Goal: Task Accomplishment & Management: Complete application form

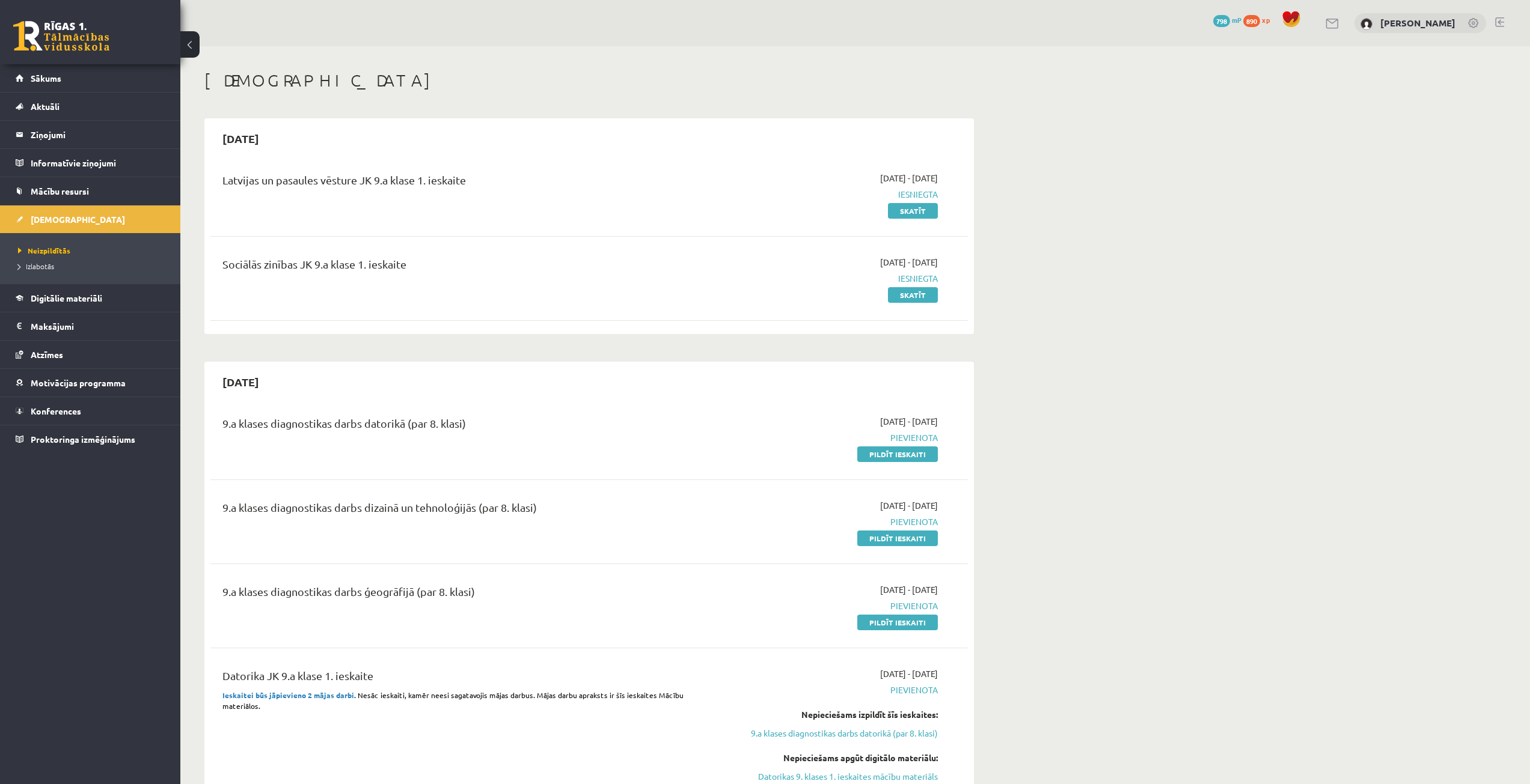
scroll to position [240, 0]
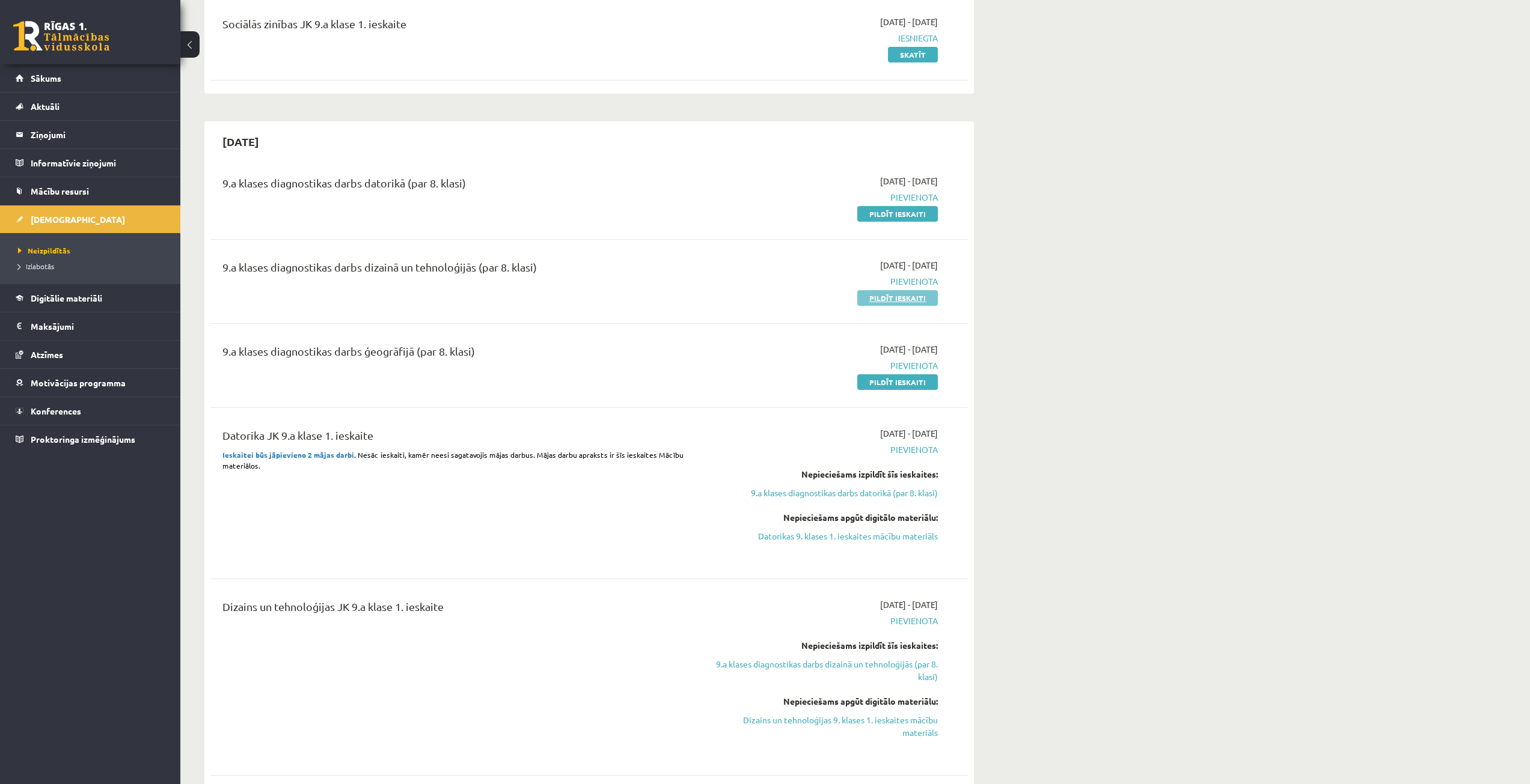
click at [912, 304] on link "Pildīt ieskaiti" at bounding box center [898, 298] width 81 height 16
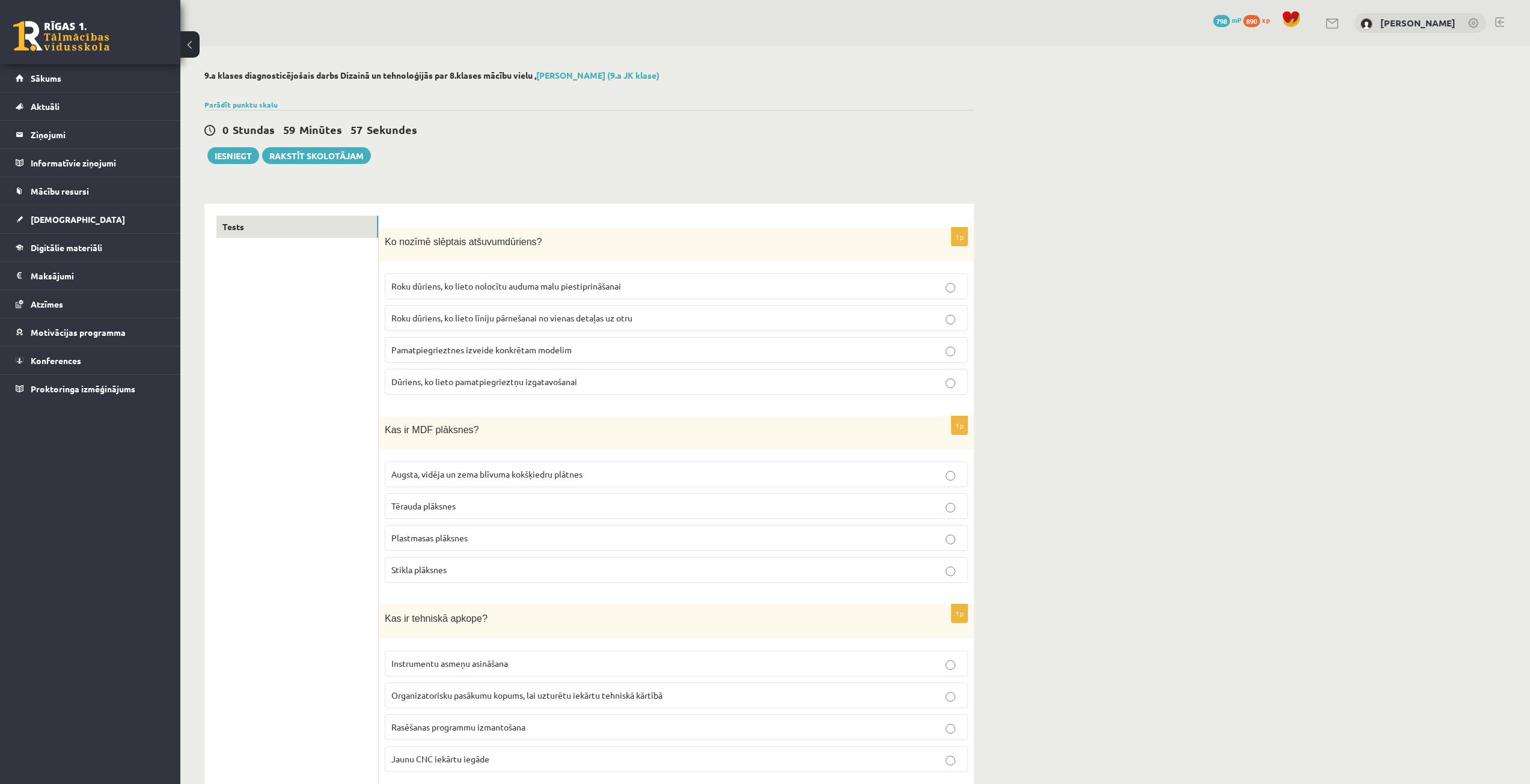
click at [653, 234] on p "Ko nozīmē slēptais atšuvumdūriens?" at bounding box center [647, 242] width 523 height 16
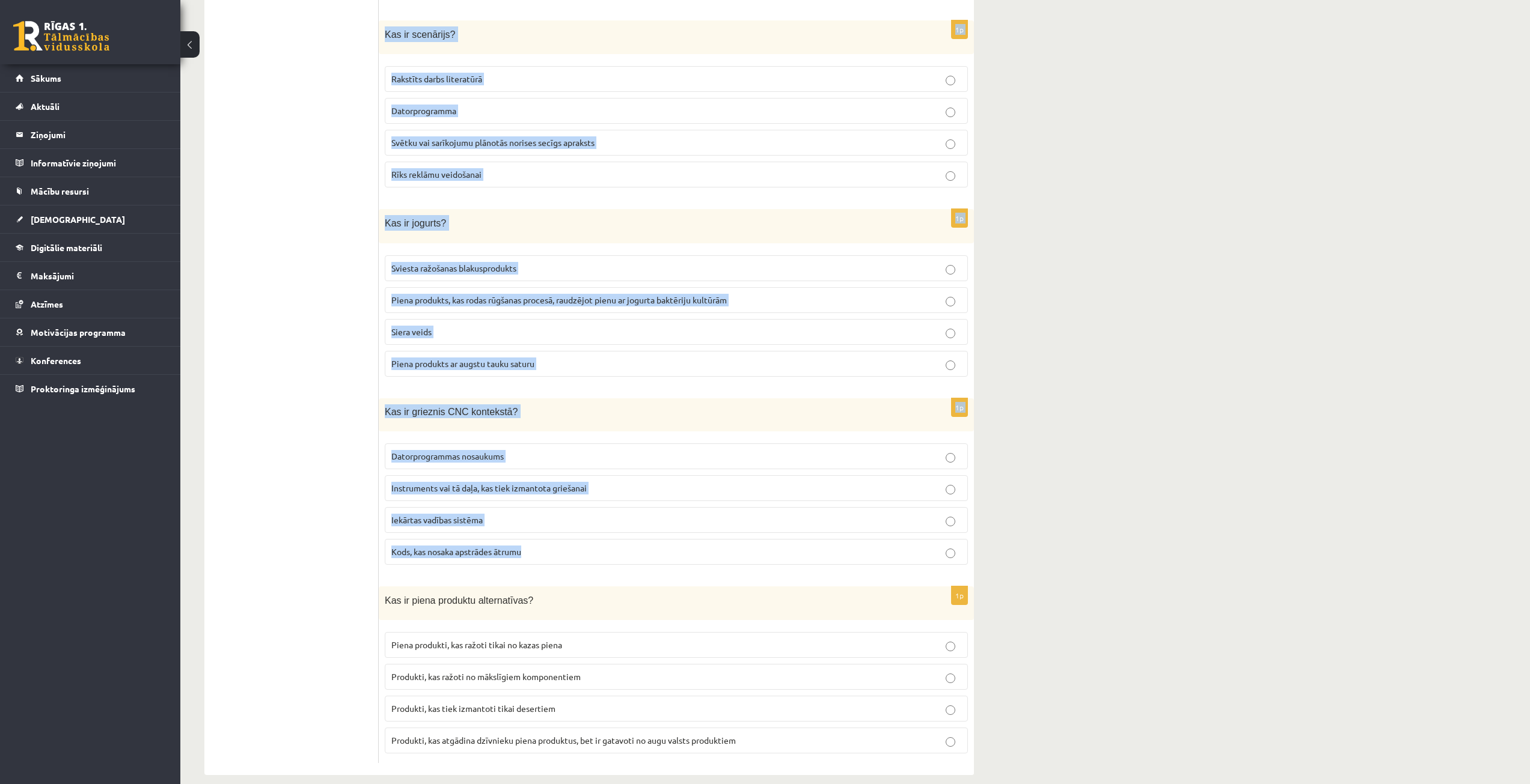
scroll to position [5118, 0]
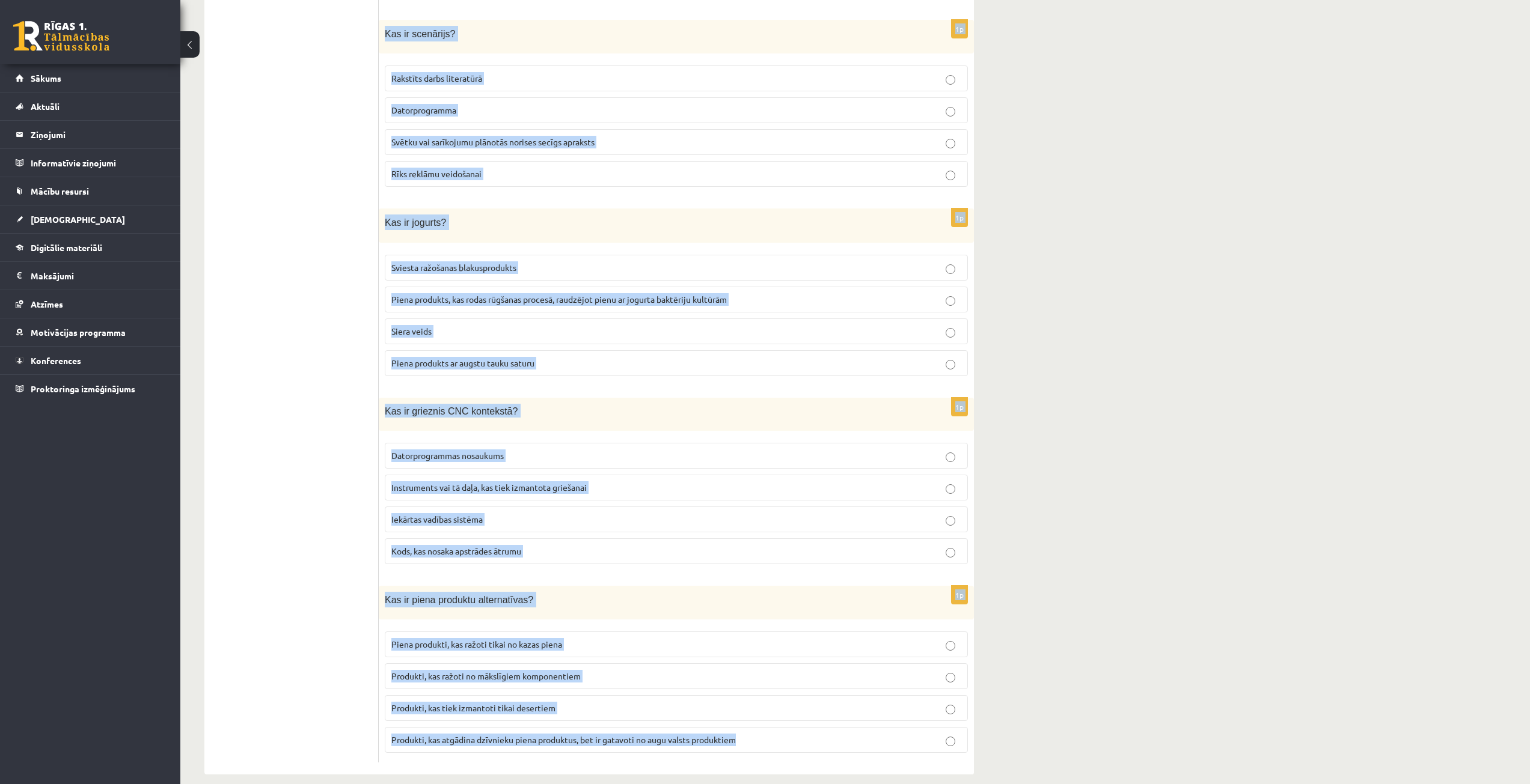
drag, startPoint x: 383, startPoint y: 240, endPoint x: 754, endPoint y: 721, distance: 607.5
copy form "Ko nozīmē slēptais atšuvumdūriens? Roku dūriens, ko lieto nolocītu auduma malu …"
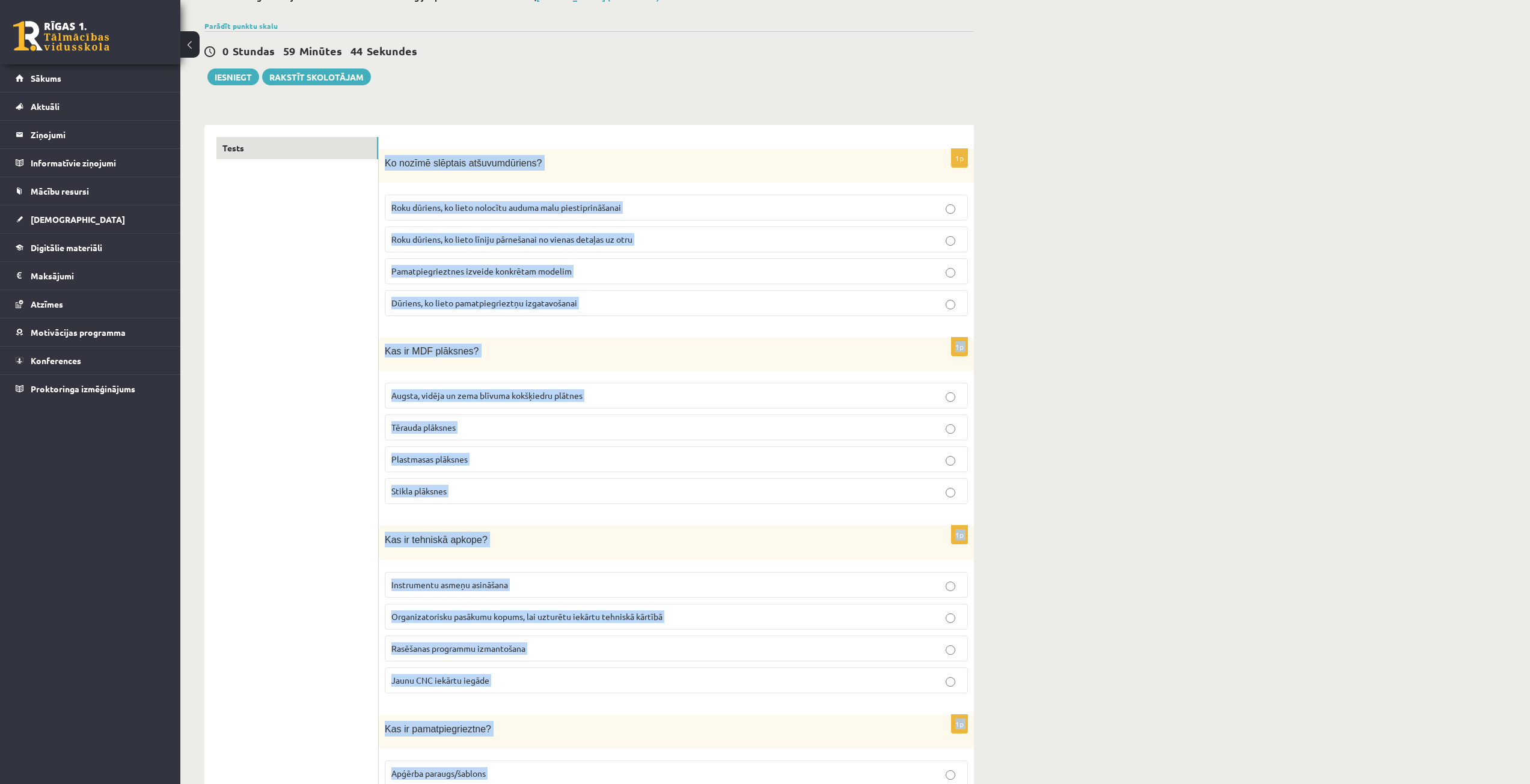
scroll to position [0, 0]
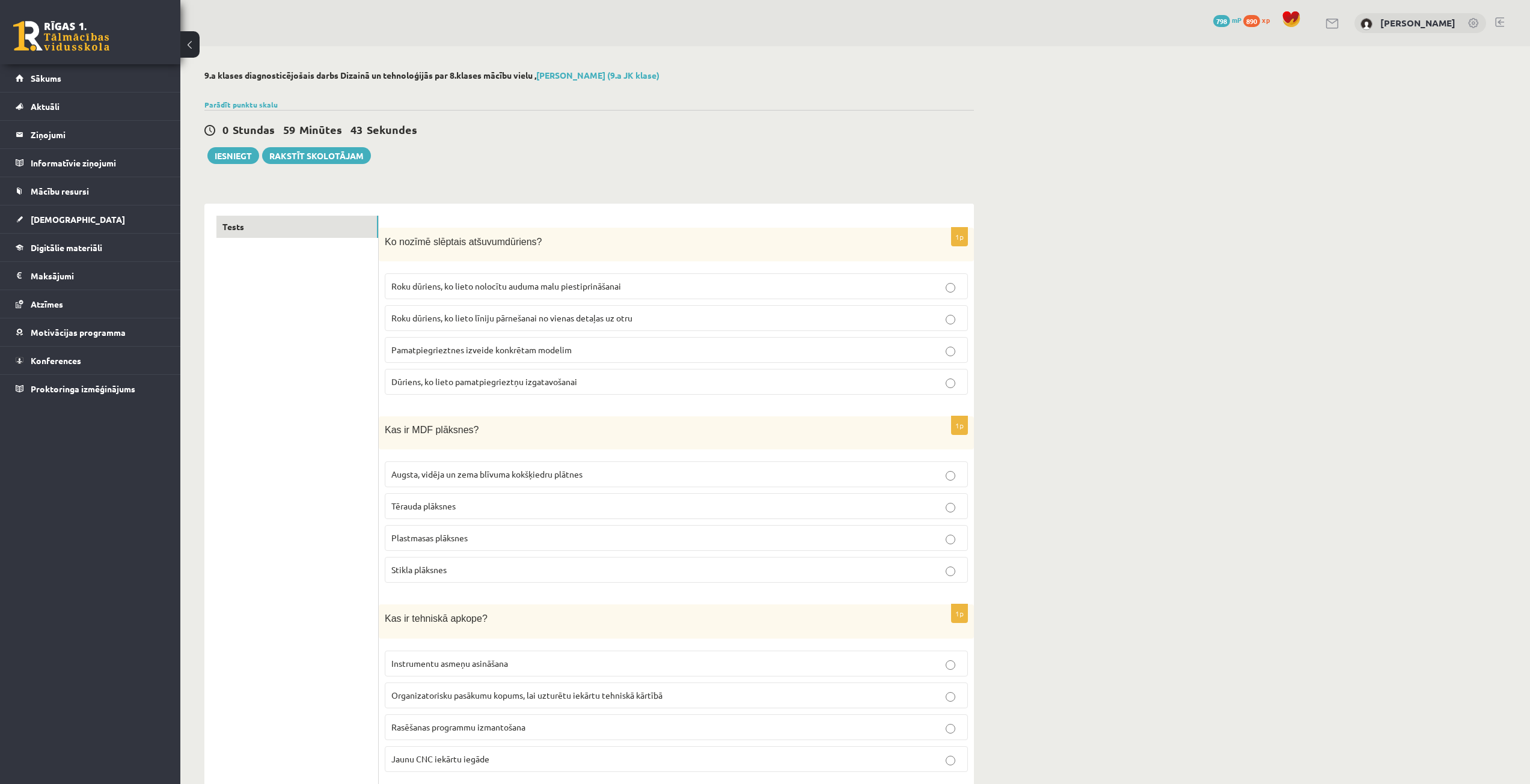
click at [540, 283] on span "Roku dūriens, ko lieto nolocītu auduma malu piestiprināšanai" at bounding box center [506, 286] width 230 height 11
click at [525, 474] on span "Augsta, vidēja un zema blīvuma kokšķiedru plātnes" at bounding box center [486, 474] width 191 height 11
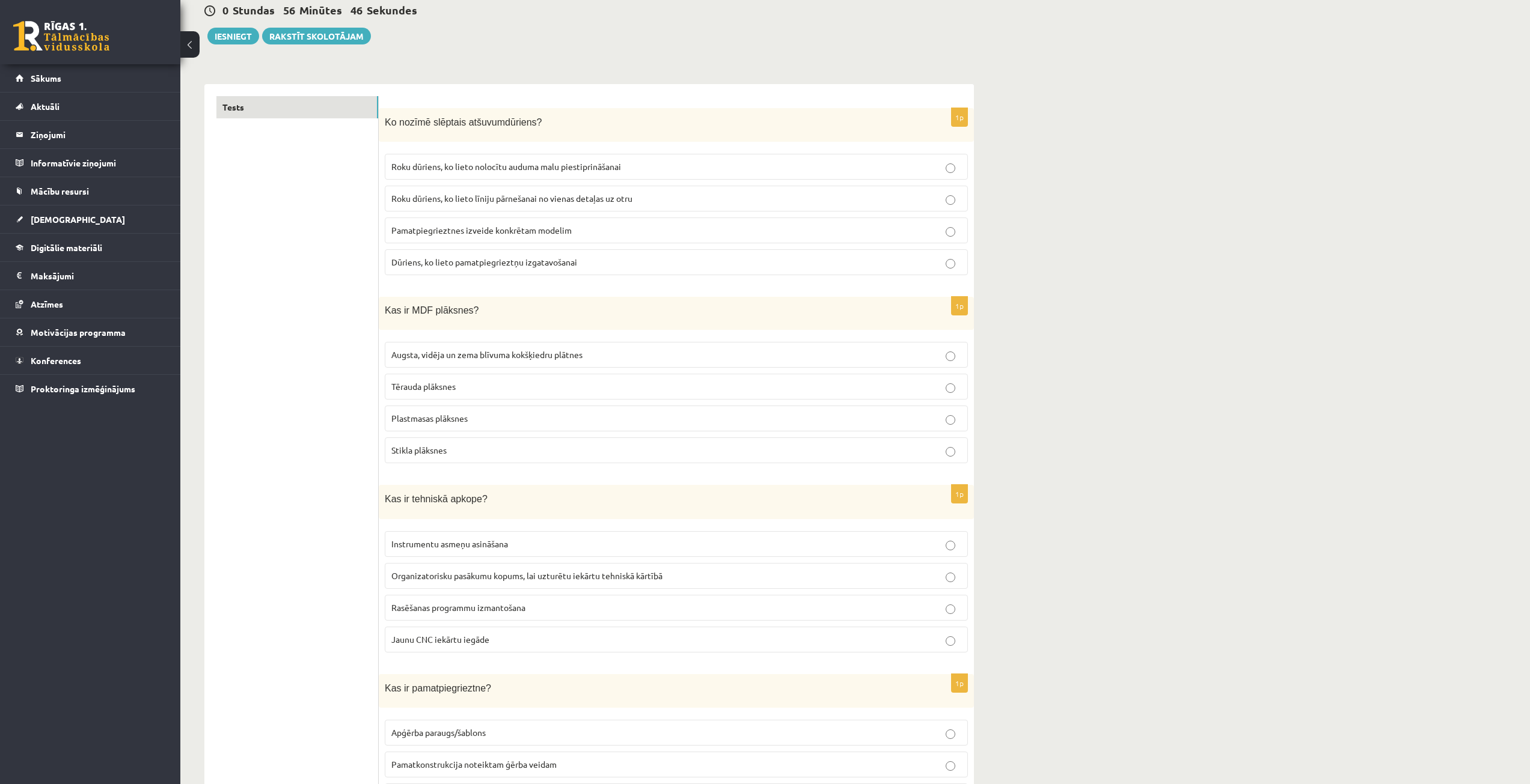
scroll to position [120, 0]
click at [527, 565] on label "Organizatorisku pasākumu kopums, lai uzturētu iekārtu tehniskā kārtībā" at bounding box center [677, 575] width 583 height 26
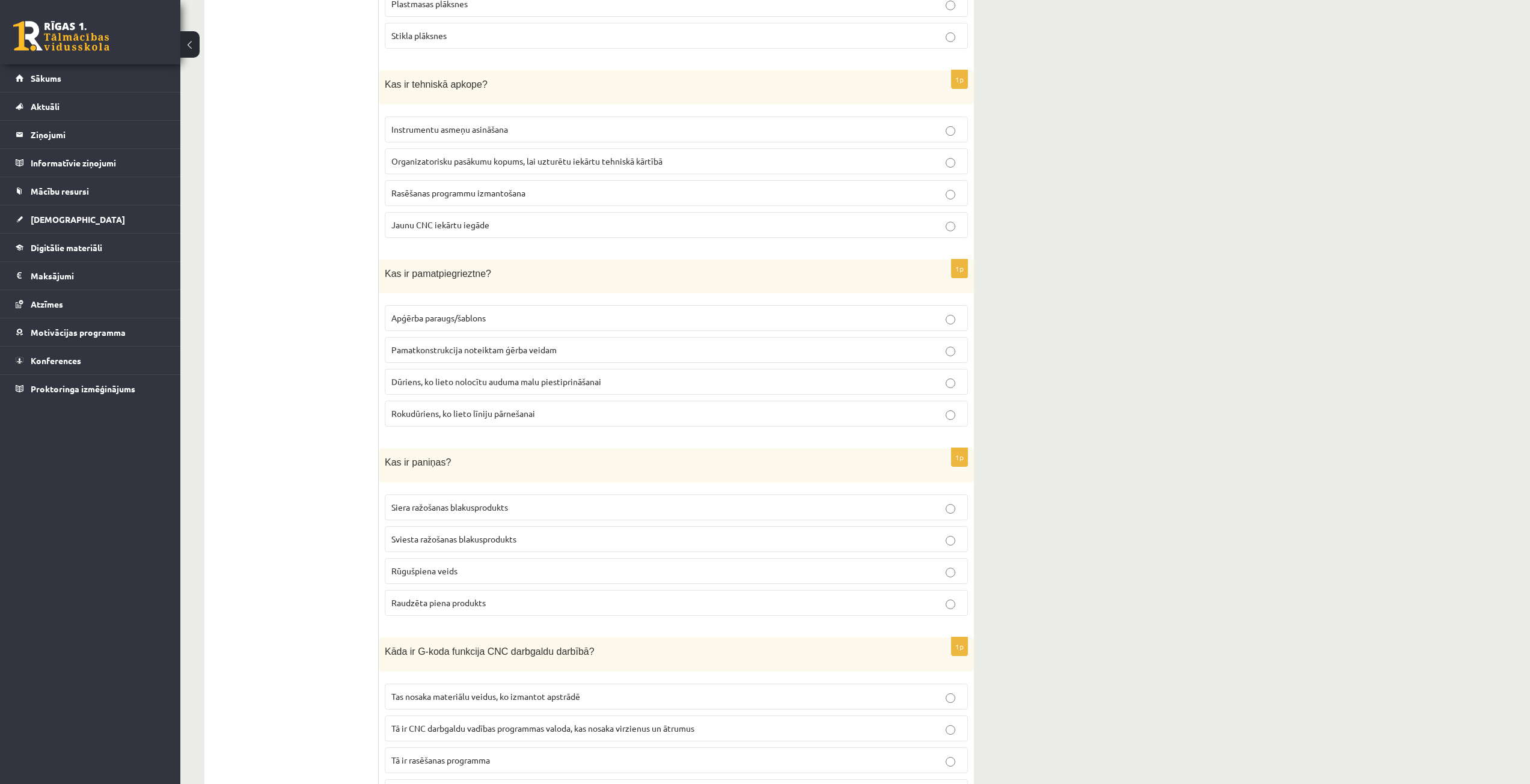
scroll to position [541, 0]
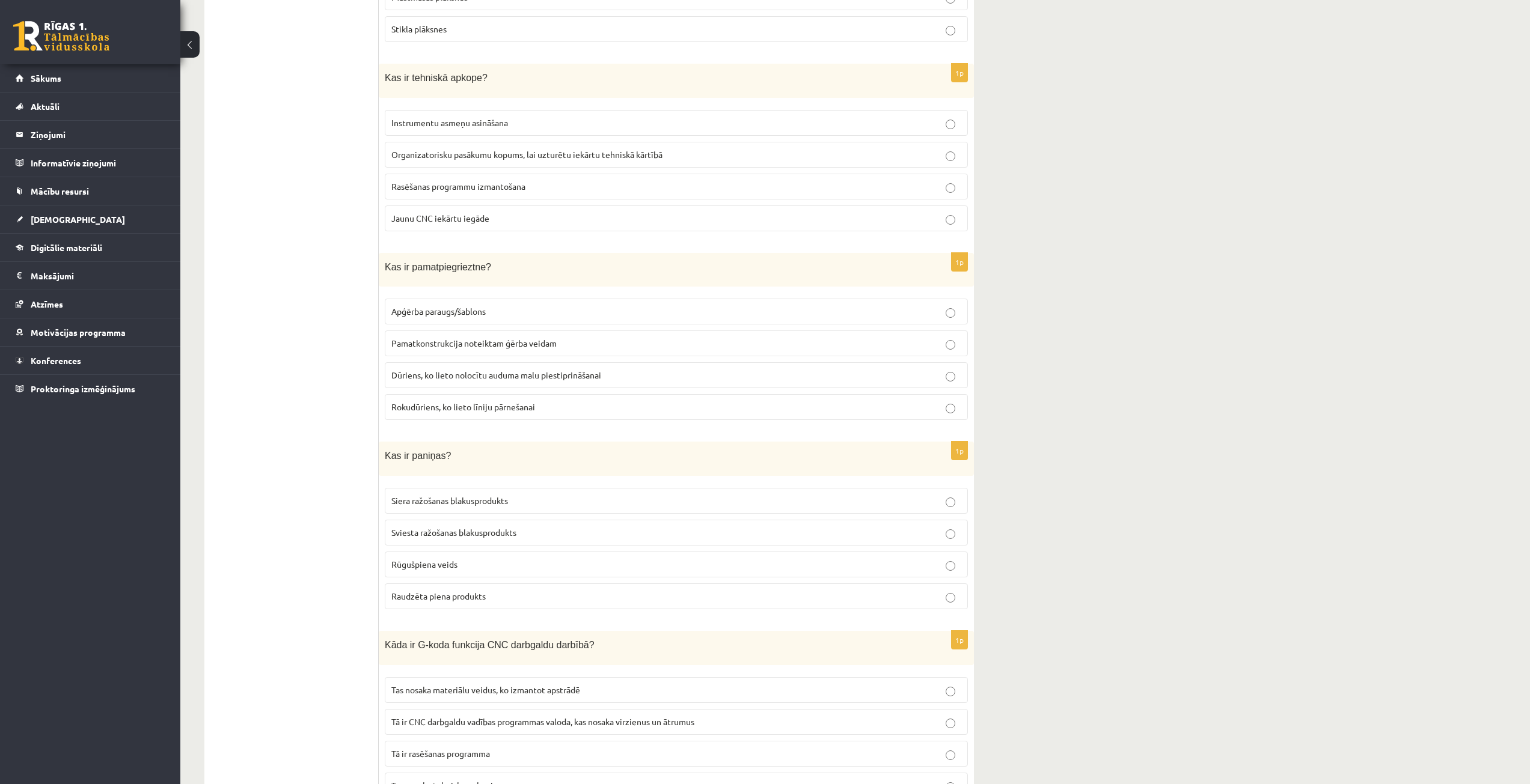
click at [527, 335] on label "Pamatkonstrukcija noteiktam ģērba veidam" at bounding box center [677, 343] width 583 height 26
click at [520, 533] on p "Sviesta ražošanas blakusprodukts" at bounding box center [676, 533] width 570 height 13
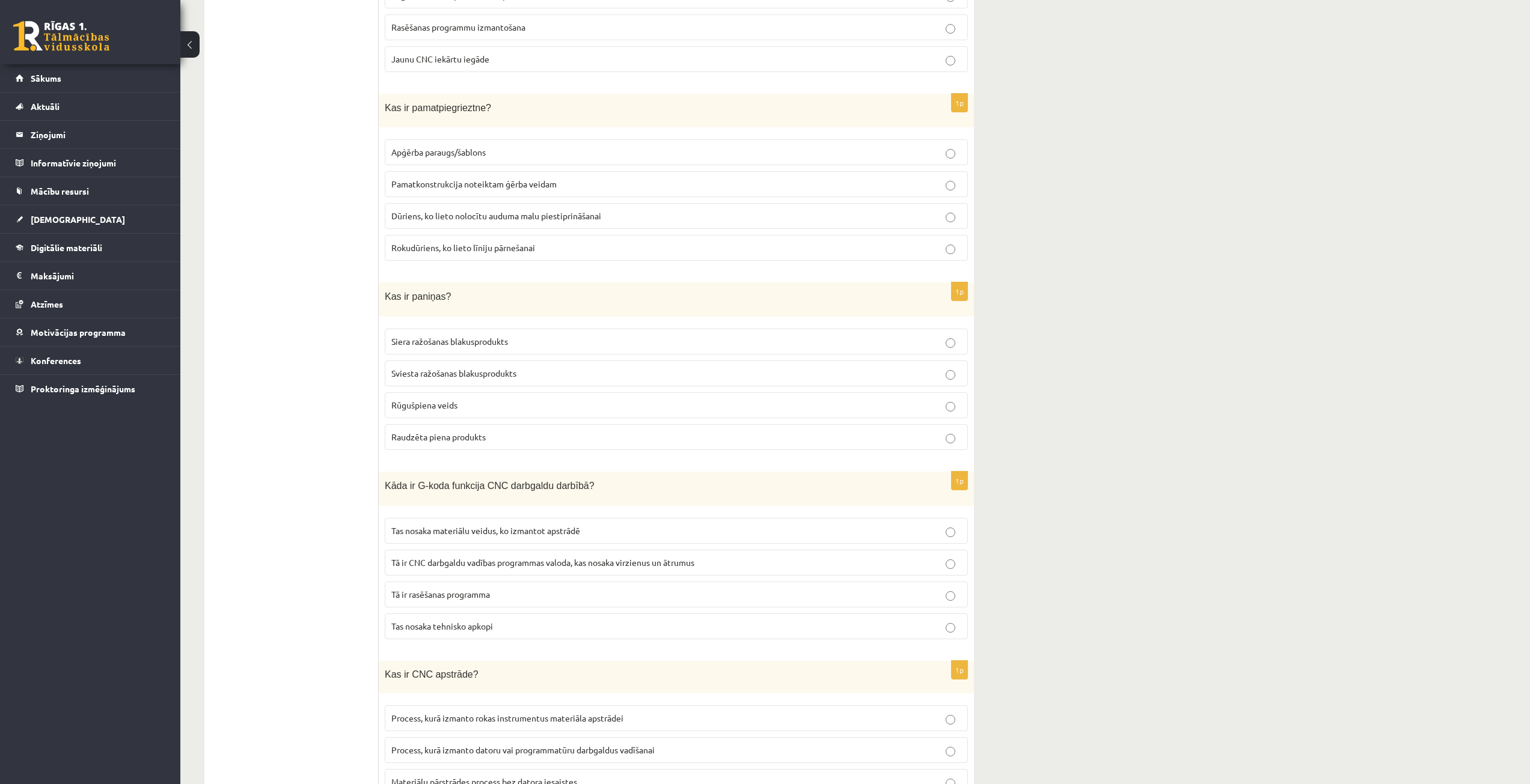
scroll to position [721, 0]
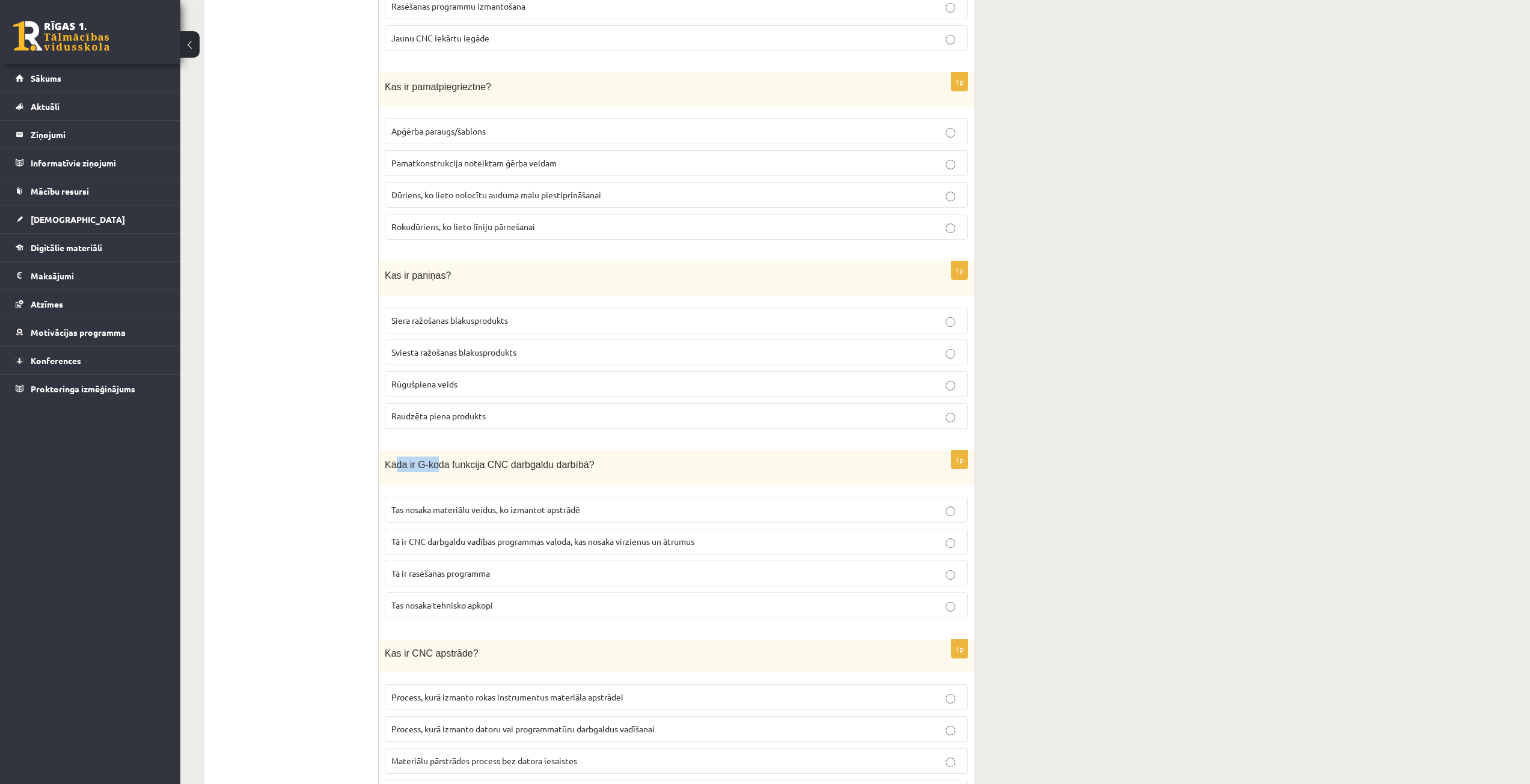
drag, startPoint x: 392, startPoint y: 462, endPoint x: 516, endPoint y: 462, distance: 124.0
click at [489, 462] on span "Kāda ir G-koda funkcija CNC darbgaldu darbībā?" at bounding box center [490, 464] width 210 height 10
click at [464, 542] on span "Tā ir CNC darbgaldu vadības programmas valoda, kas nosaka virzienus un ātrumus" at bounding box center [543, 542] width 303 height 11
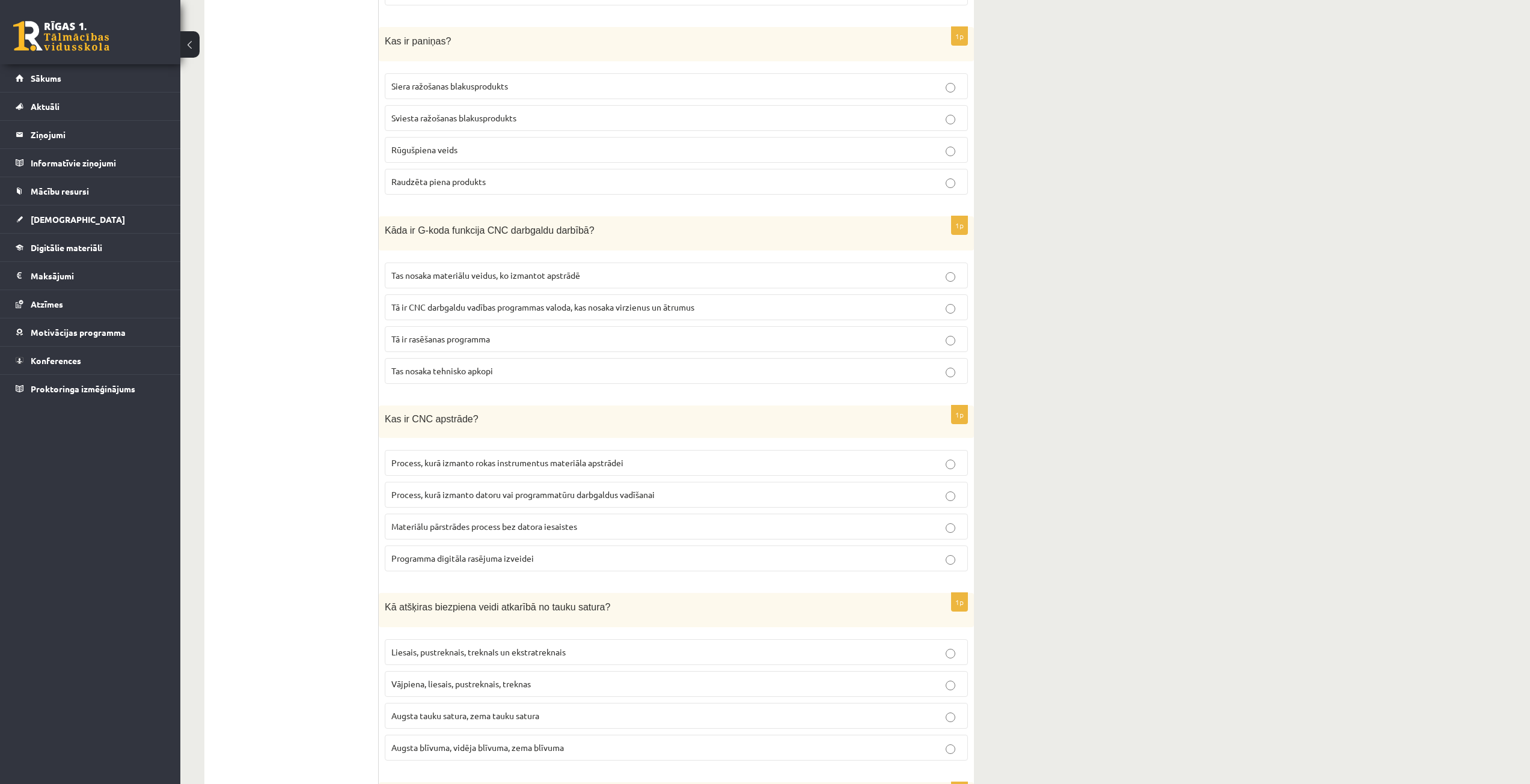
scroll to position [961, 0]
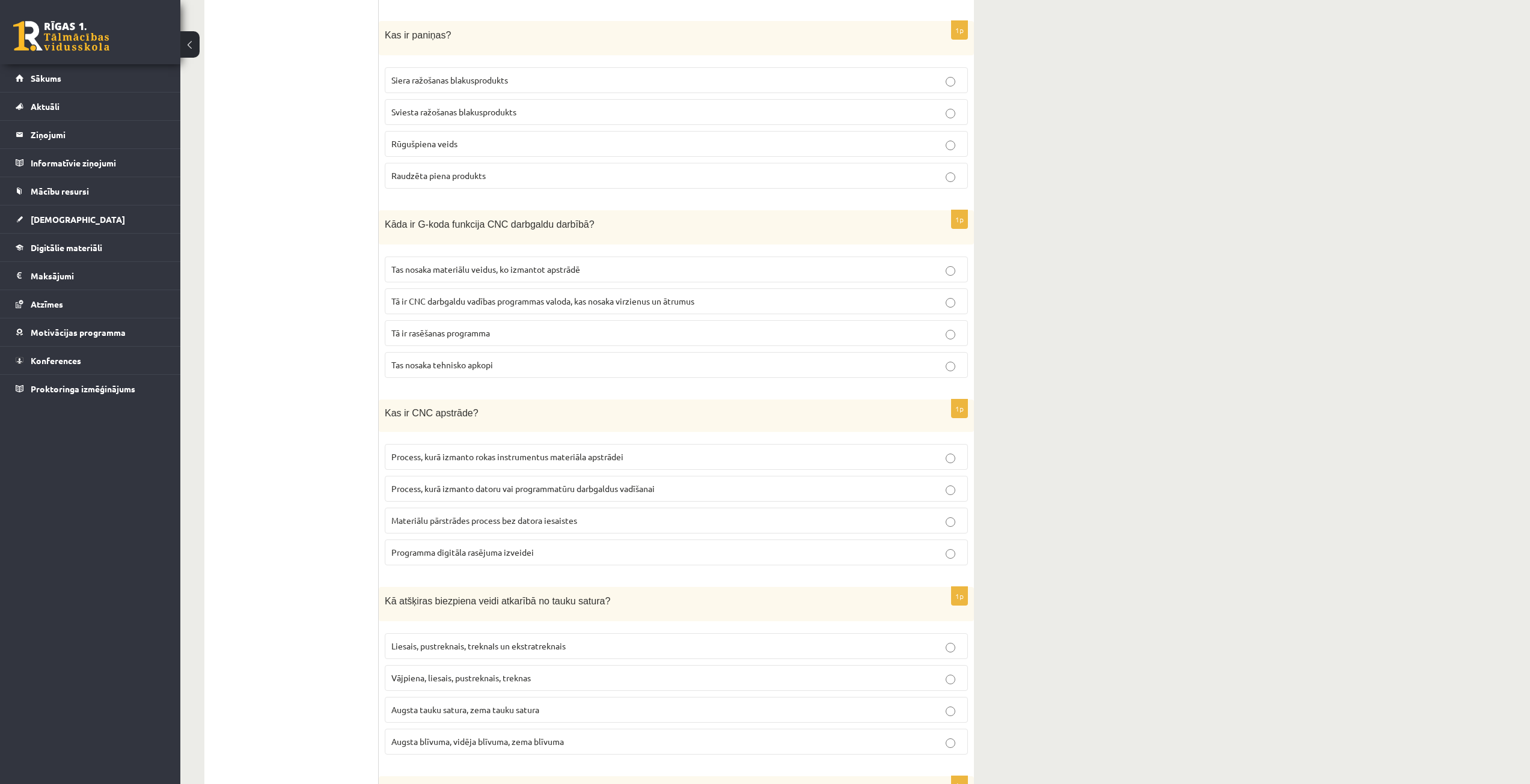
click at [548, 451] on span "Process, kurā izmanto rokas instrumentus materiāla apstrādei" at bounding box center [507, 457] width 232 height 11
click at [588, 482] on p "Process, kurā izmanto datoru vai programmatūru darbgaldus vadīšanai" at bounding box center [676, 489] width 570 height 13
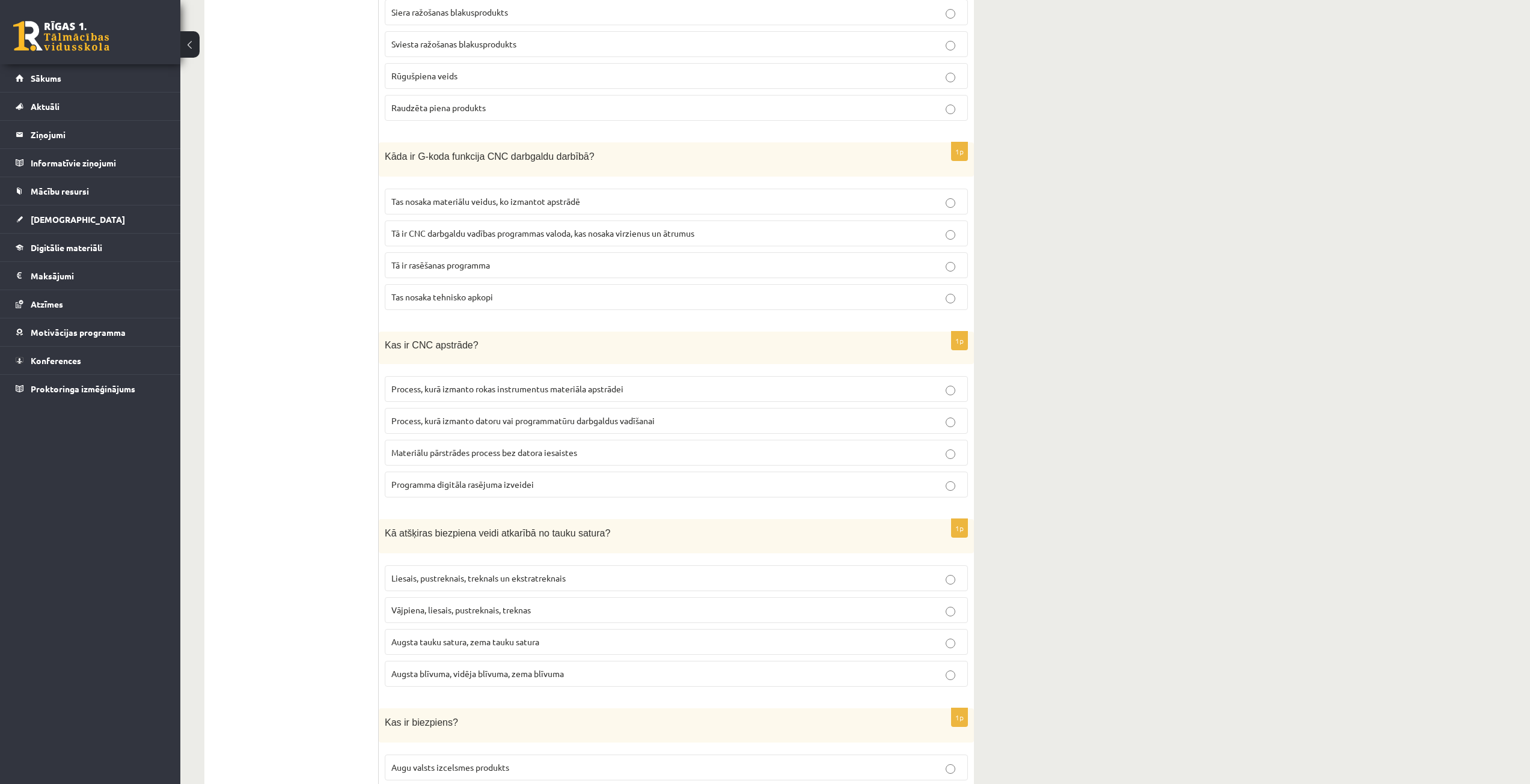
scroll to position [1082, 0]
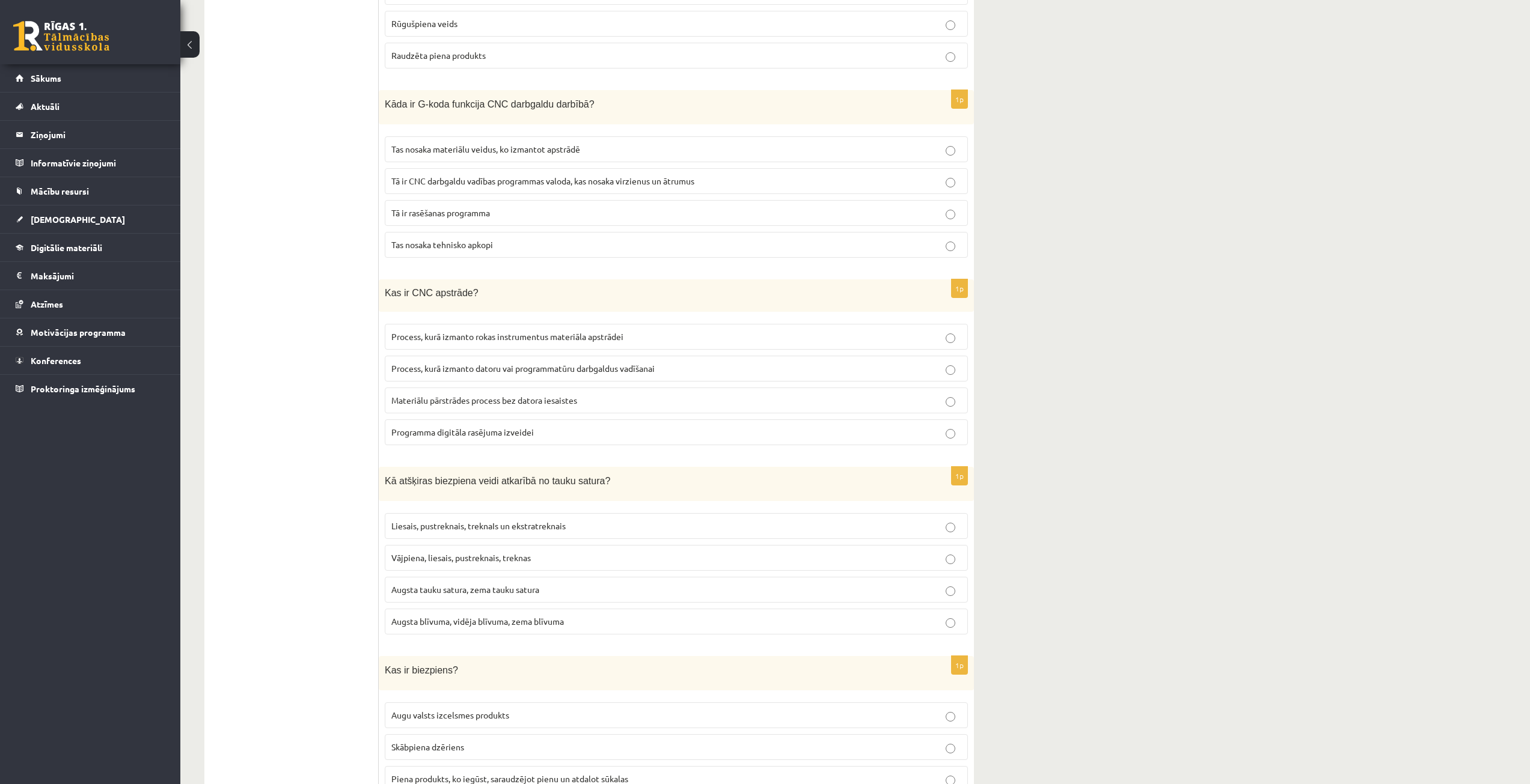
click at [556, 520] on span "Liesais, pustreknais, treknaIs un ekstratreknais" at bounding box center [479, 526] width 174 height 11
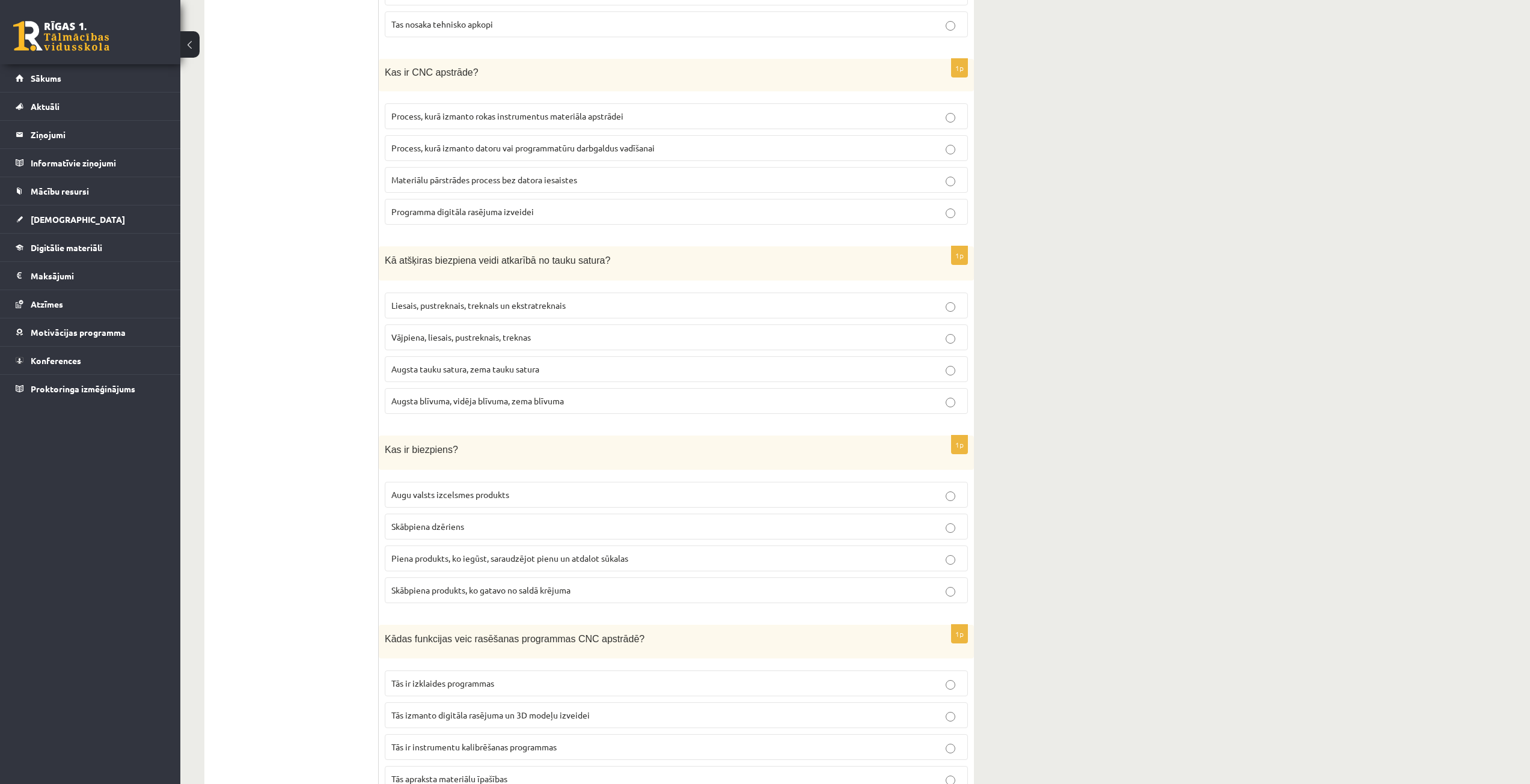
scroll to position [1322, 0]
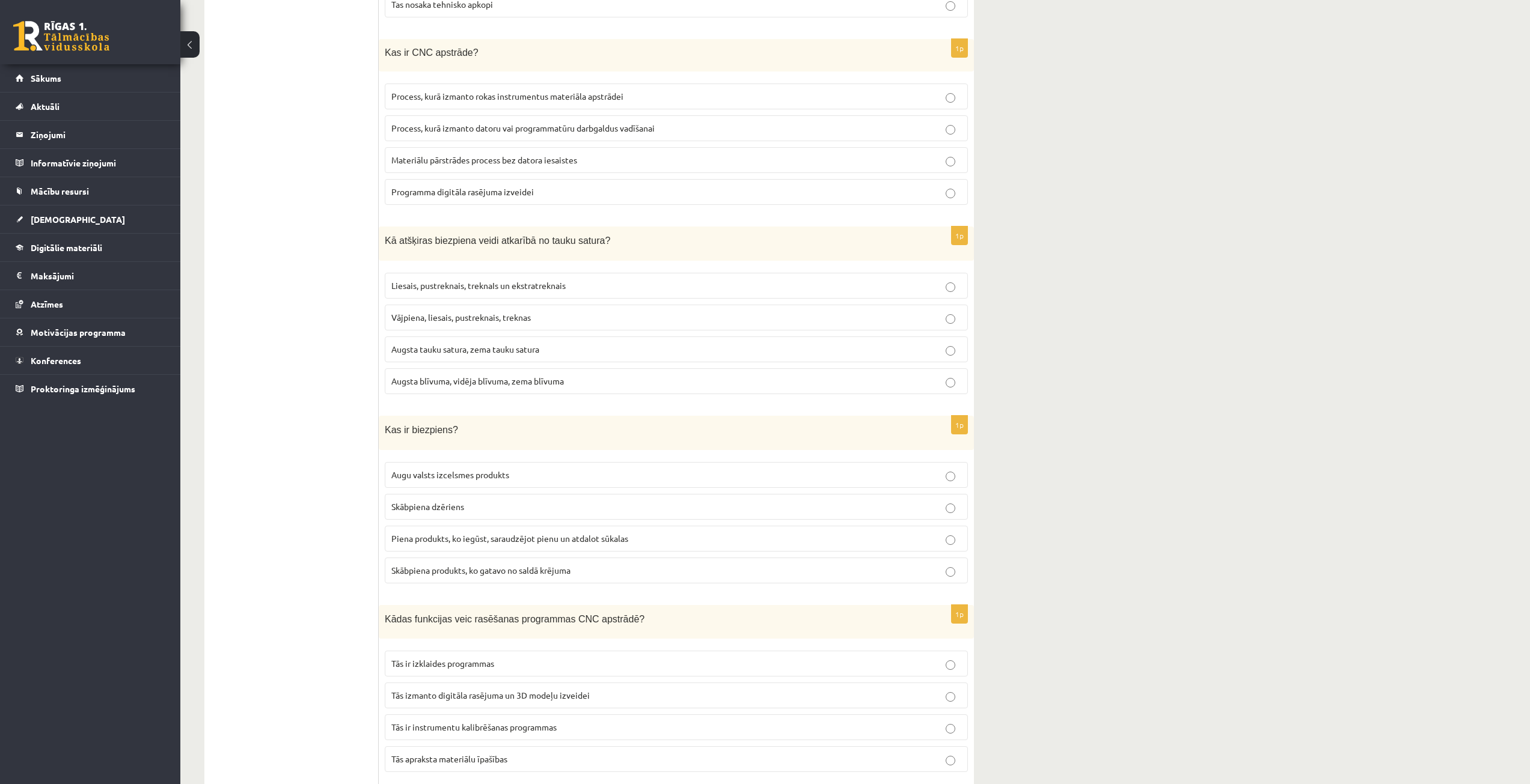
click at [538, 535] on span "Piena produkts, ko iegūst, saraudzējot pienu un atdalot sūkalas" at bounding box center [509, 539] width 237 height 11
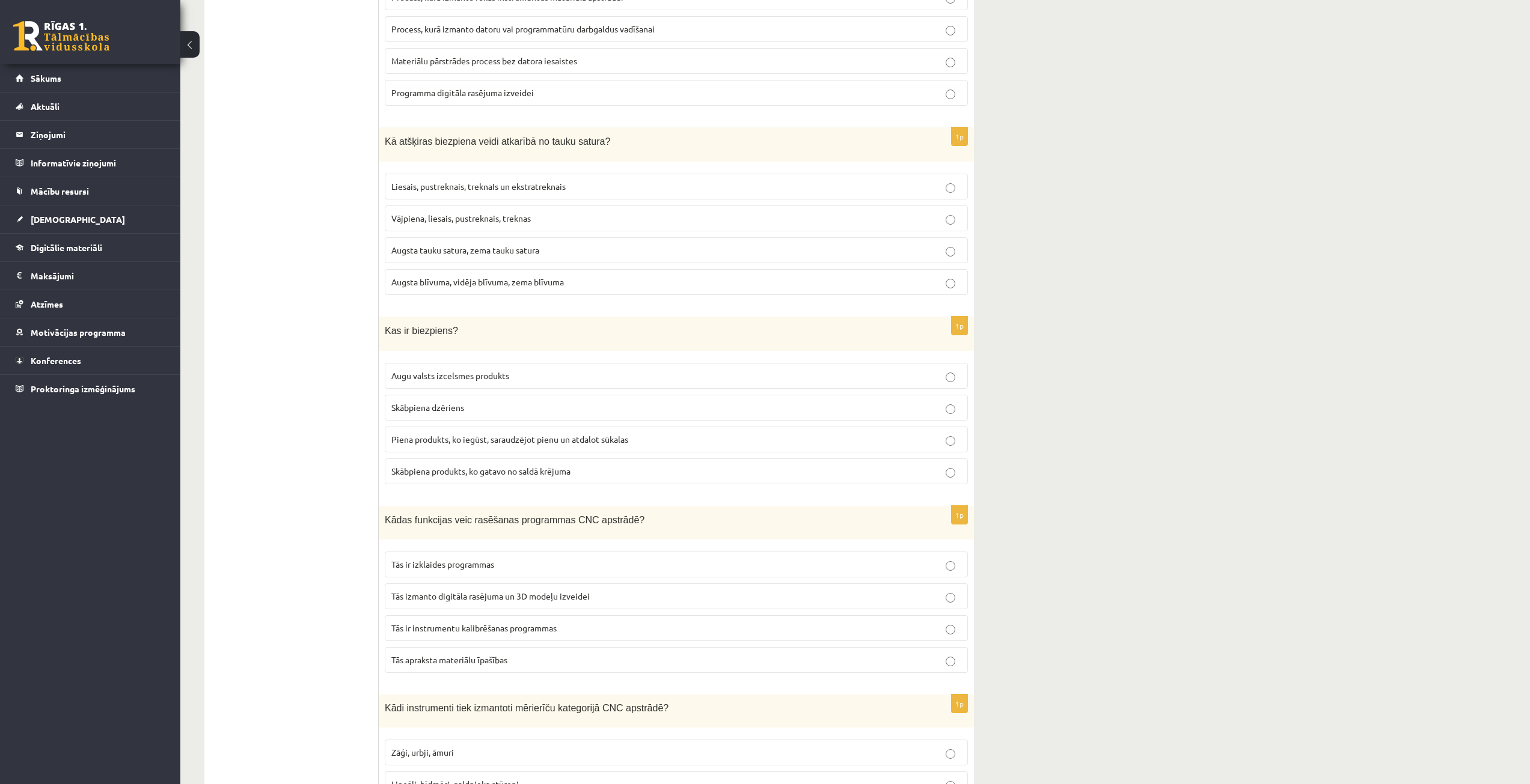
scroll to position [1442, 0]
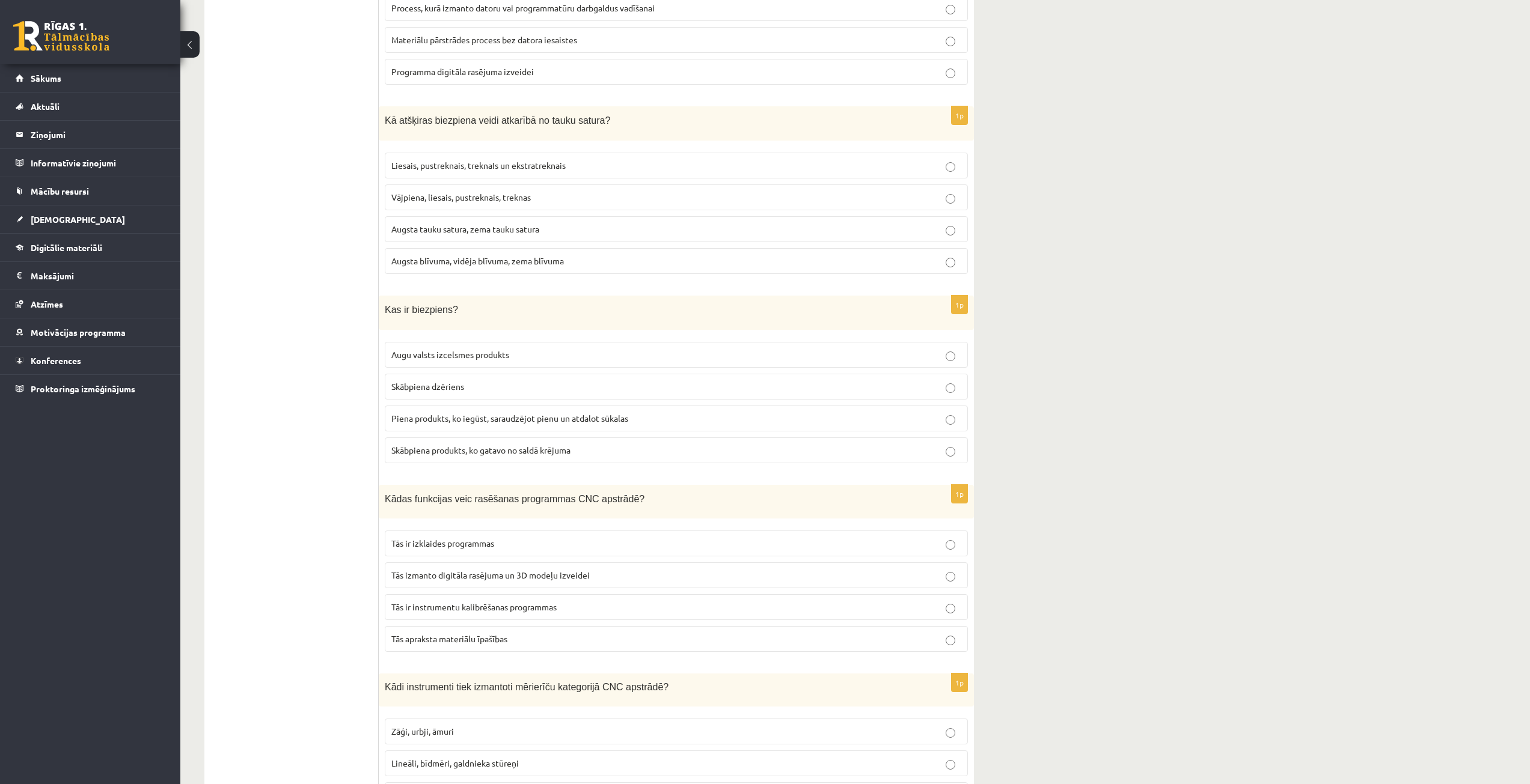
click at [545, 577] on p "Tās izmanto digitāla rasējuma un 3D modeļu izveidei" at bounding box center [676, 575] width 570 height 13
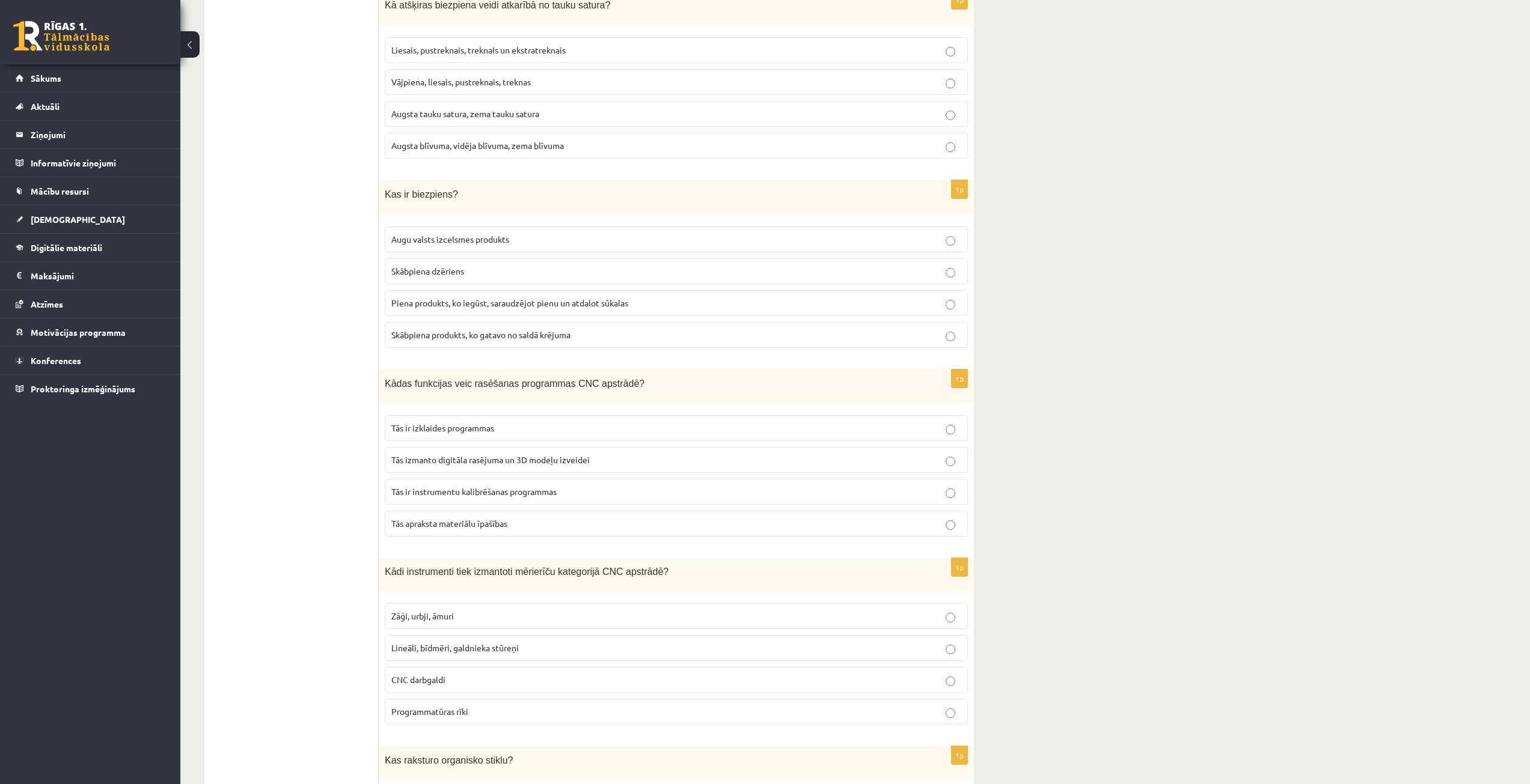
scroll to position [1562, 0]
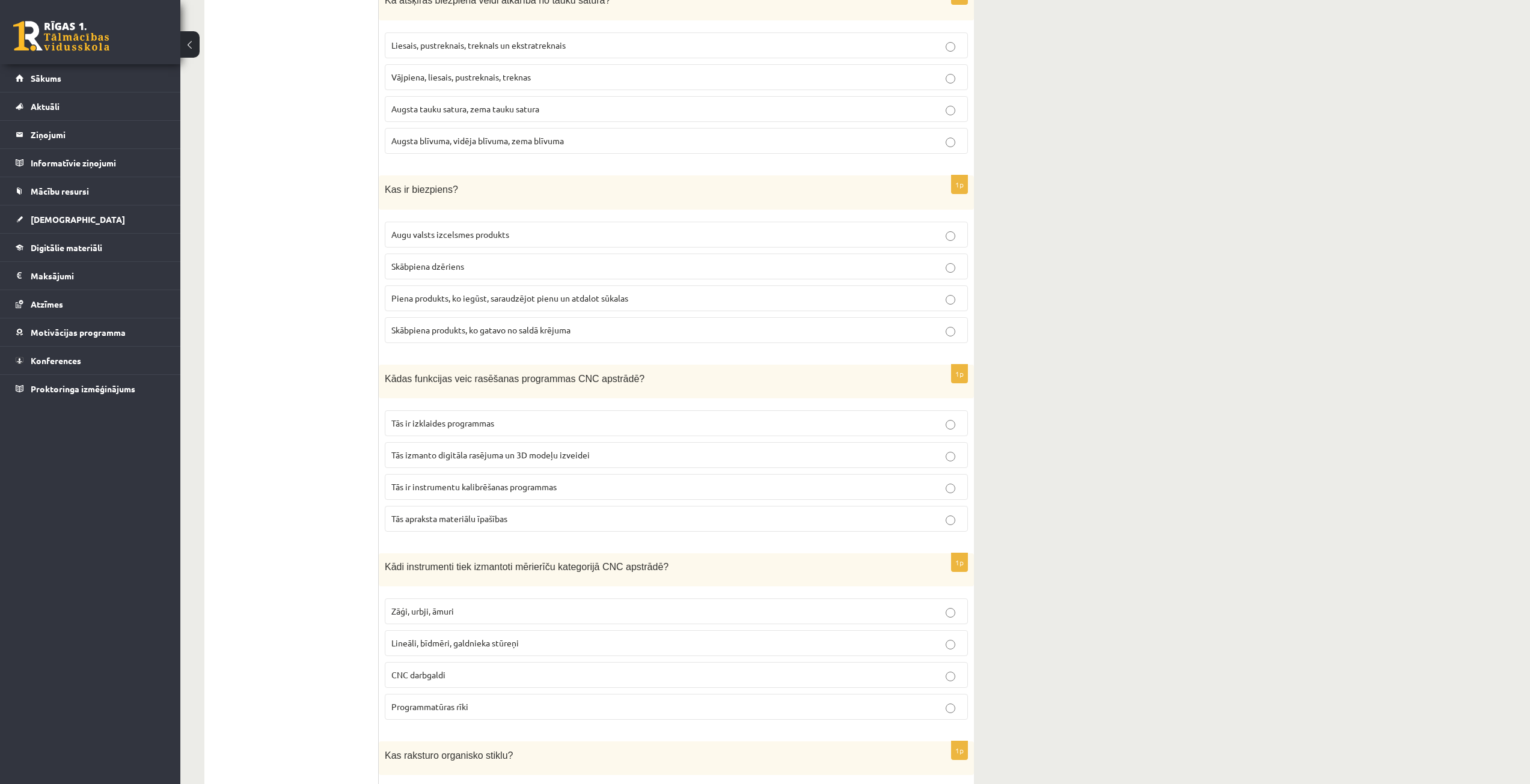
click at [542, 647] on label "Lineāli, bīdmēri, galdnieka stūreņi" at bounding box center [677, 643] width 583 height 26
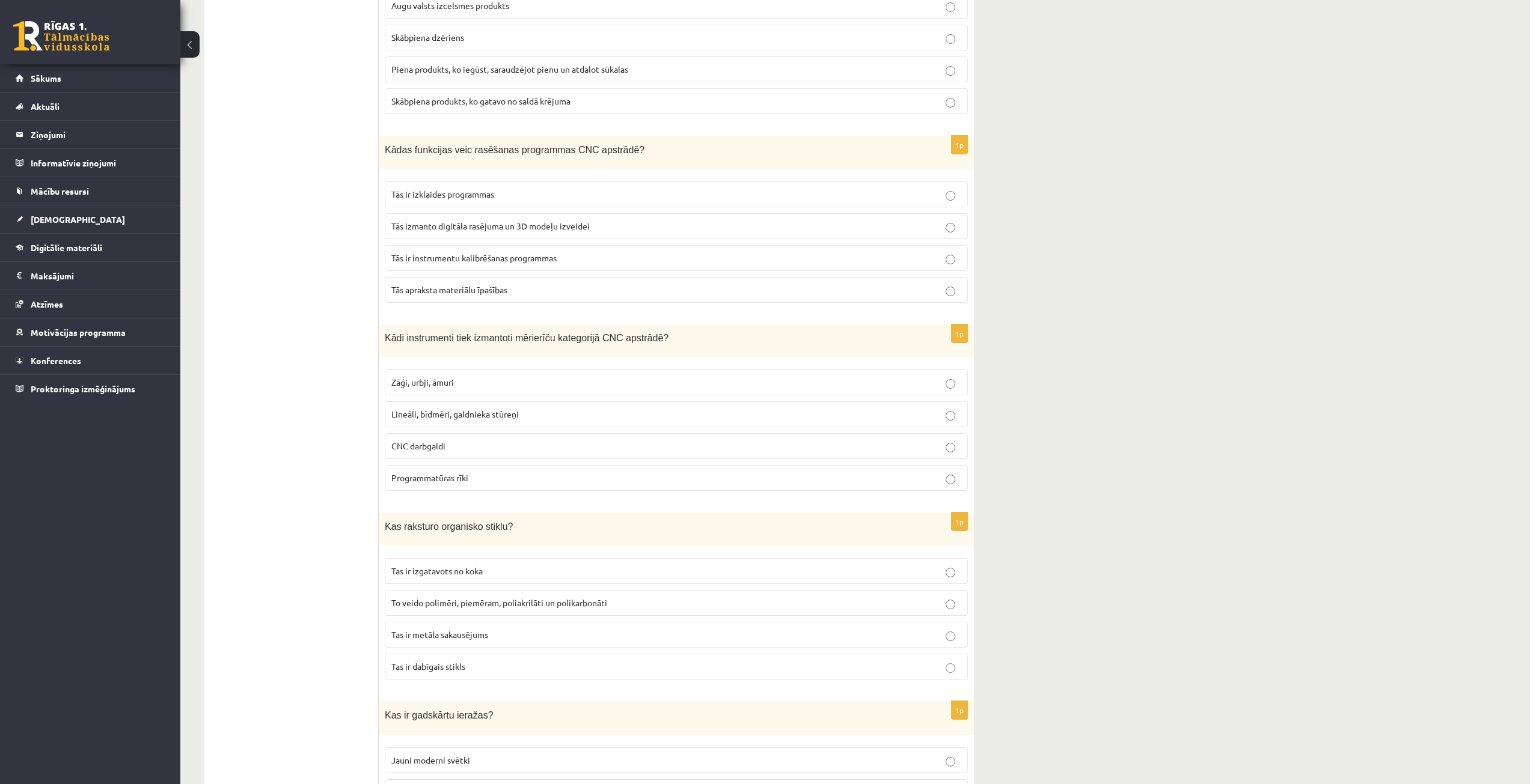
scroll to position [1863, 0]
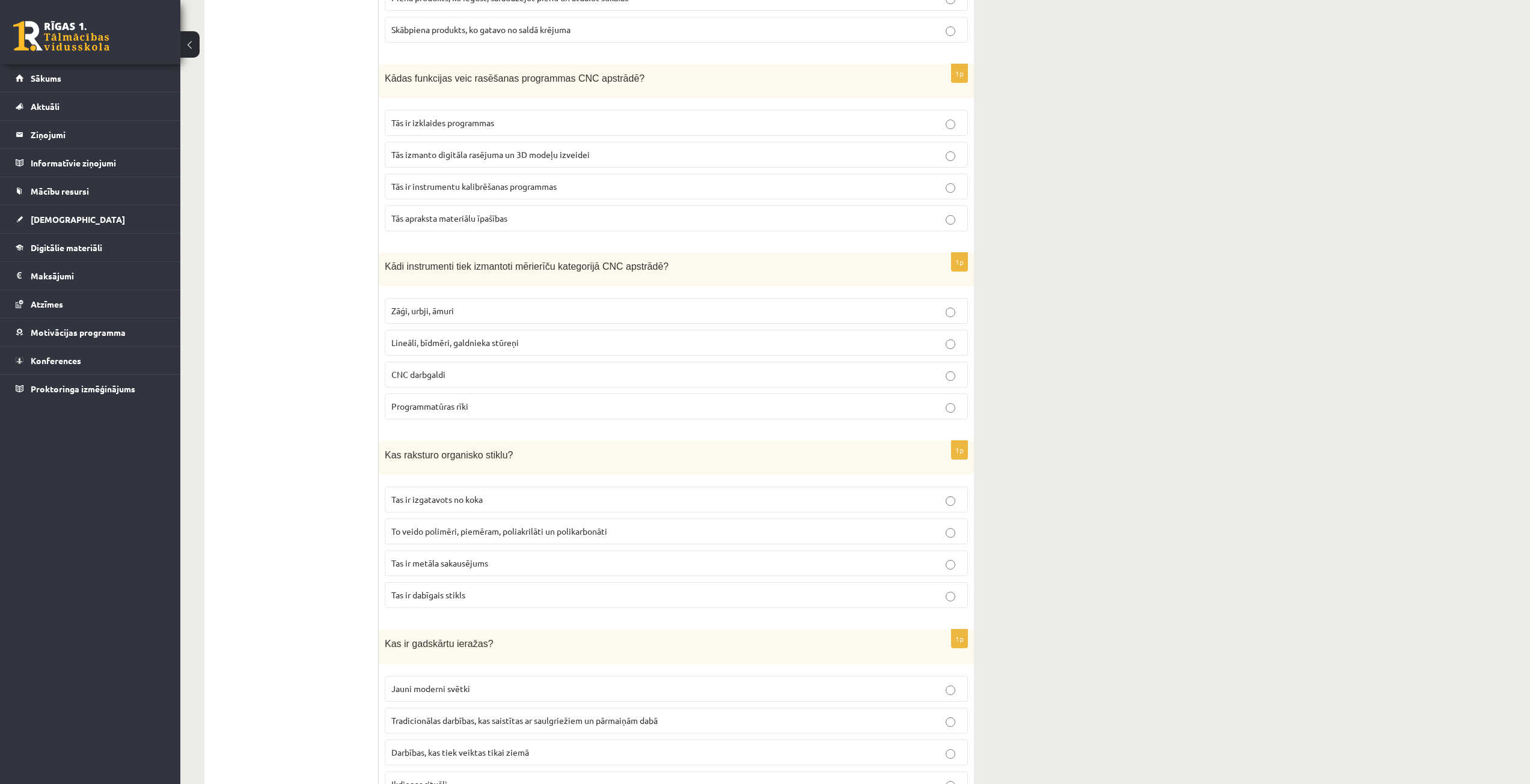
click at [521, 528] on span "To veido polimēri, piemēram, poliakrilāti un polikarbonāti" at bounding box center [499, 531] width 216 height 11
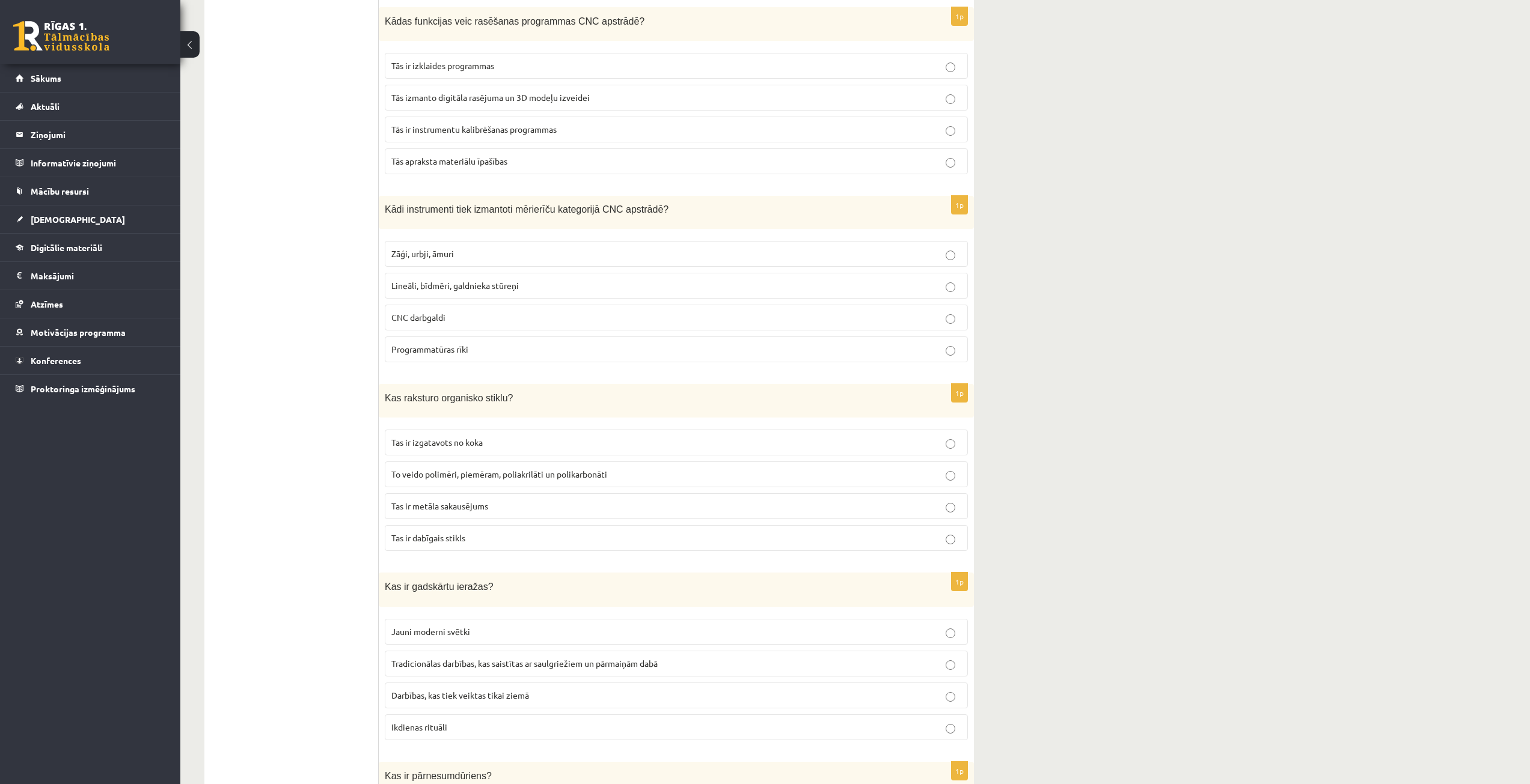
scroll to position [1983, 0]
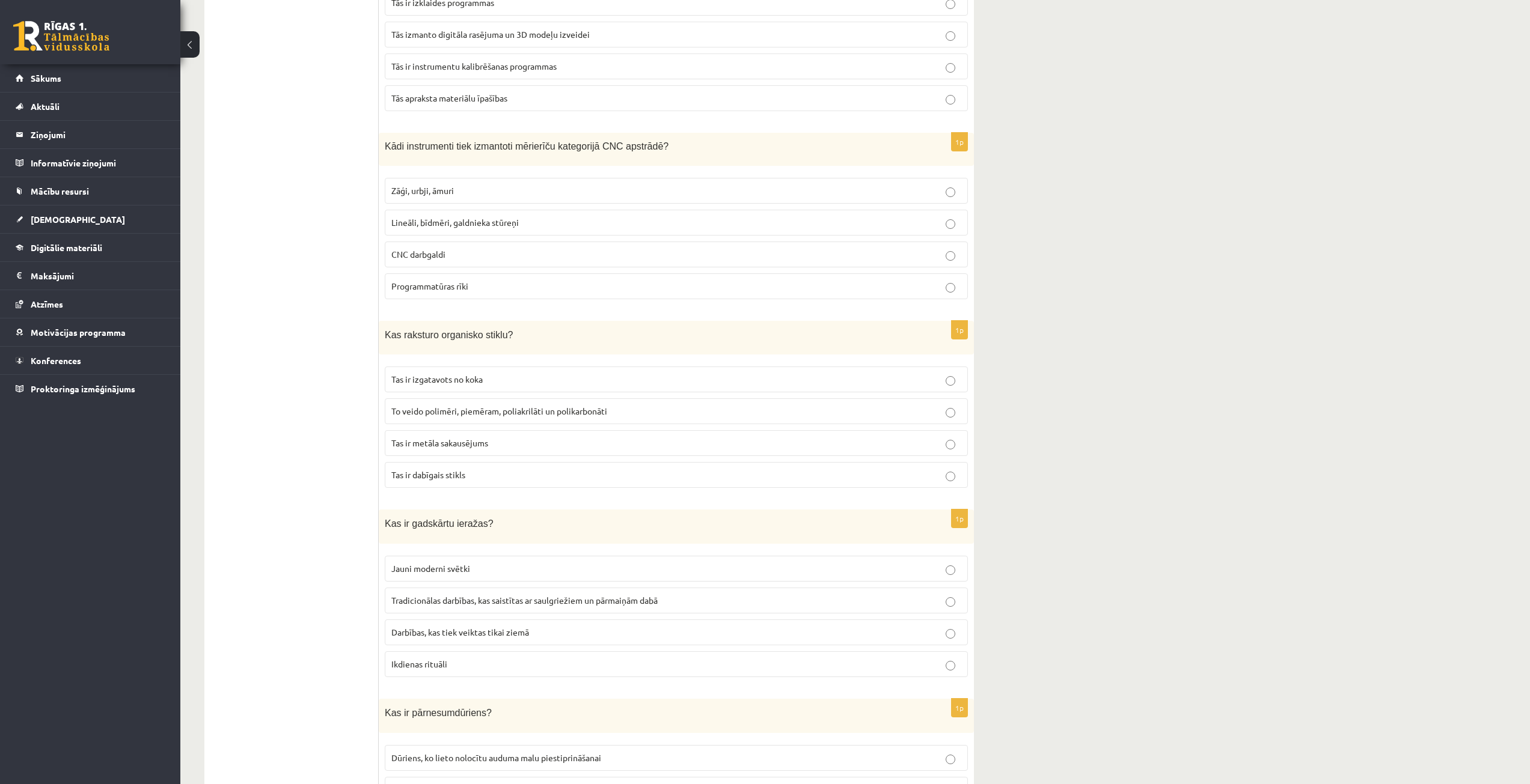
click at [696, 594] on p "Tradicionālas darbības, kas saistītas ar saulgriežiem un pārmaiņām dabā" at bounding box center [676, 600] width 570 height 13
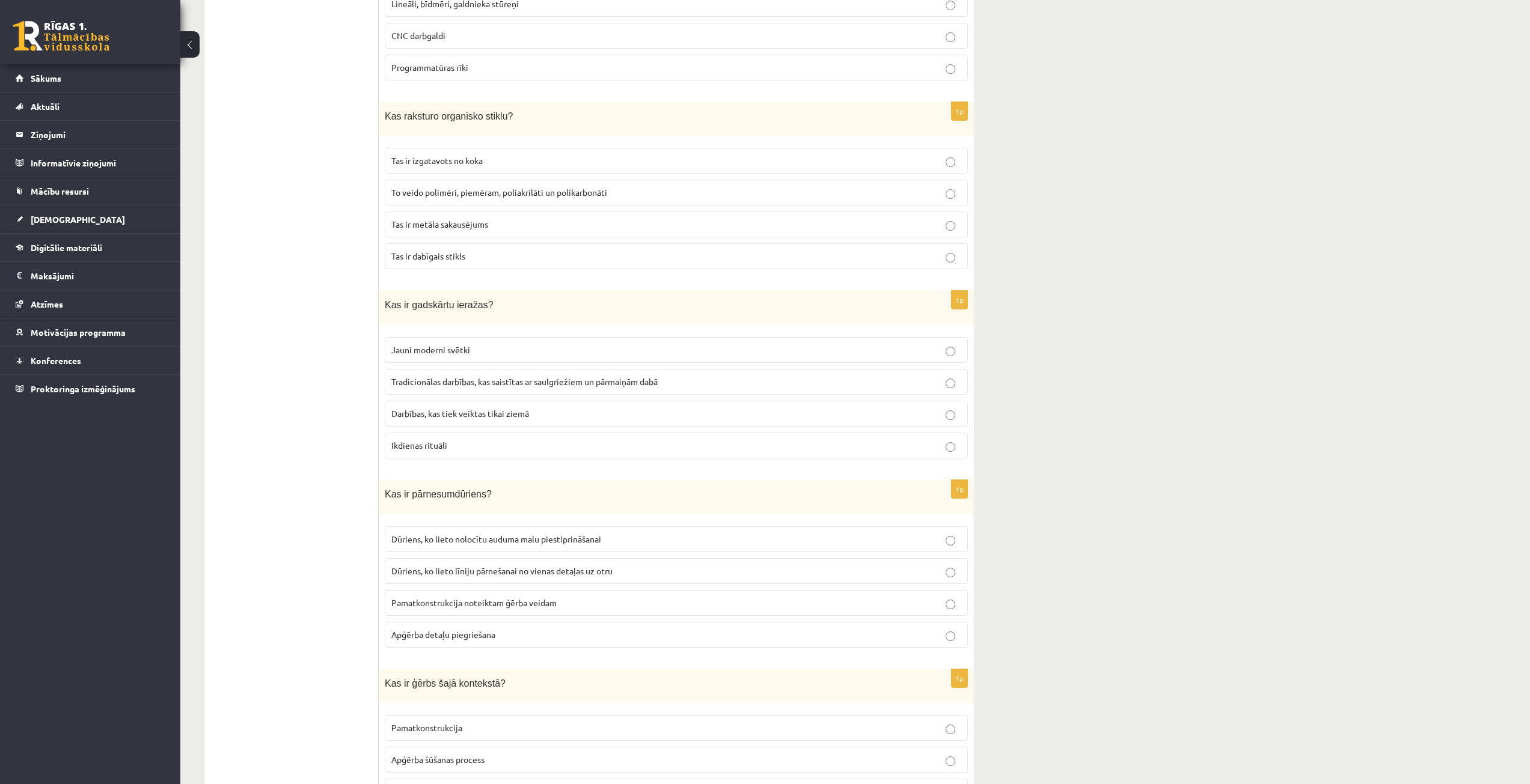
scroll to position [2223, 0]
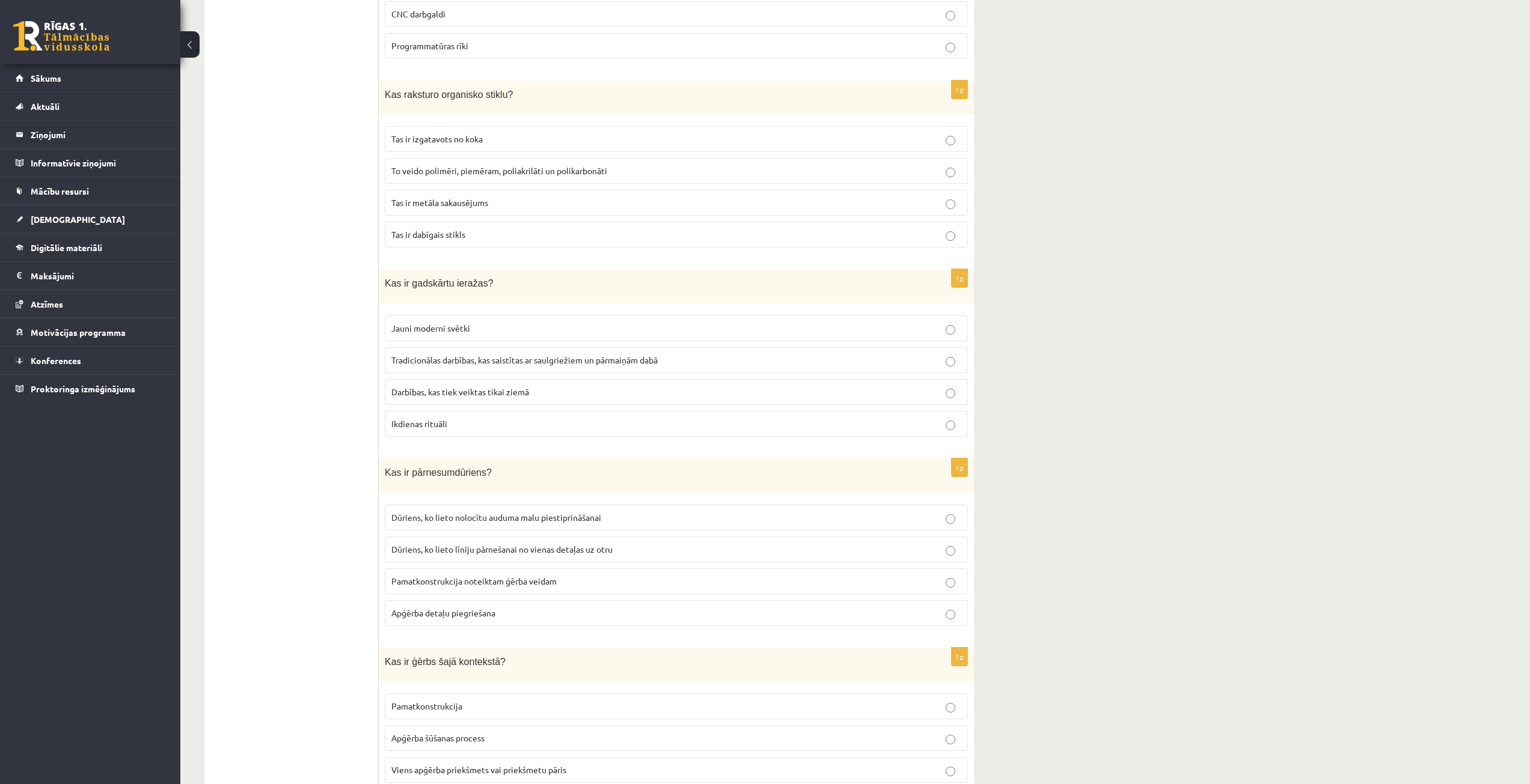
click at [621, 550] on label "Dūriens, ko lieto līniju pārnešanai no vienas detaļas uz otru" at bounding box center [677, 549] width 583 height 26
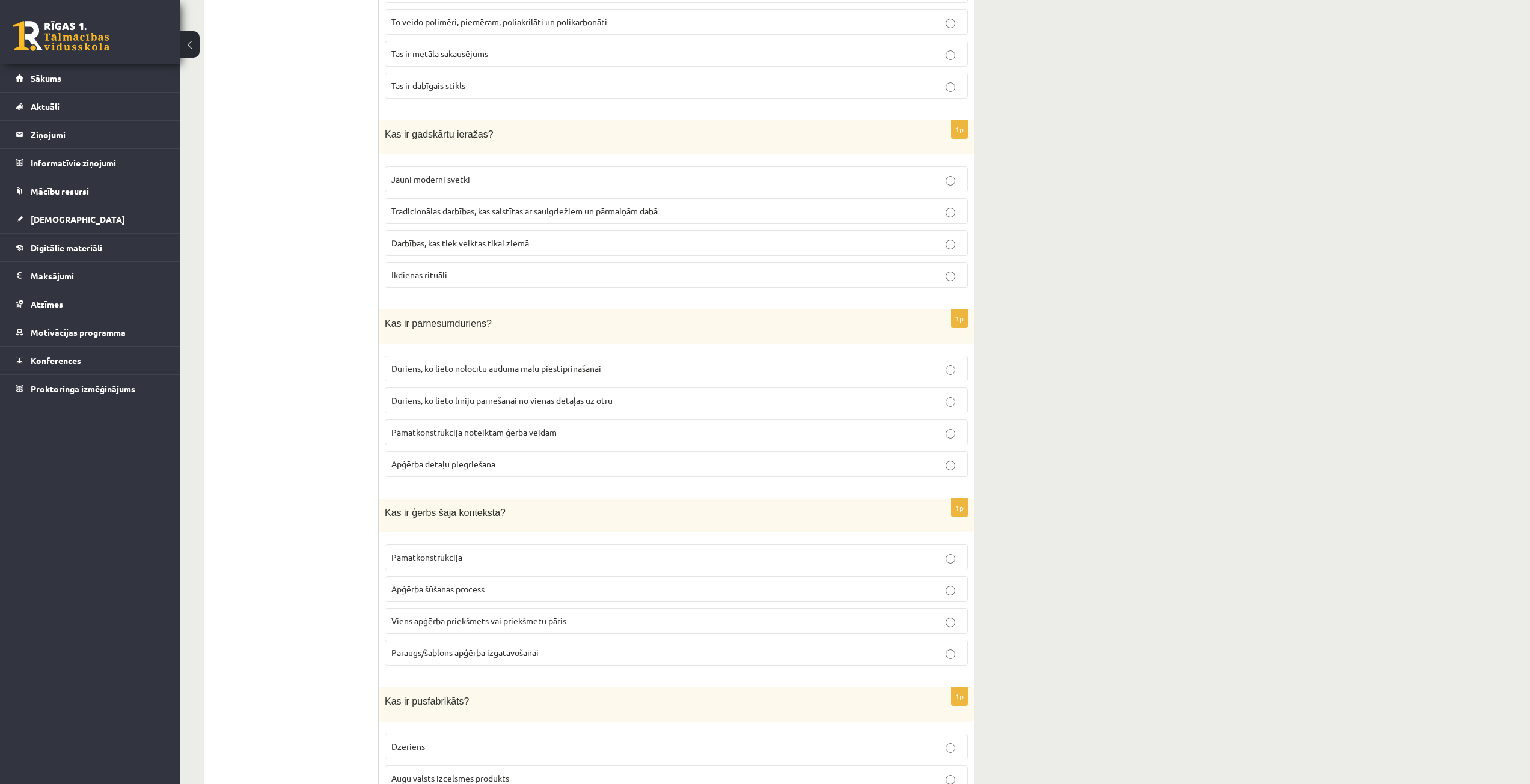
scroll to position [2403, 0]
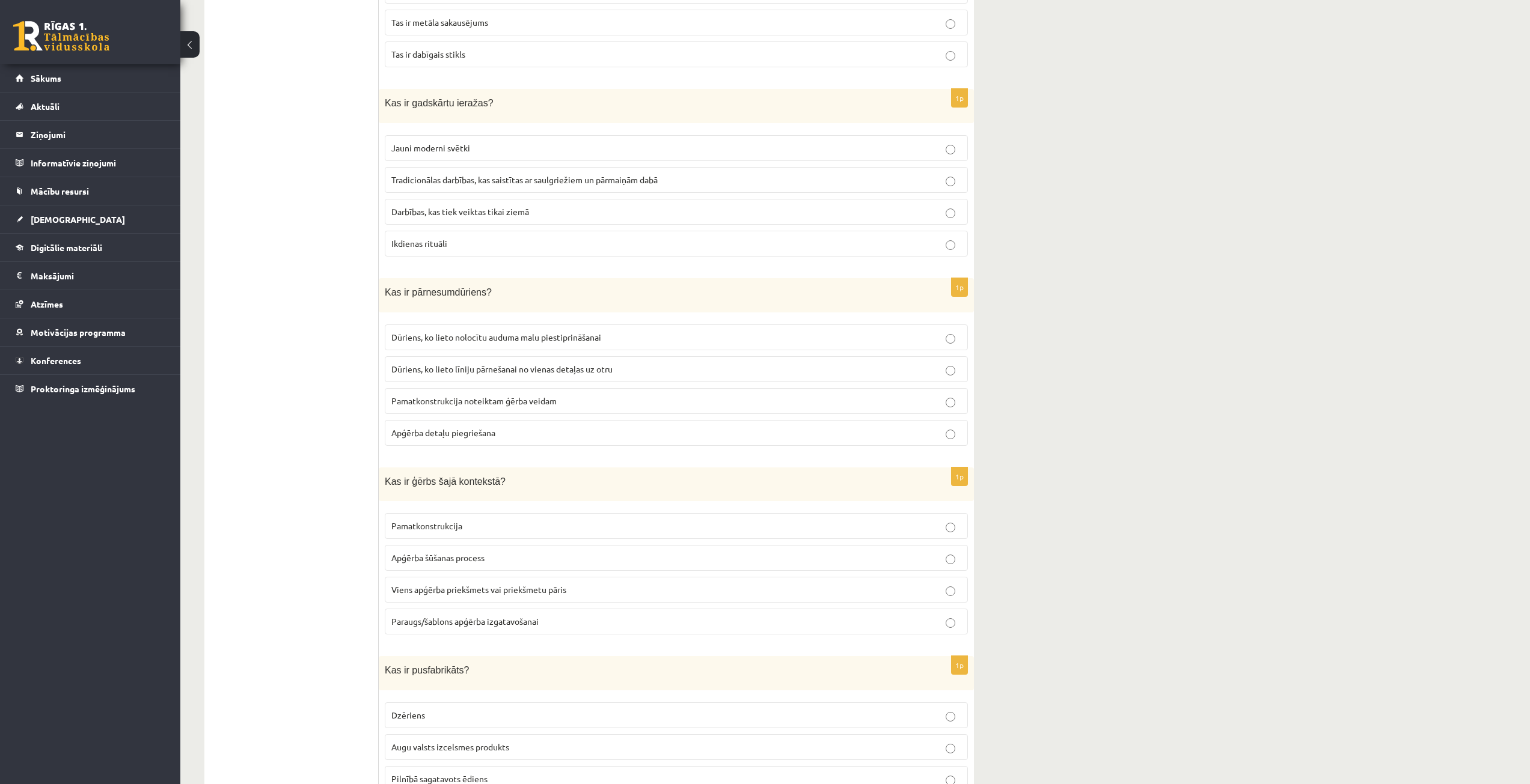
click at [628, 584] on p "Viens apģērba priekšmets vai priekšmetu pāris" at bounding box center [676, 590] width 570 height 13
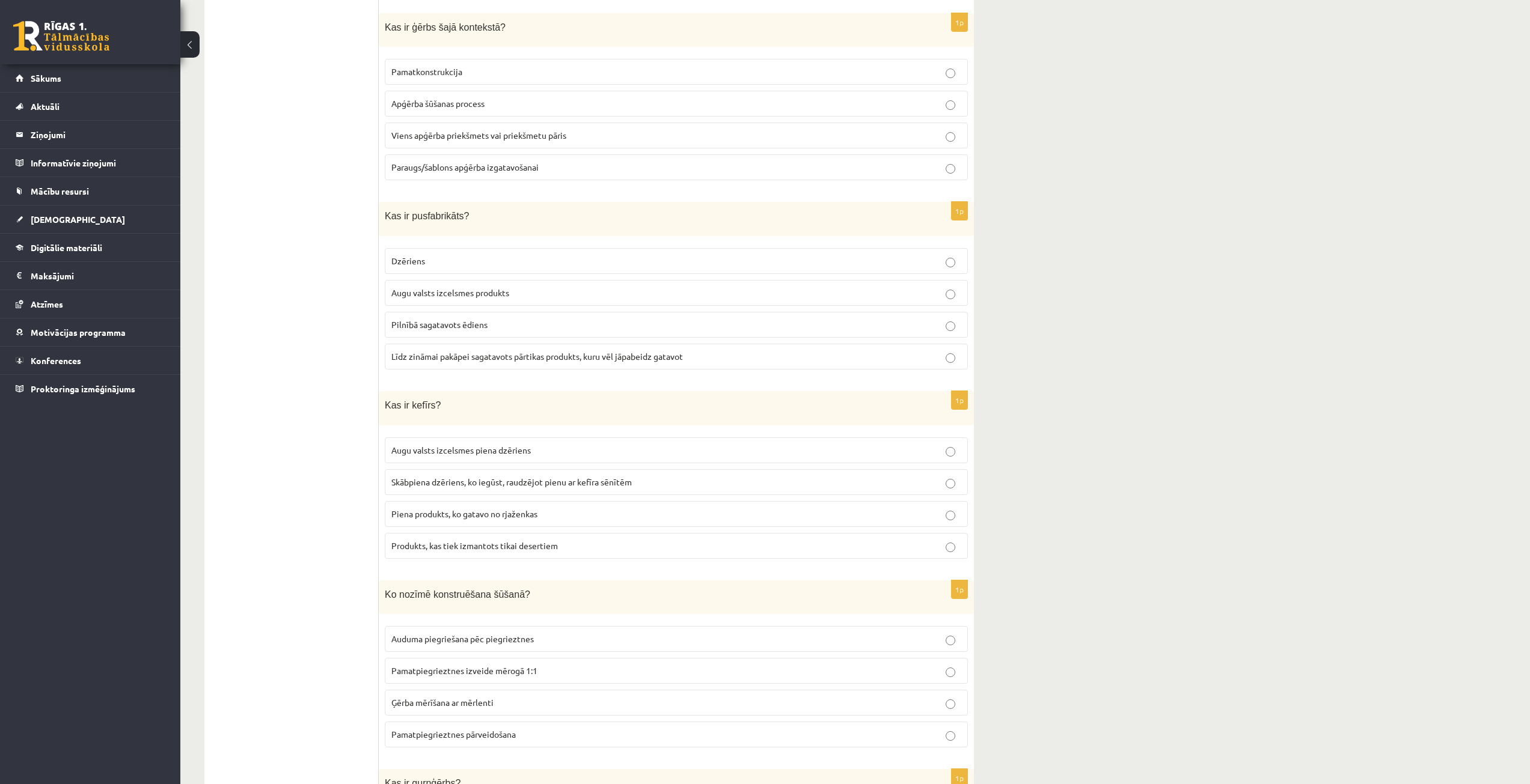
scroll to position [2884, 0]
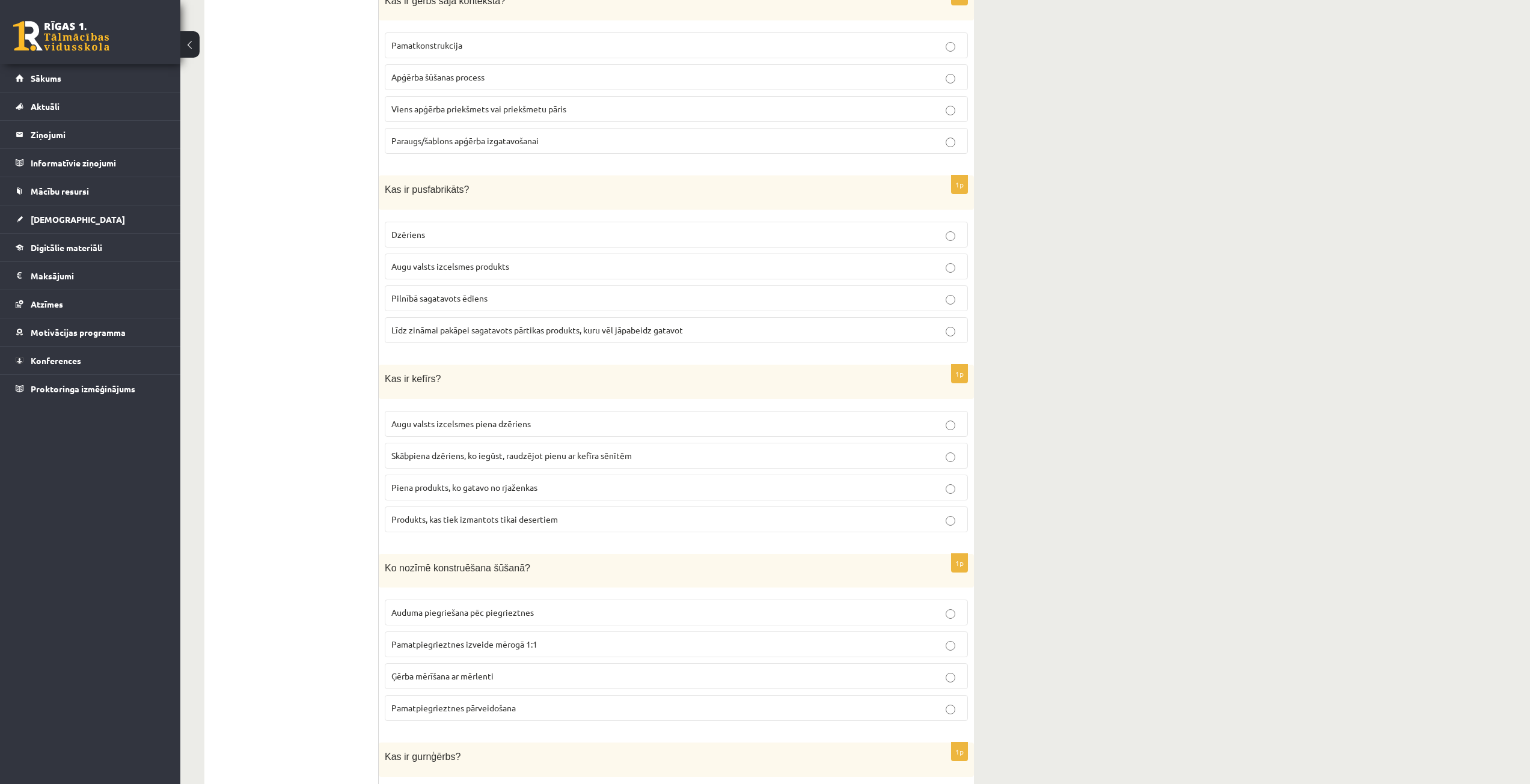
click at [549, 325] on span "Līdz zināmai pakāpei sagatavots pārtikas produkts, kuru vēl jāpabeidz gatavot" at bounding box center [537, 330] width 292 height 11
click at [593, 450] on span "Skābpiena dzēriens, ko iegūst, raudzējot pienu ar kefīra sēnītēm" at bounding box center [511, 455] width 240 height 11
click at [579, 641] on p "Pamatpiegrieztnes izveide mērogā 1:1" at bounding box center [676, 645] width 570 height 13
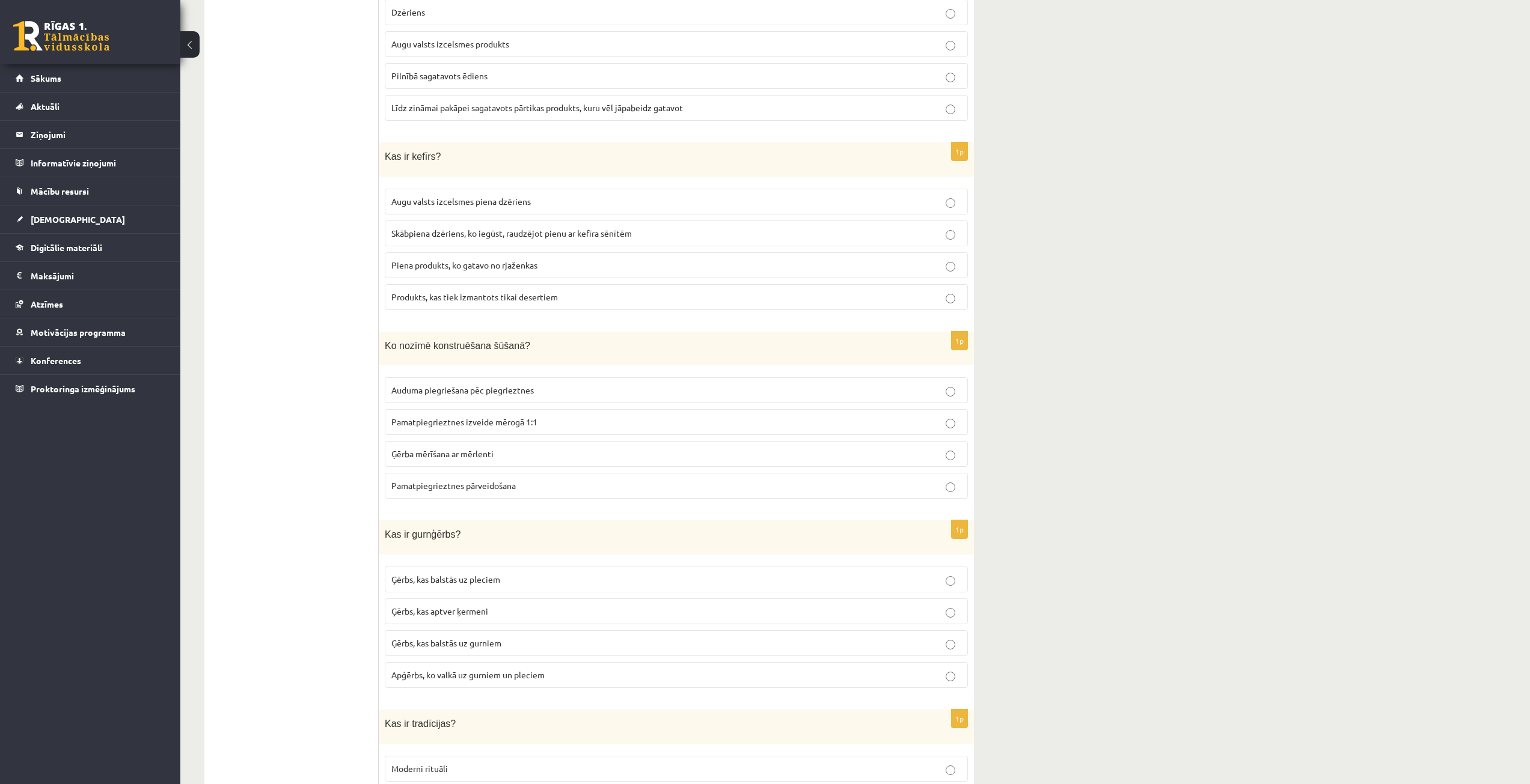
scroll to position [3124, 0]
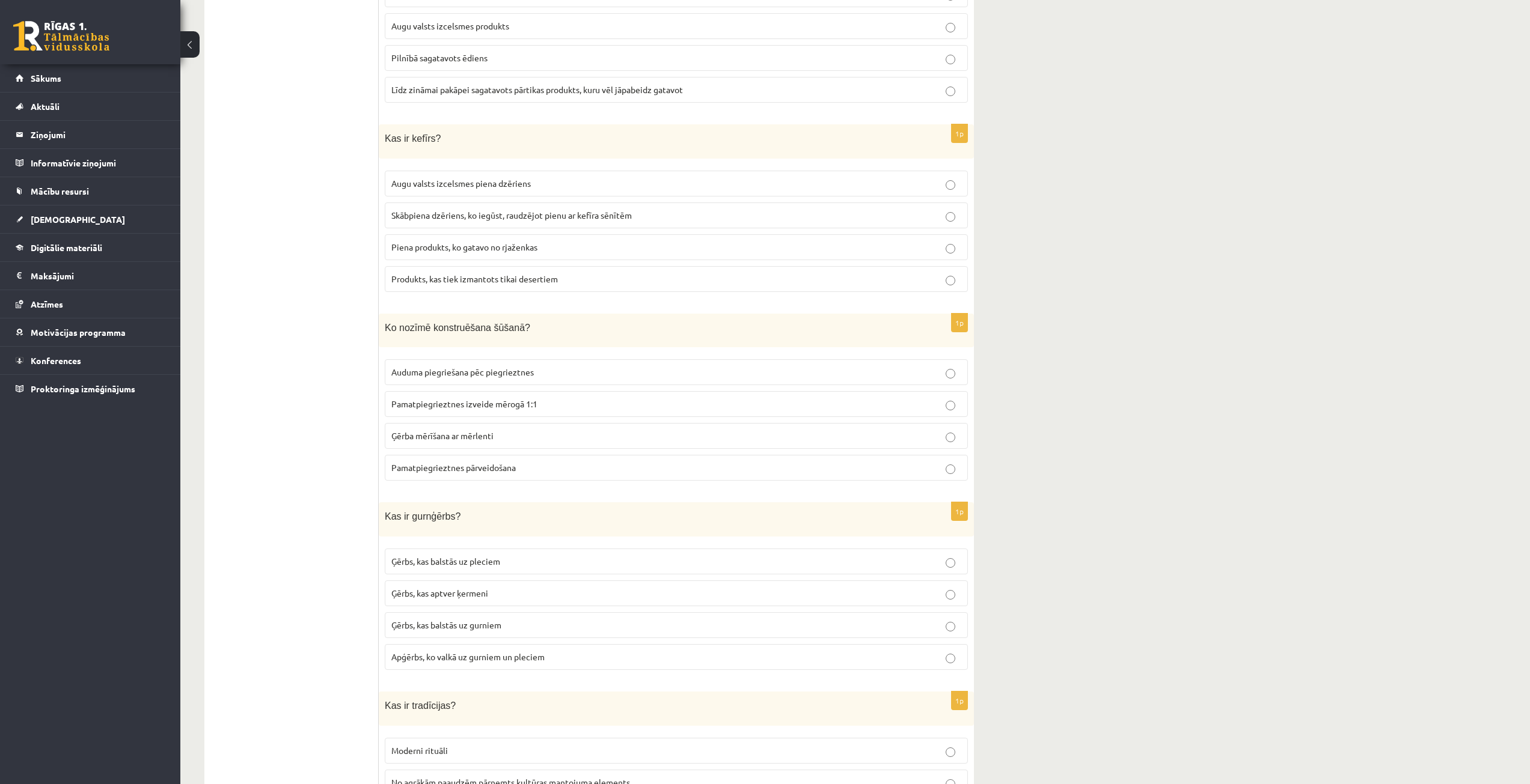
click at [523, 623] on label "Ģērbs, kas balstās uz gurniem" at bounding box center [677, 625] width 583 height 26
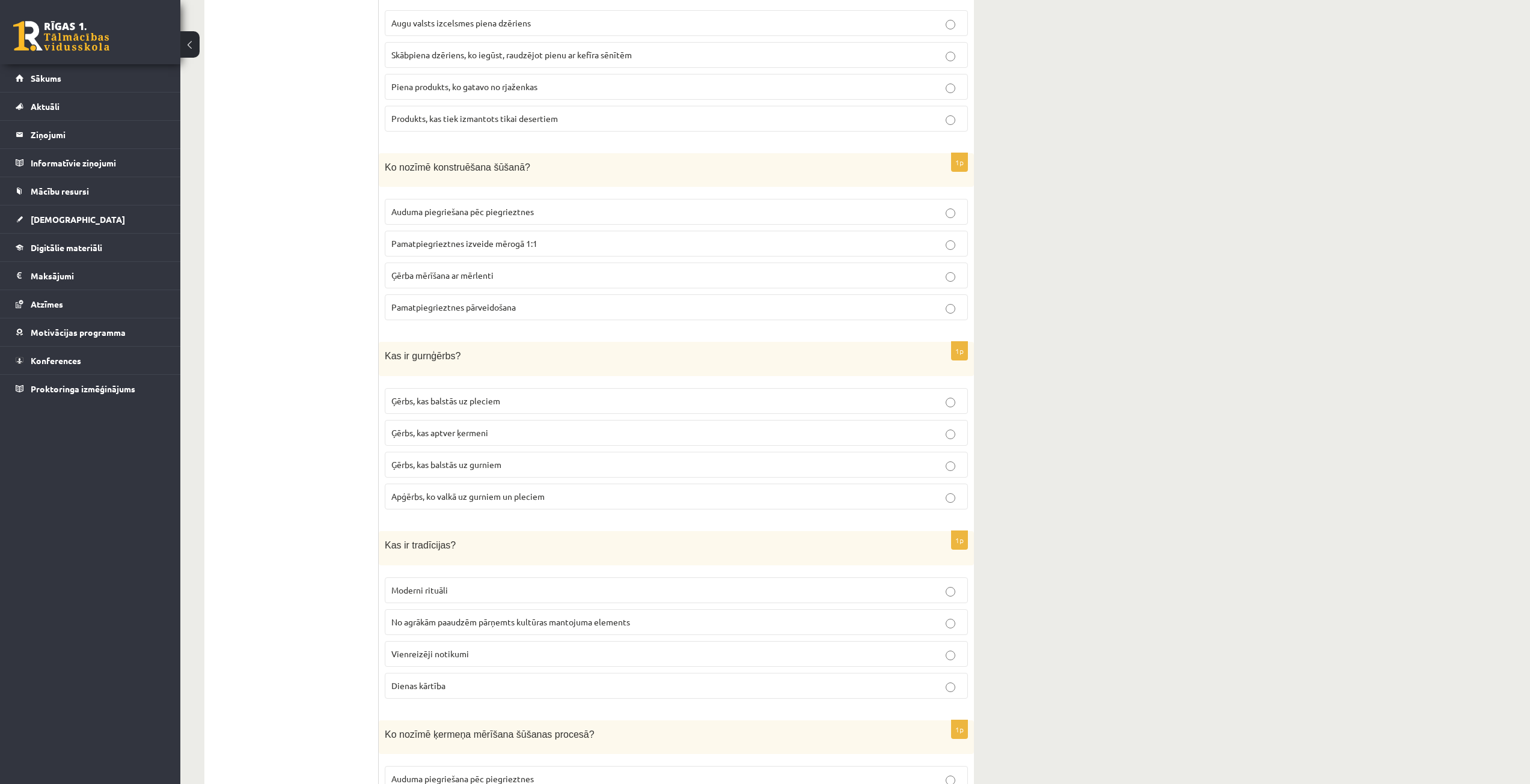
scroll to position [3305, 0]
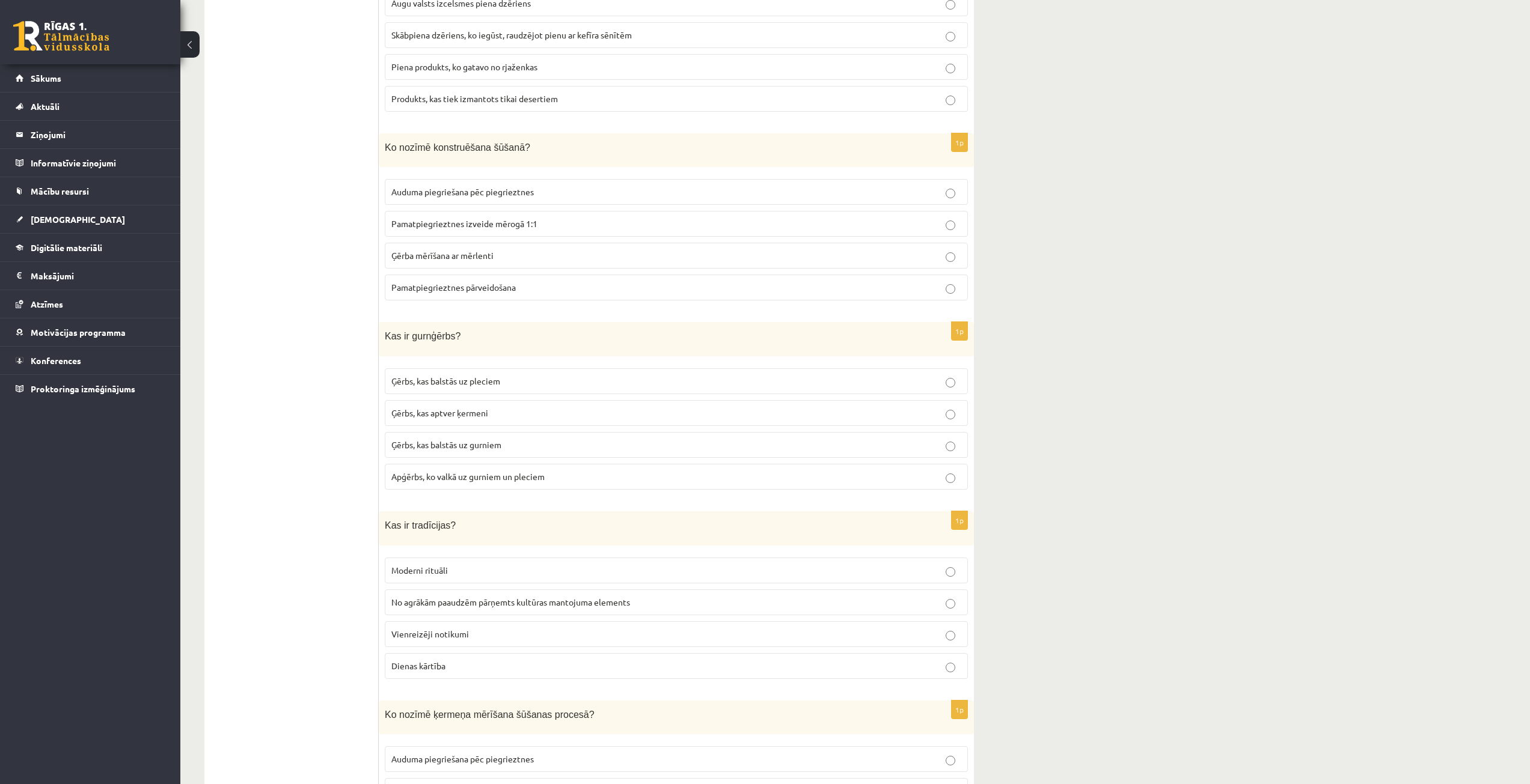
click at [542, 596] on span "No agrākām paaudzēm pārņemts kultūras mantojuma elements" at bounding box center [510, 602] width 238 height 11
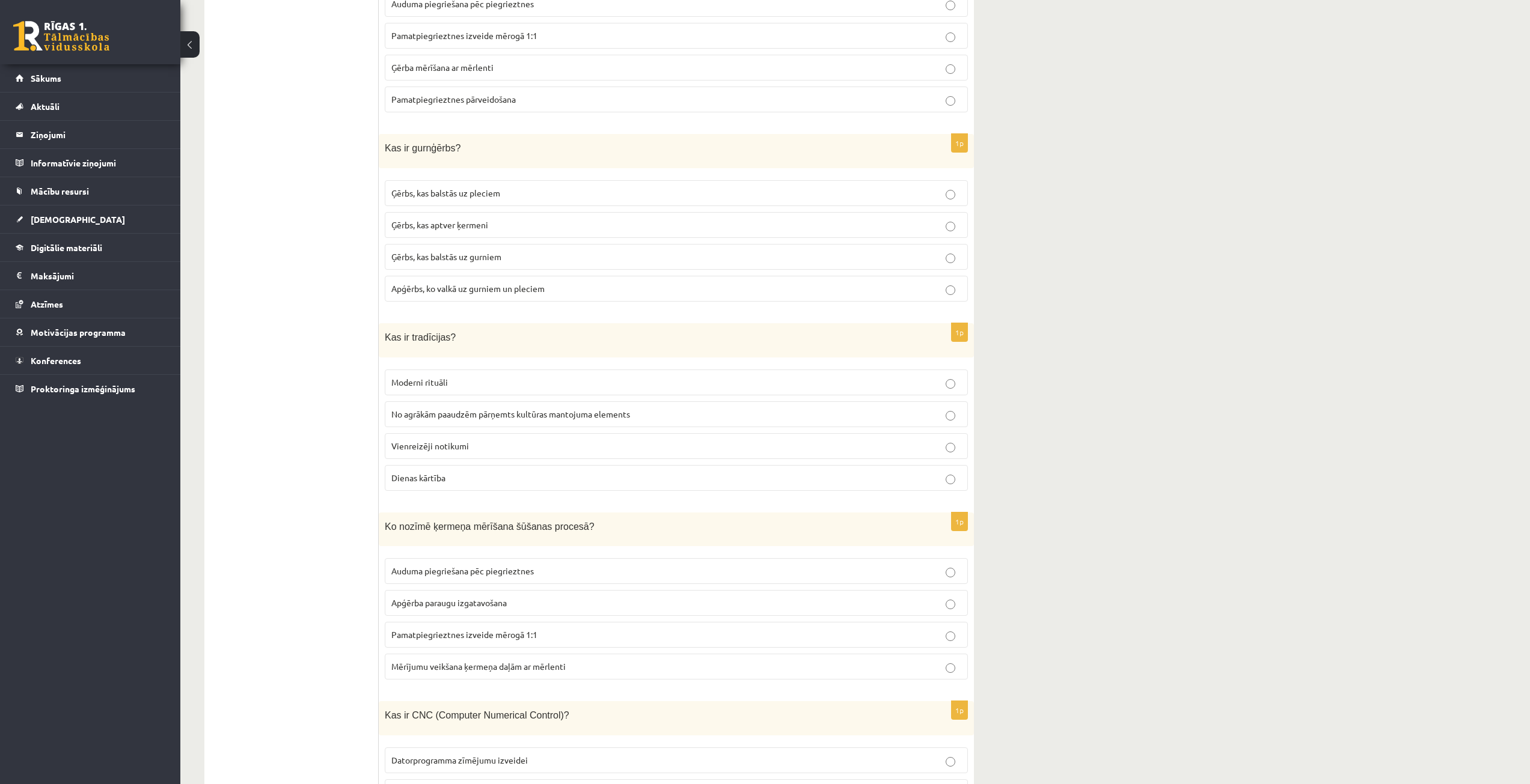
scroll to position [3545, 0]
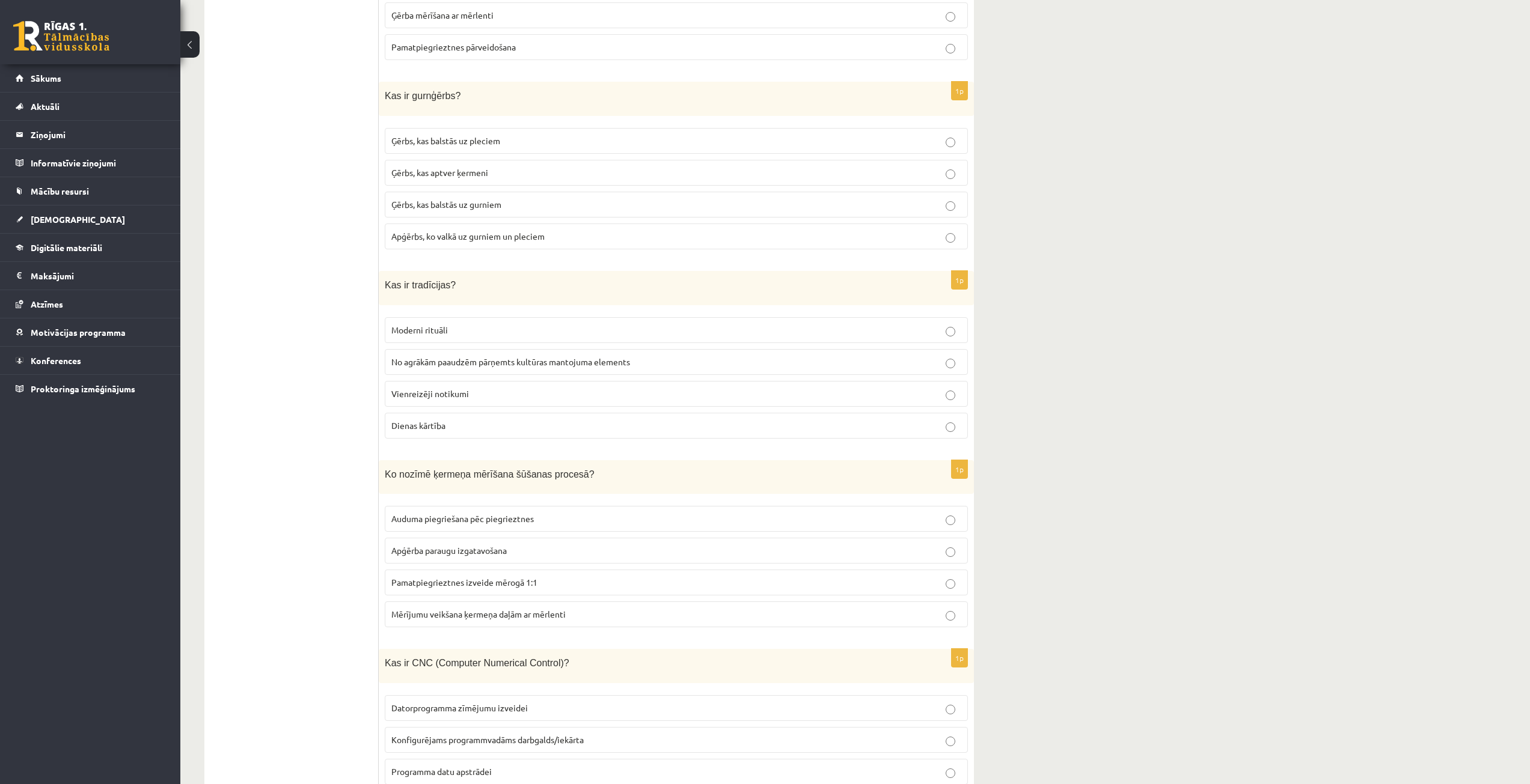
click at [537, 609] on span "Mērījumu veikšana ķermeņa daļām ar mērlenti" at bounding box center [479, 615] width 174 height 11
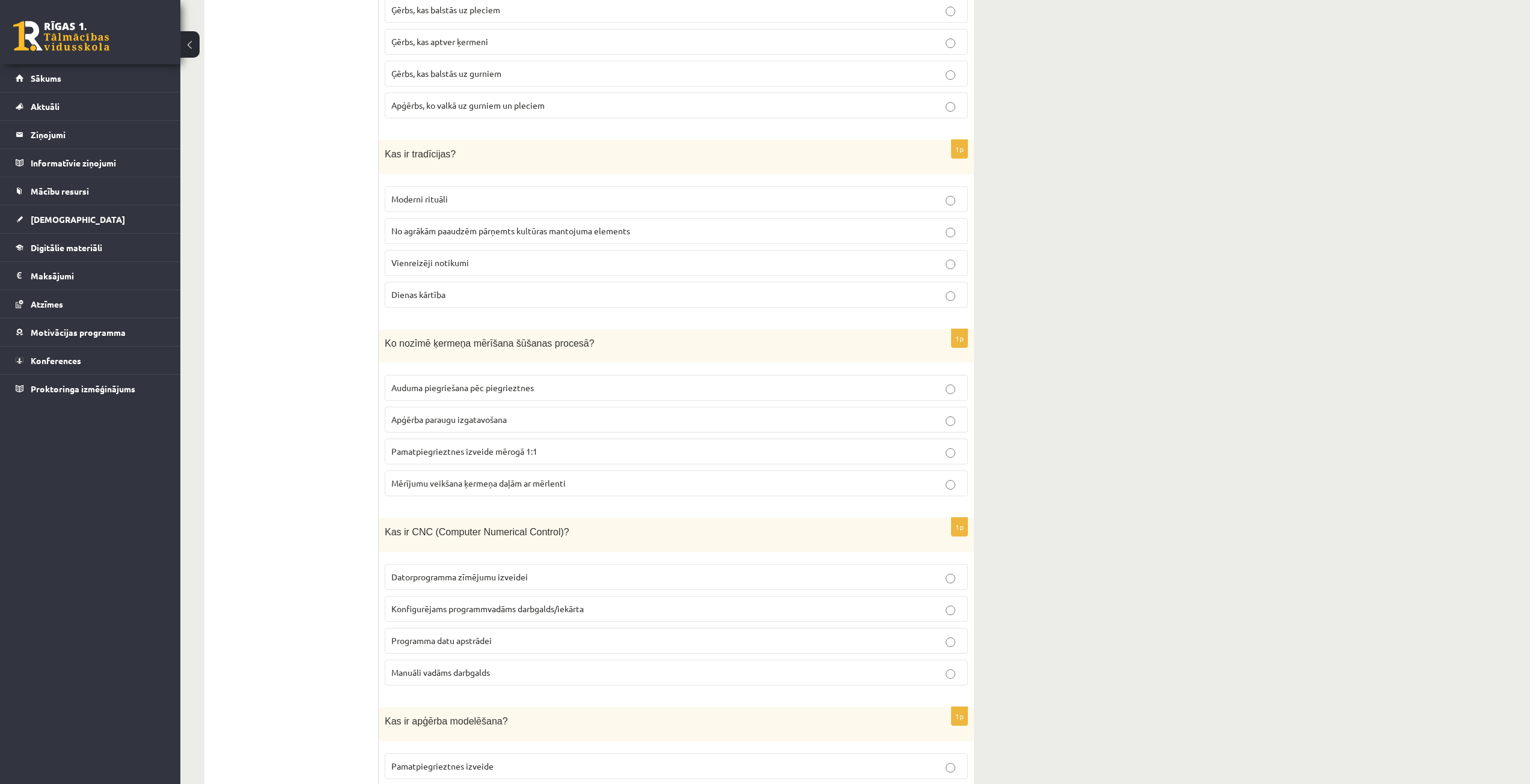
scroll to position [3725, 0]
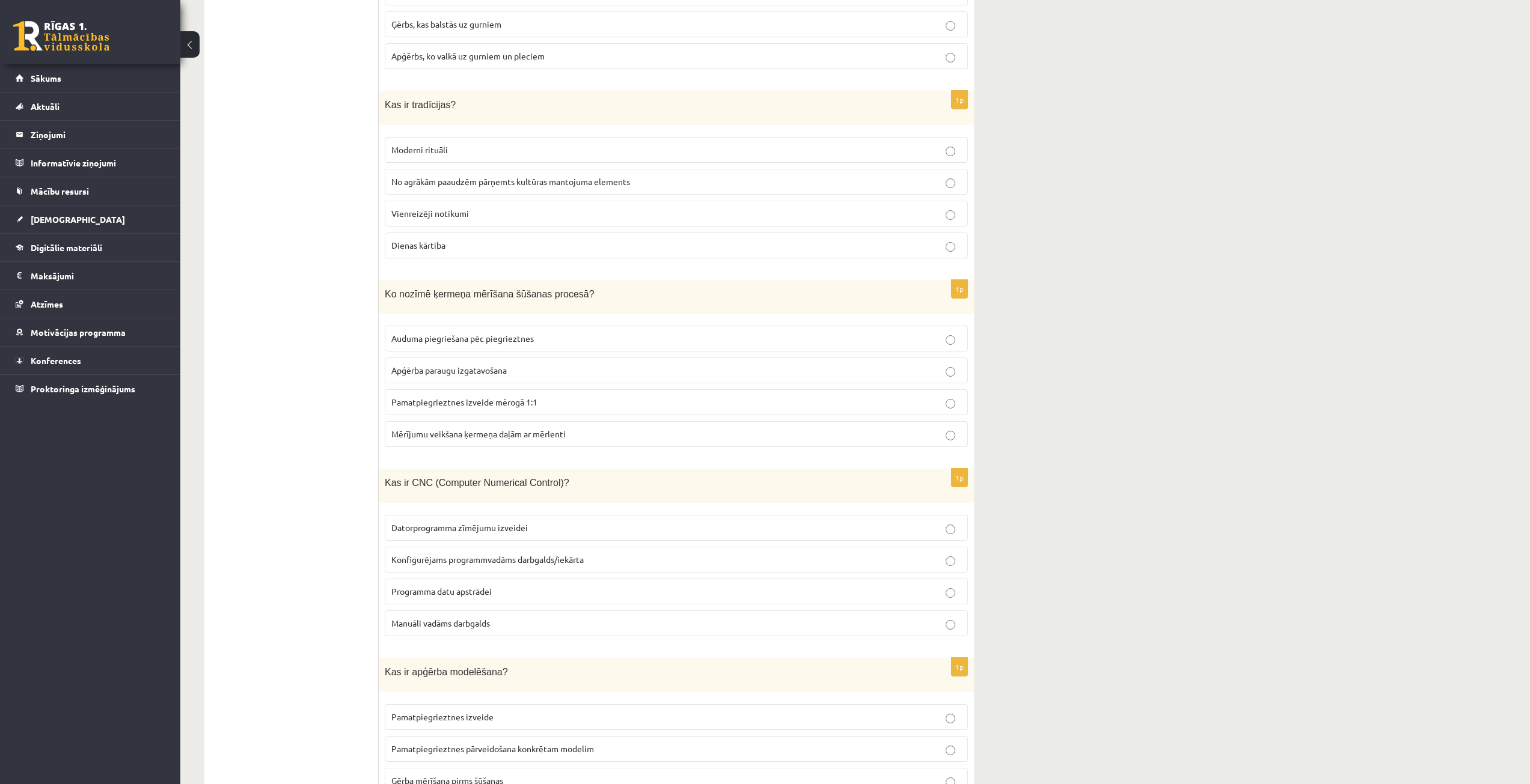
click at [594, 546] on label "Konfigurējams programmvadāms darbgalds/iekārta" at bounding box center [677, 559] width 583 height 26
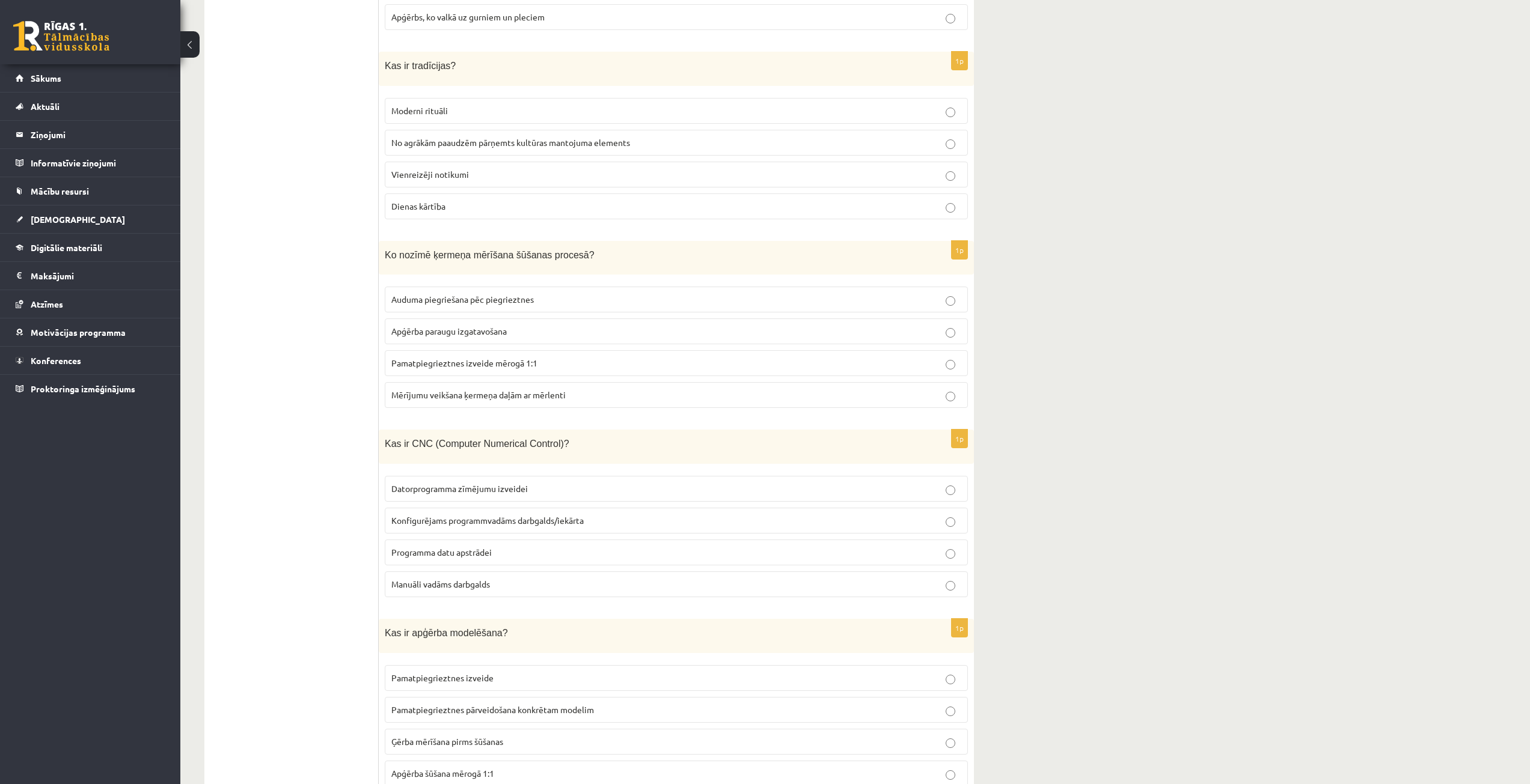
scroll to position [3785, 0]
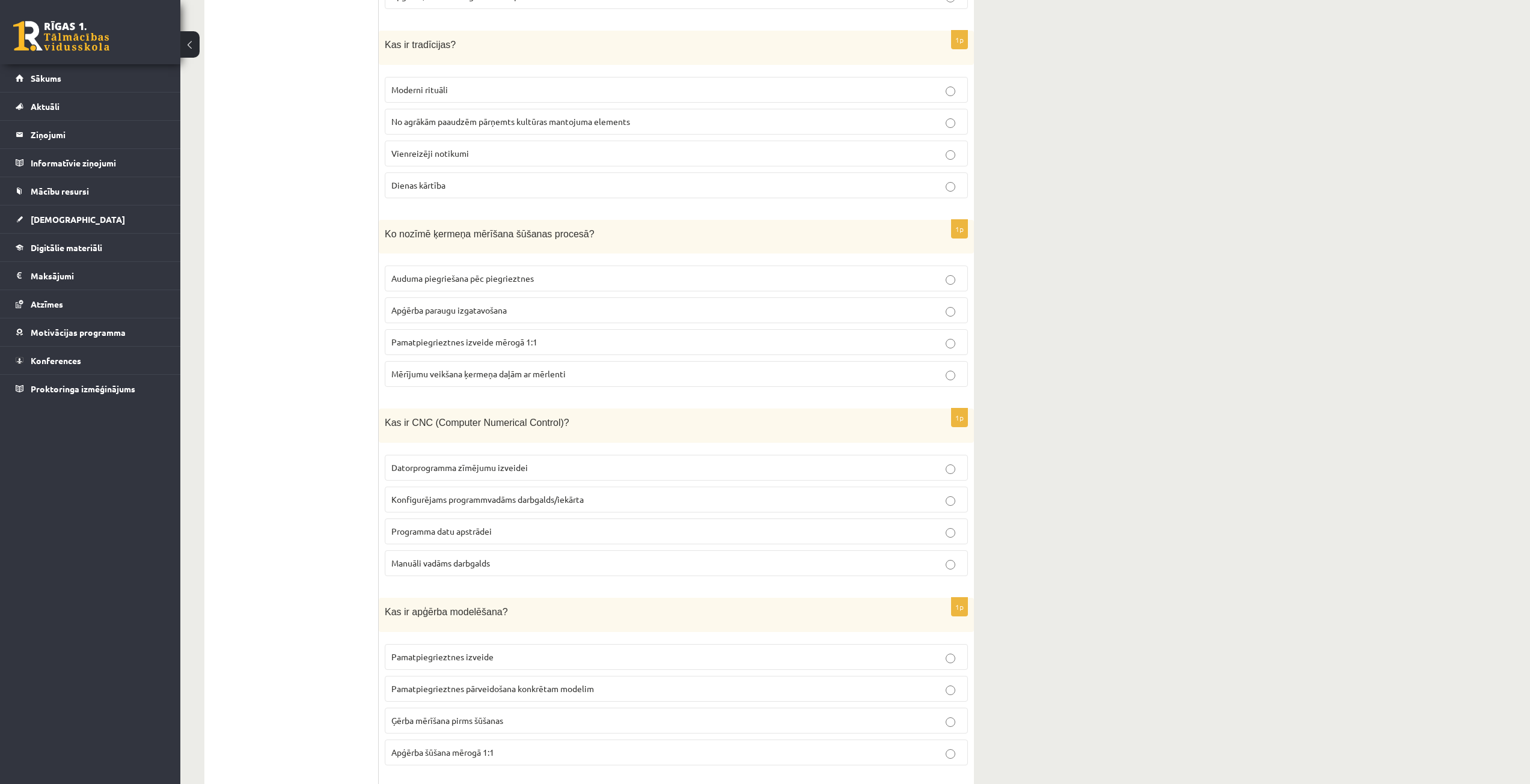
click at [634, 683] on p "Pamatpiegrieztnes pārveidošana konkrētam modelim" at bounding box center [676, 689] width 570 height 13
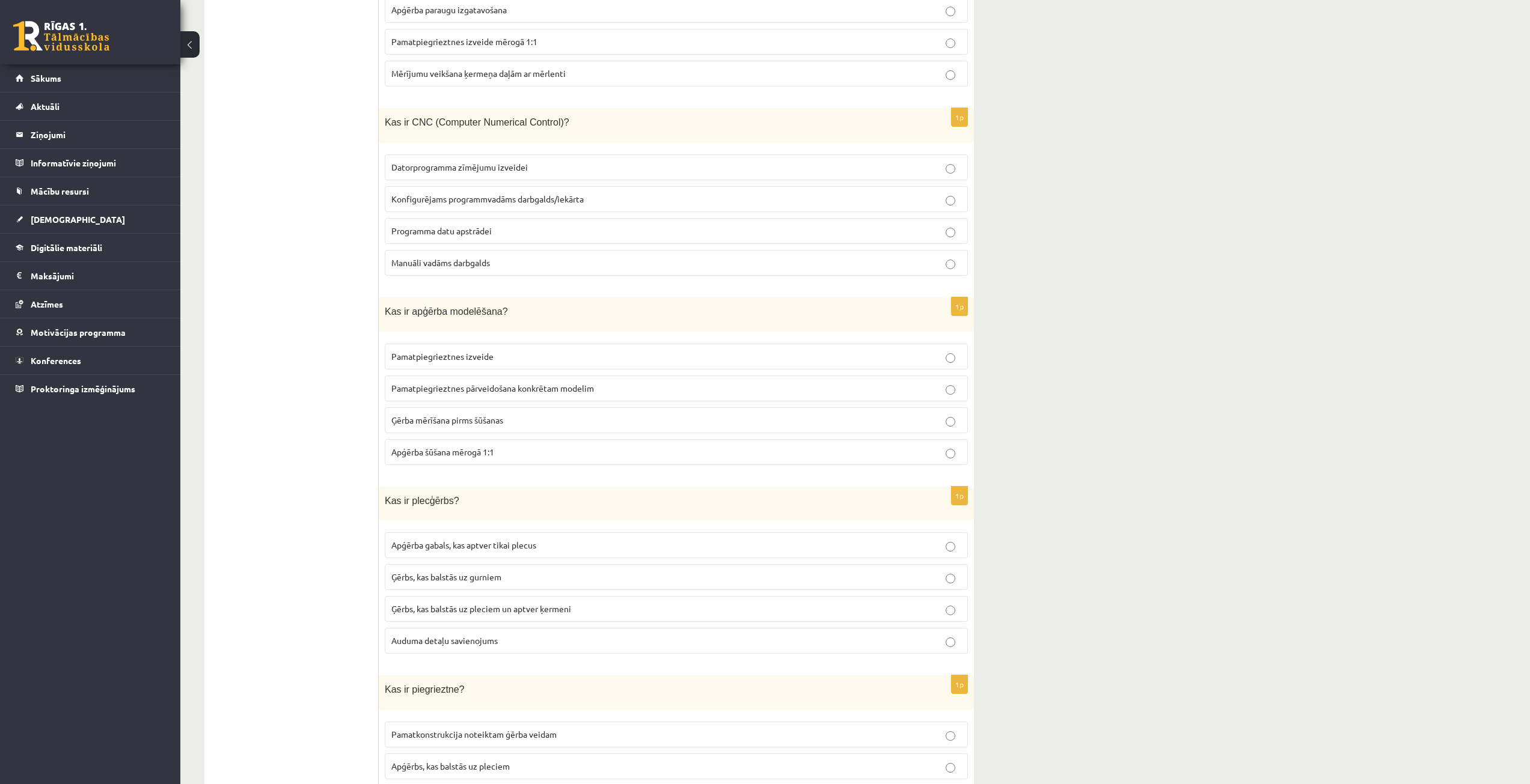
scroll to position [4146, 0]
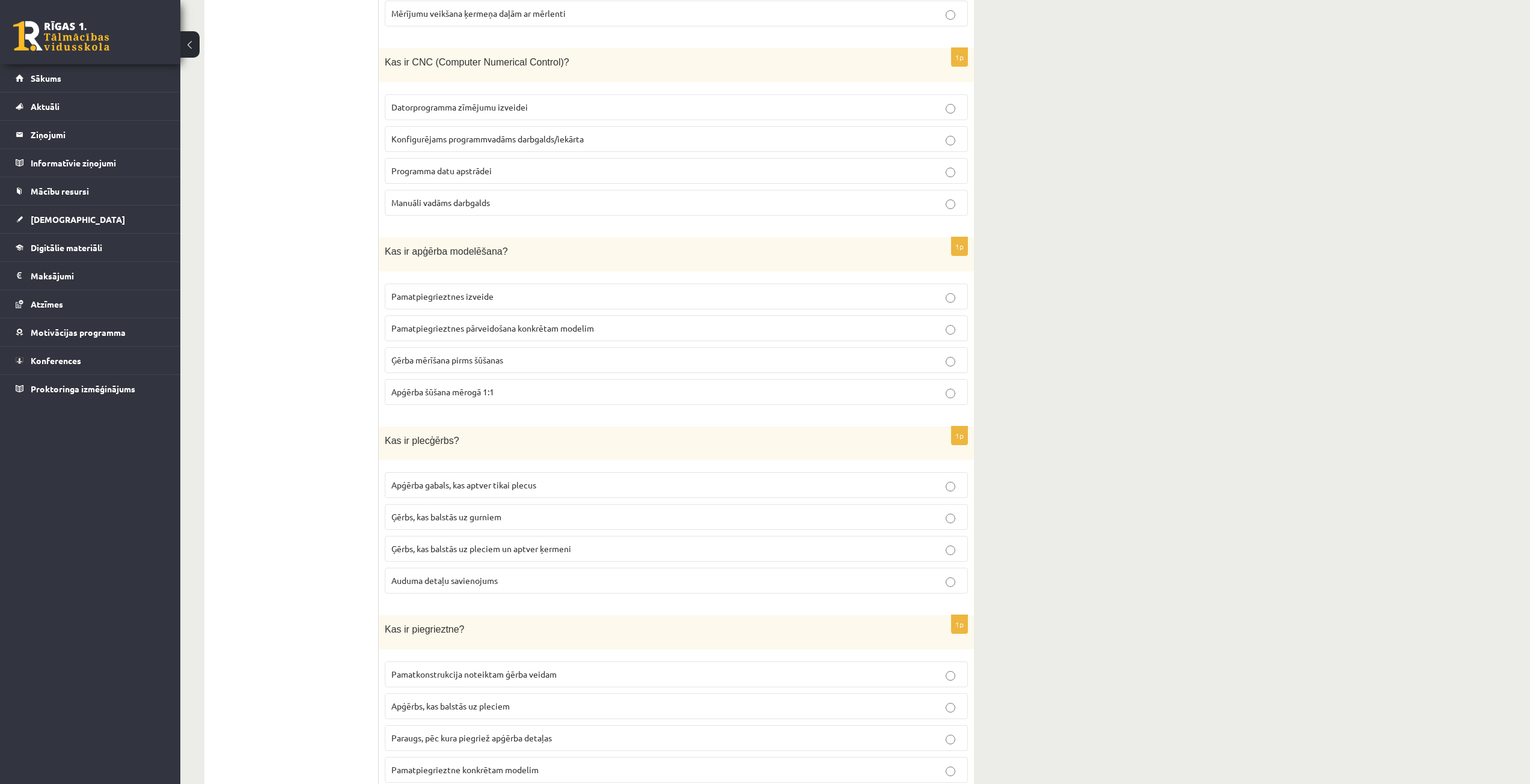
click at [601, 542] on p "Ģērbs, kas balstās uz pleciem un aptver ķermeni" at bounding box center [676, 549] width 570 height 13
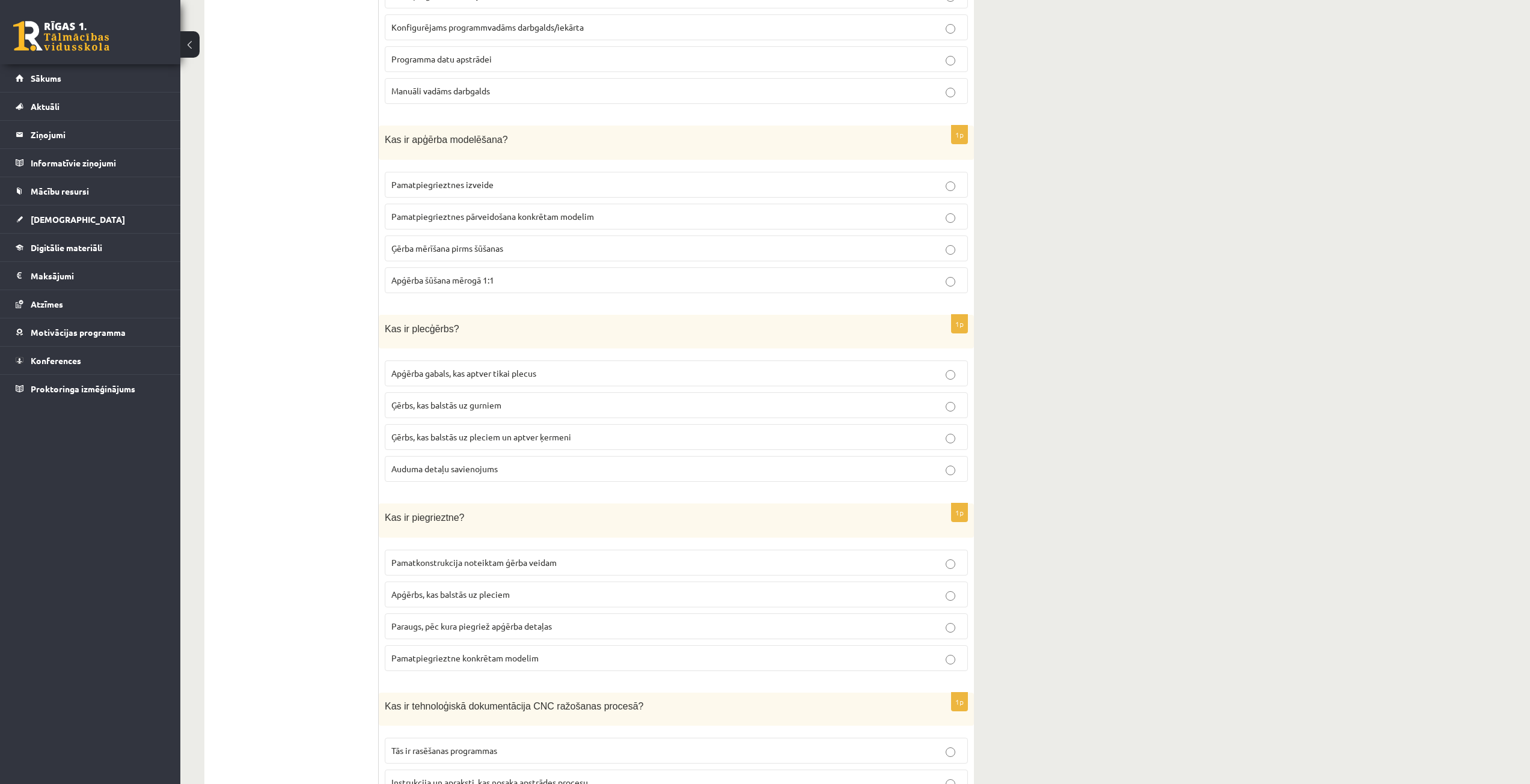
scroll to position [4266, 0]
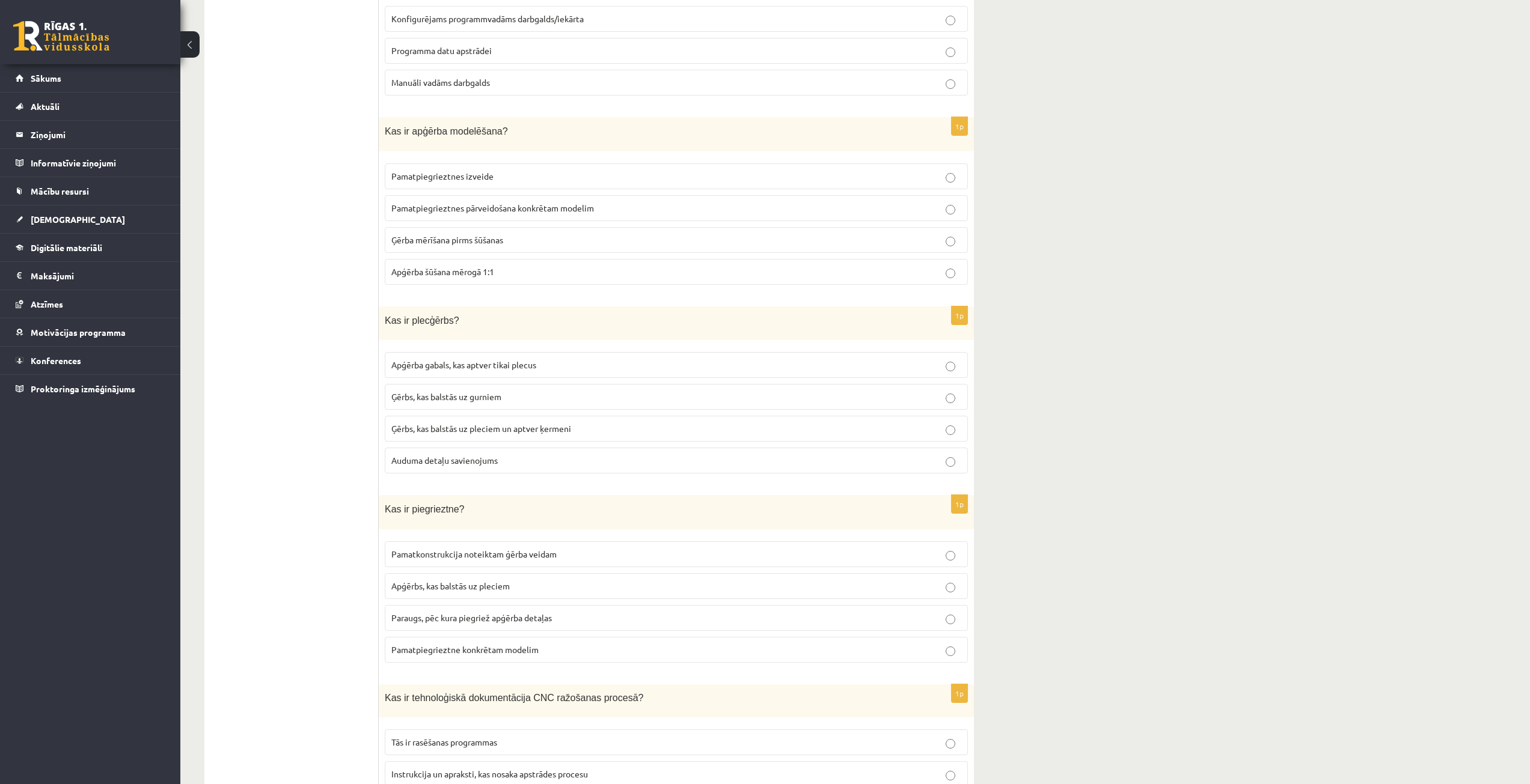
click at [647, 611] on p "Paraugs, pēc kura piegriež apģērba detaļas" at bounding box center [676, 618] width 570 height 13
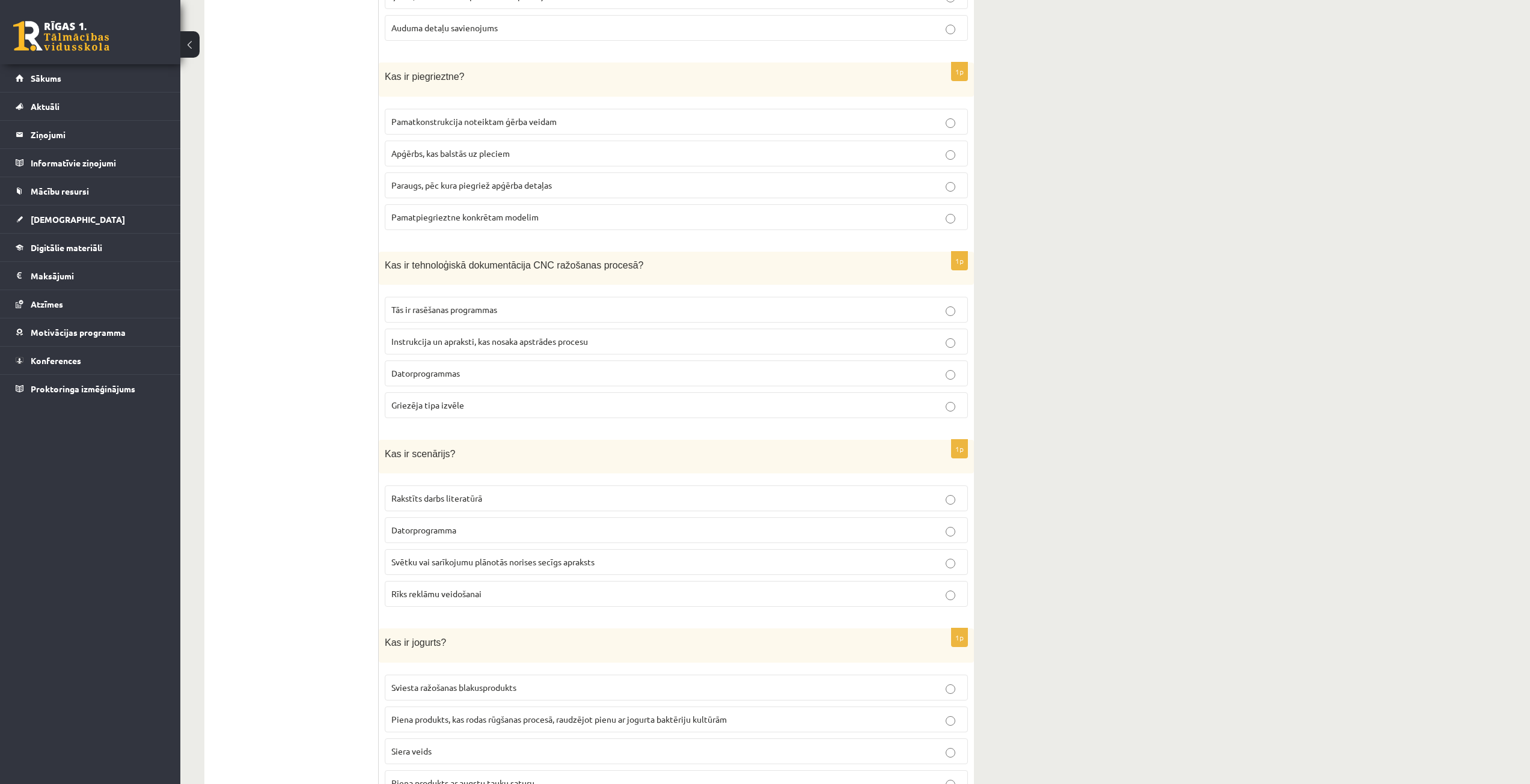
scroll to position [4698, 0]
click at [581, 336] on p "Instrukcija un apraksti, kas nosaka apstrādes procesu" at bounding box center [676, 342] width 570 height 13
click at [422, 557] on p "Svētku vai sarīkojumu plānotās norises secīgs apraksts" at bounding box center [676, 563] width 570 height 13
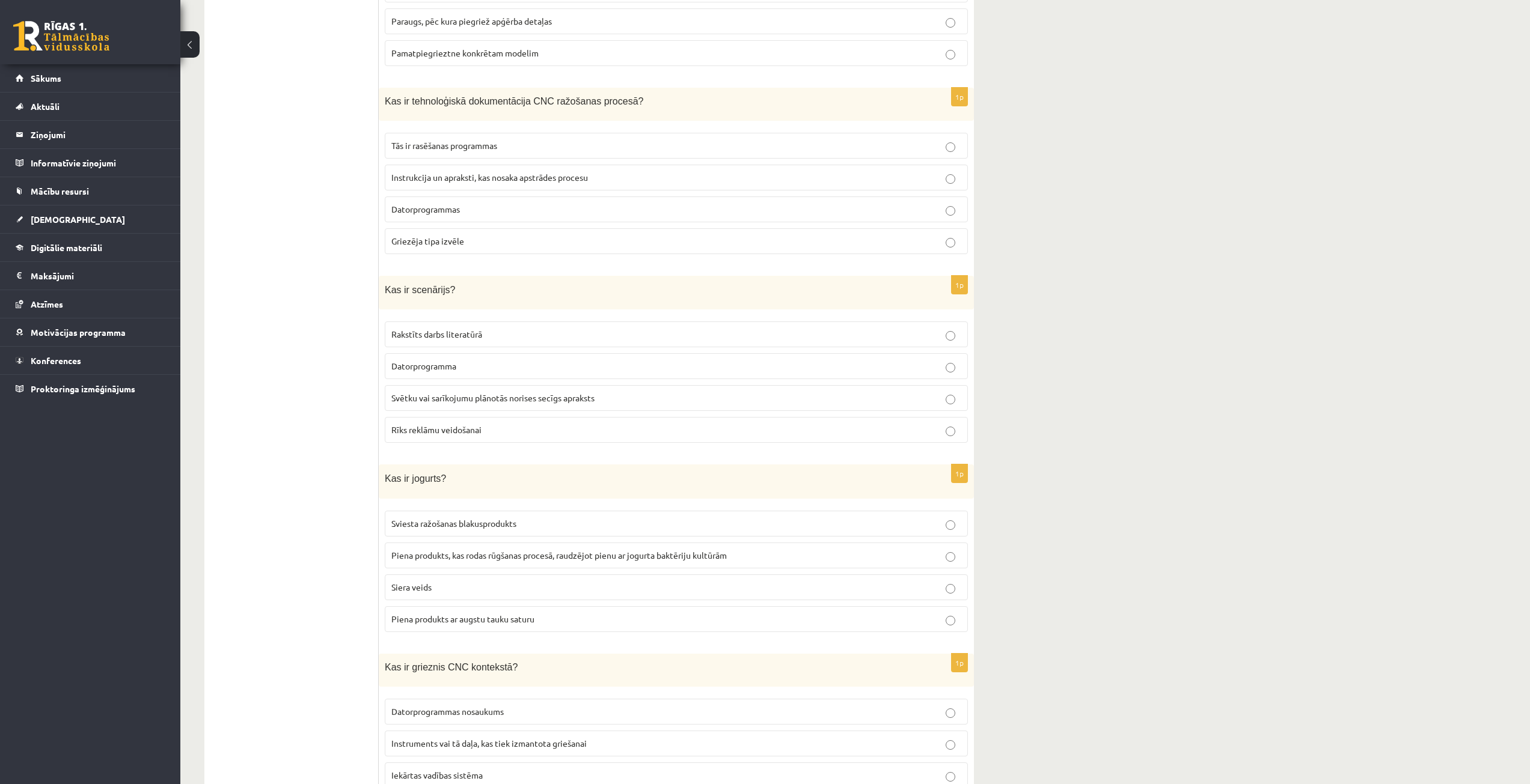
scroll to position [4878, 0]
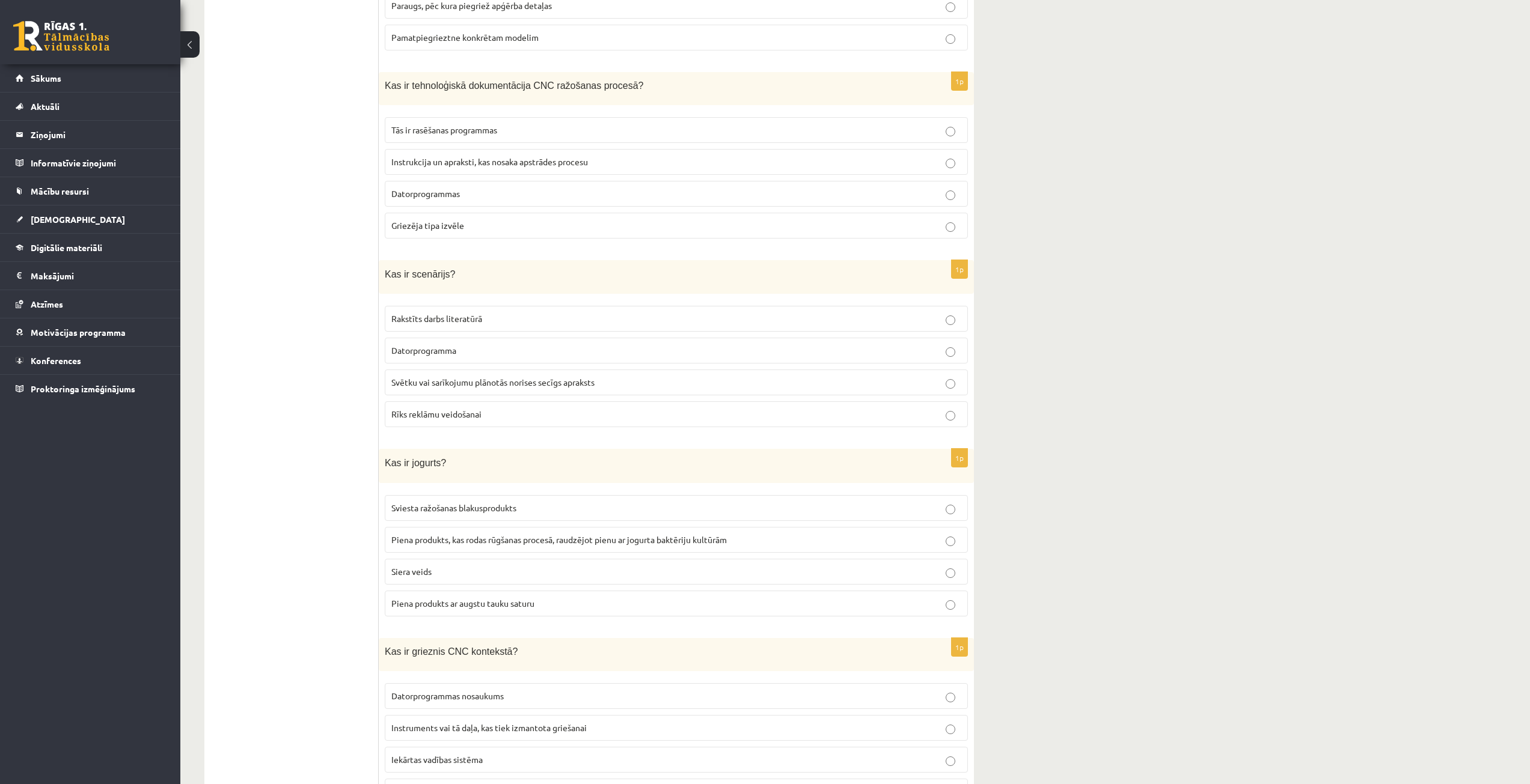
click at [635, 534] on span "Piena produkts, kas rodas rūgšanas procesā, raudzējot pienu ar jogurta baktērij…" at bounding box center [559, 539] width 335 height 11
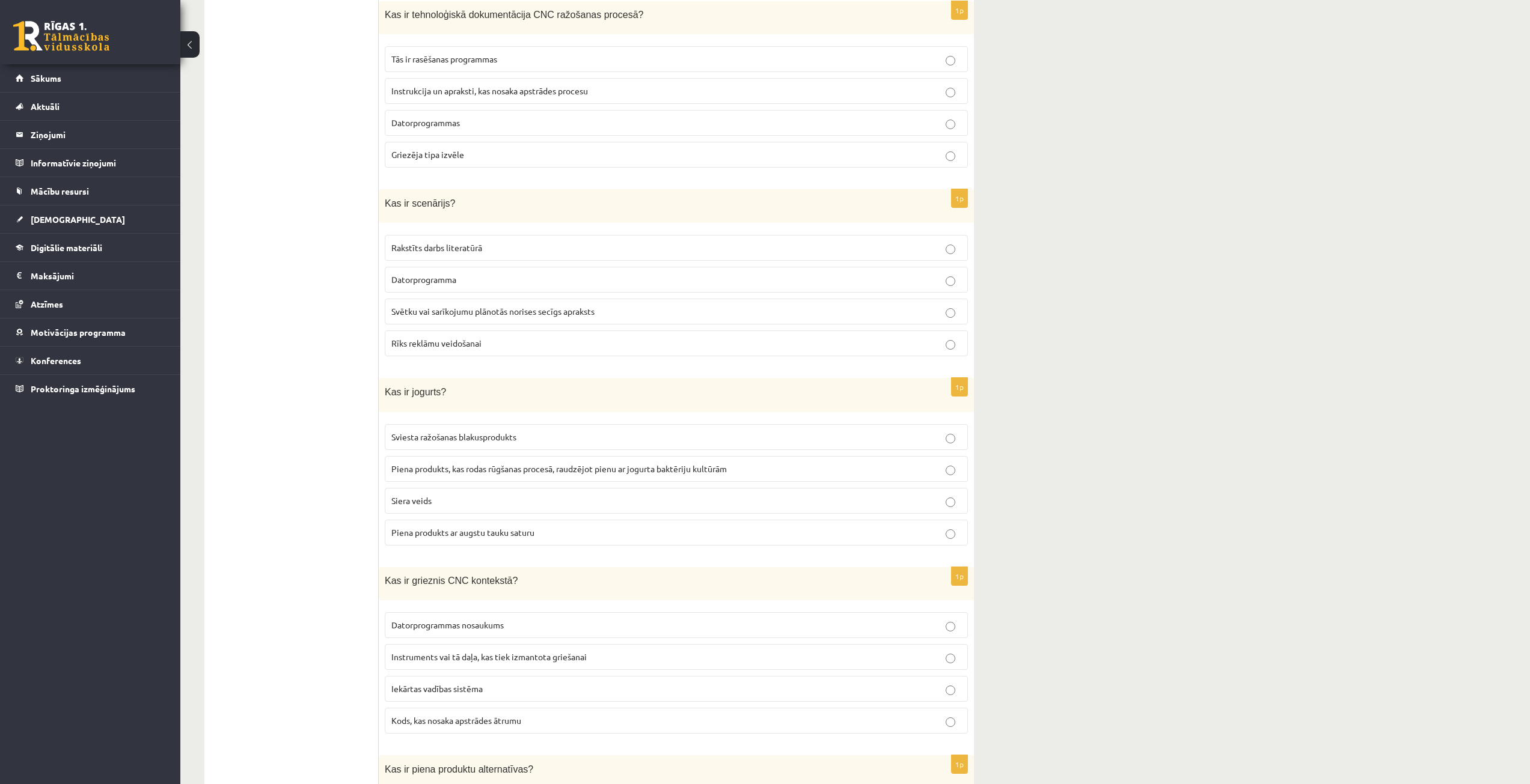
scroll to position [5058, 0]
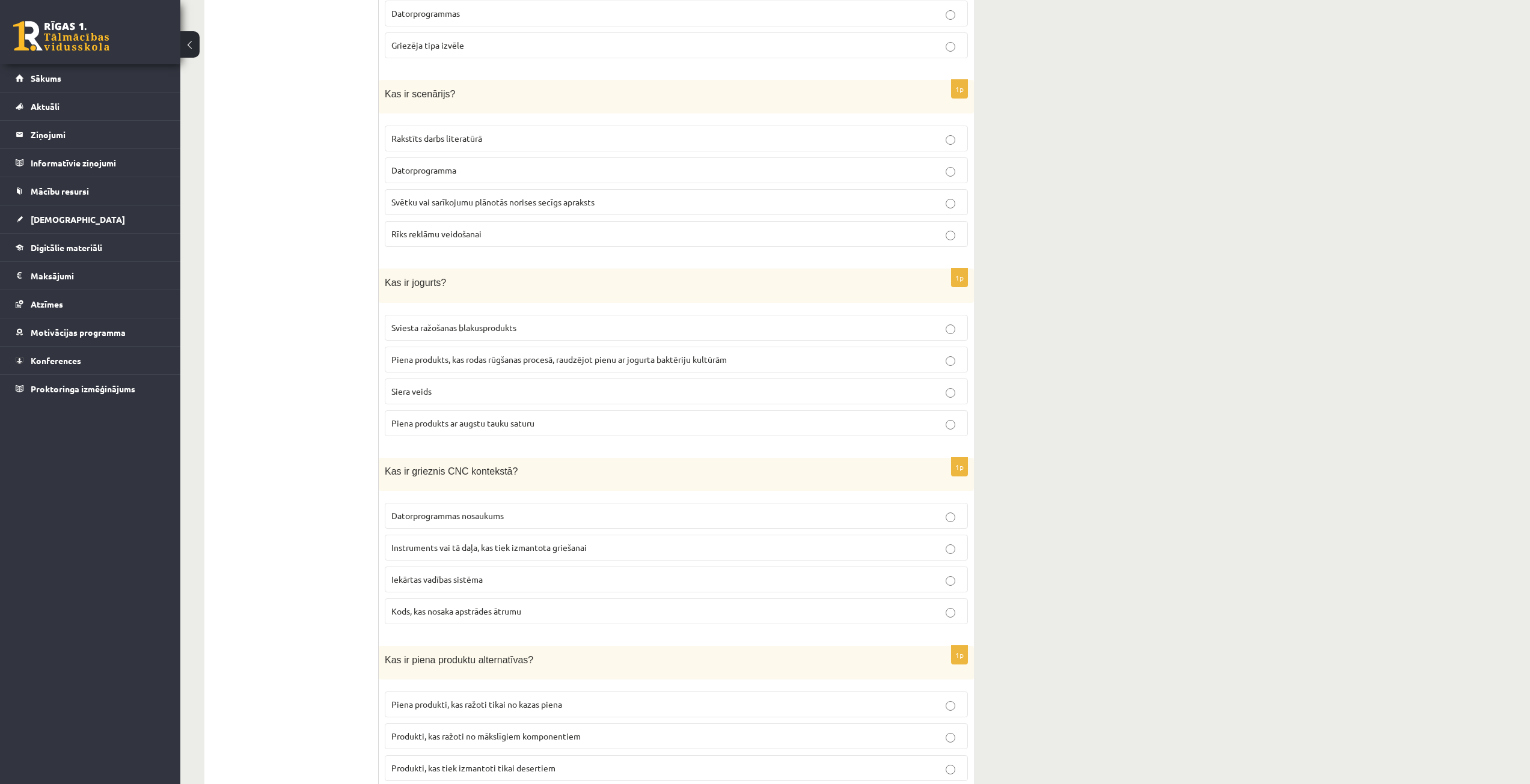
click at [517, 542] on span "Instruments vai tā daļa, kas tiek izmantota griešanai" at bounding box center [489, 547] width 196 height 11
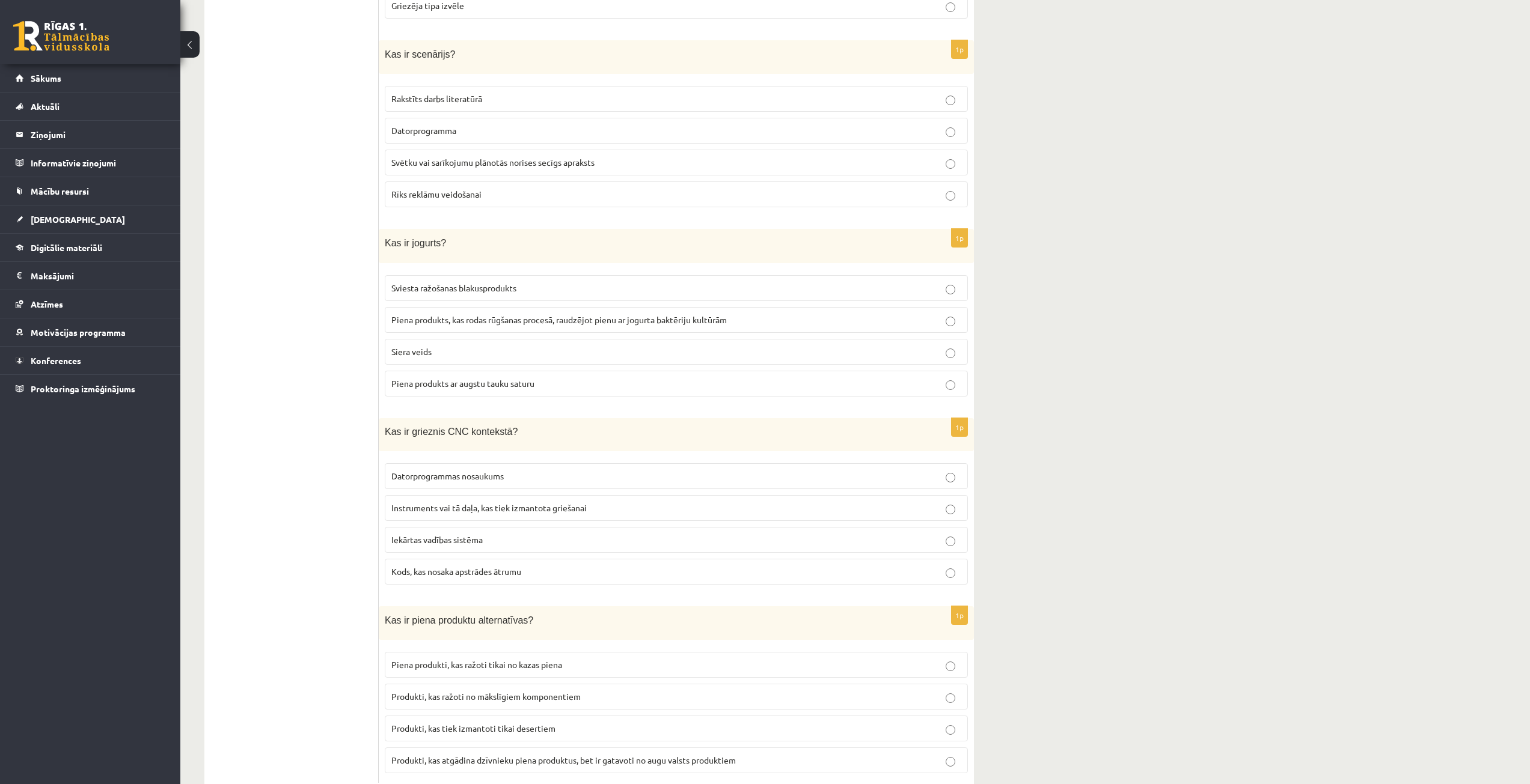
scroll to position [5118, 0]
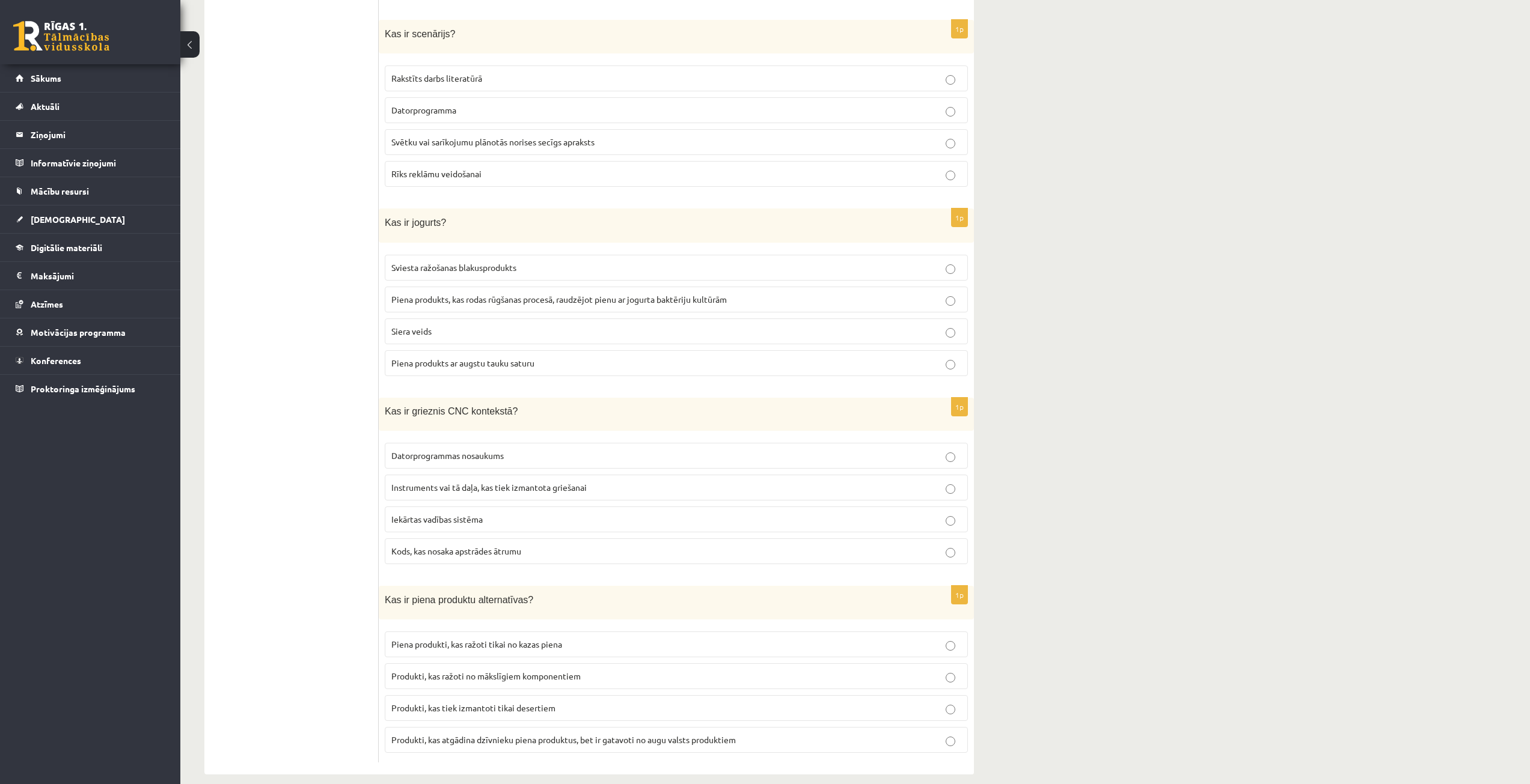
click at [465, 734] on label "Produkti, kas atgādina dzīvnieku piena produktus, bet ir gatavoti no augu valst…" at bounding box center [677, 740] width 583 height 26
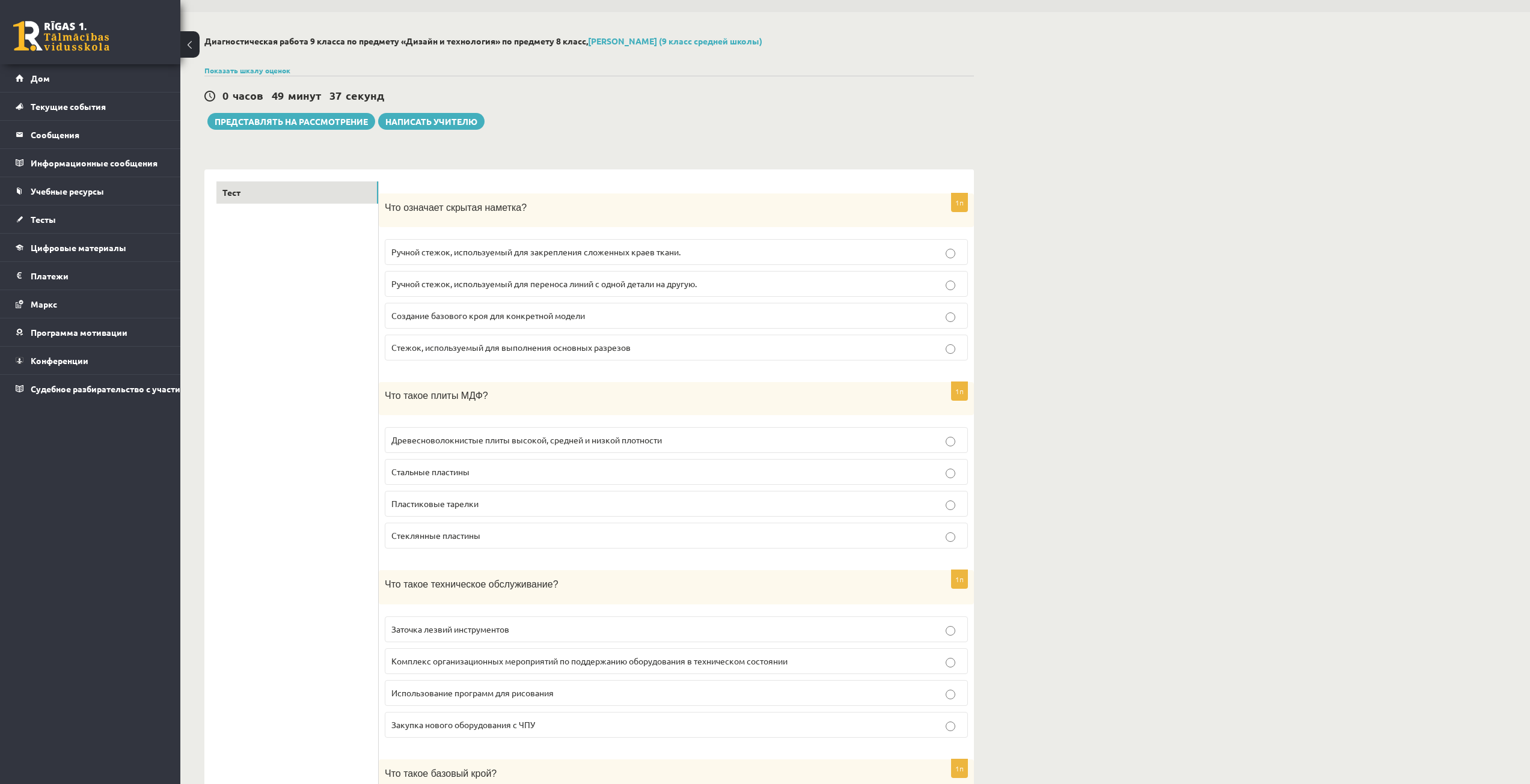
scroll to position [0, 0]
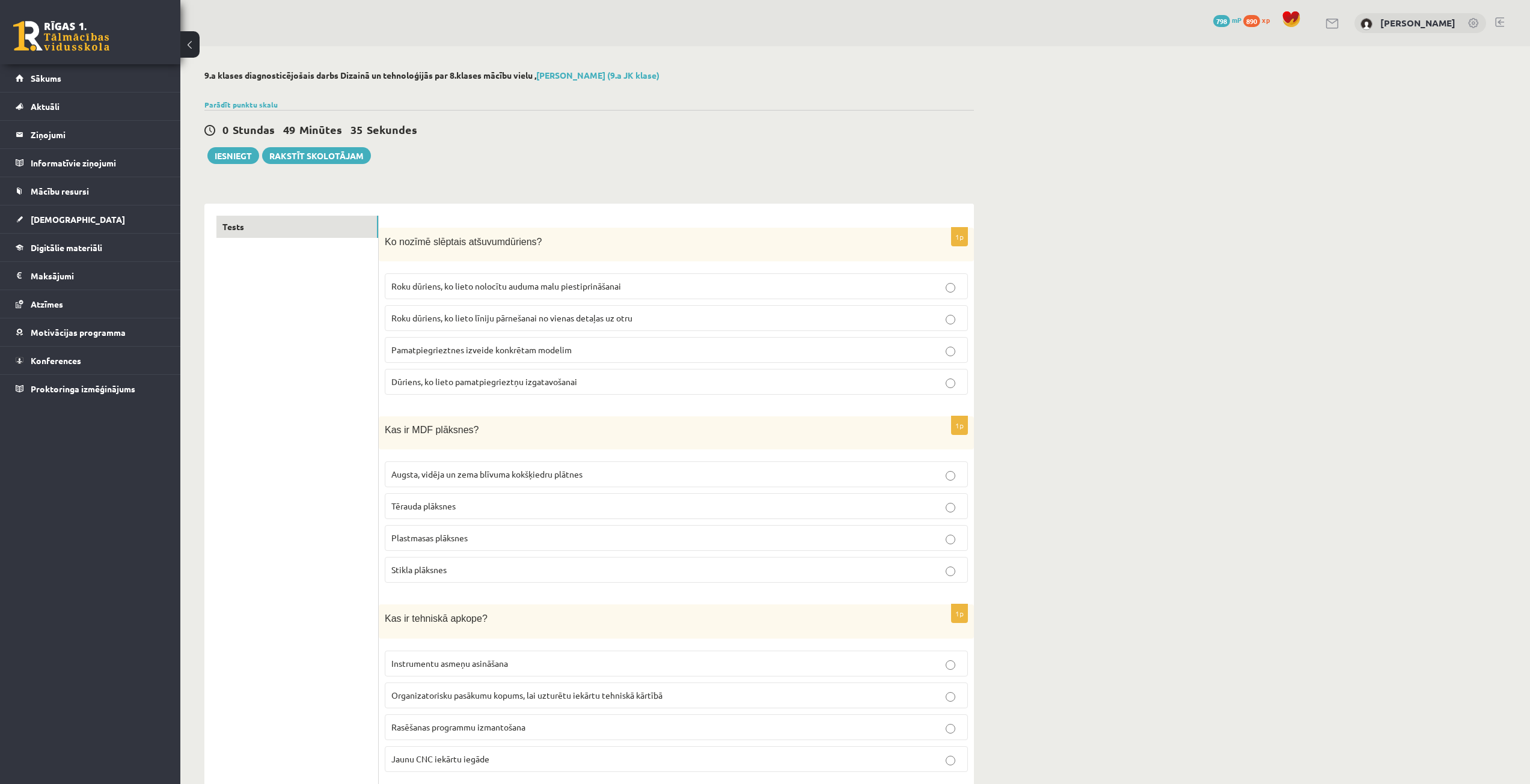
click at [236, 161] on button "Iesniegt" at bounding box center [233, 155] width 52 height 17
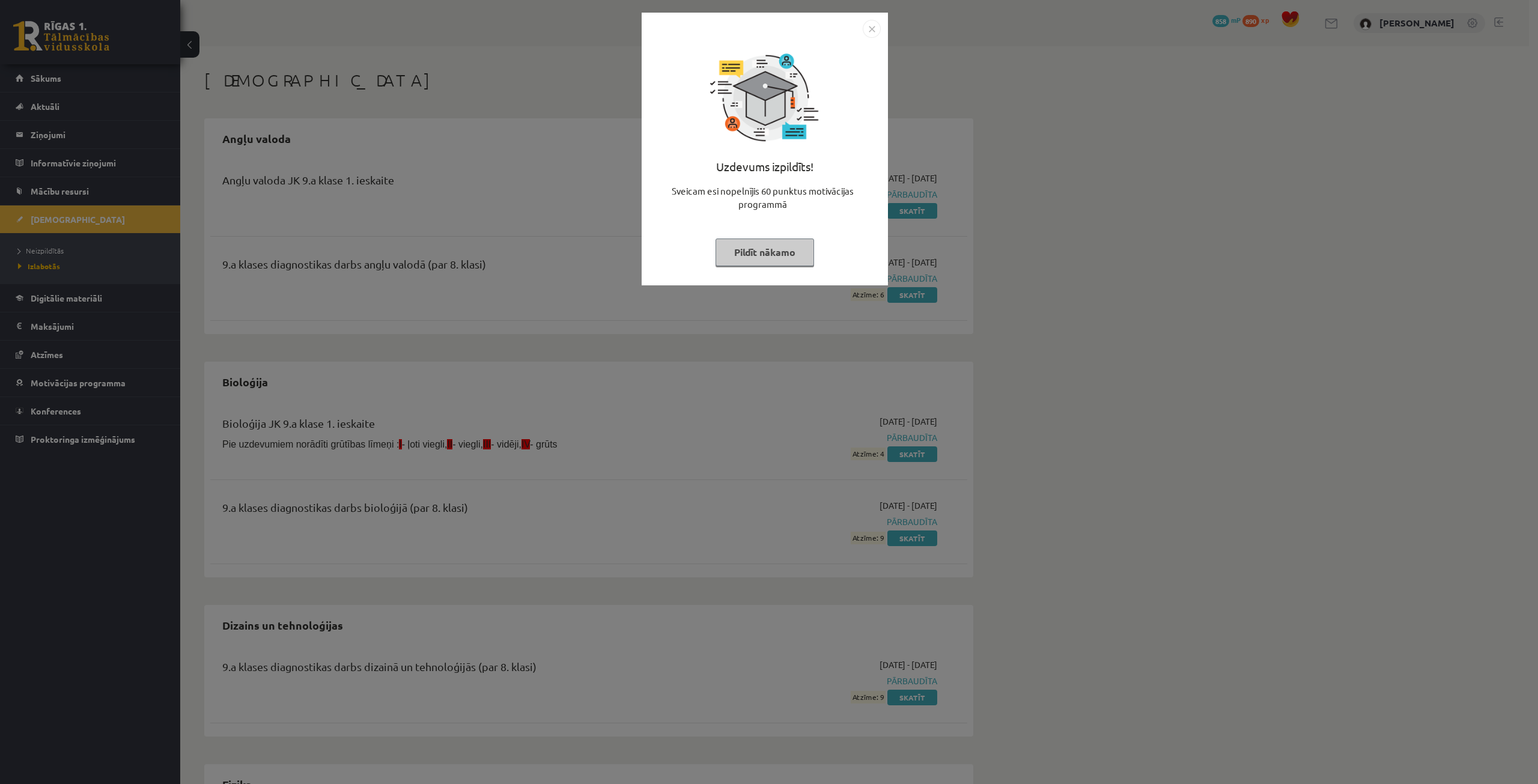
click at [746, 263] on button "Pildīt nākamo" at bounding box center [765, 252] width 98 height 28
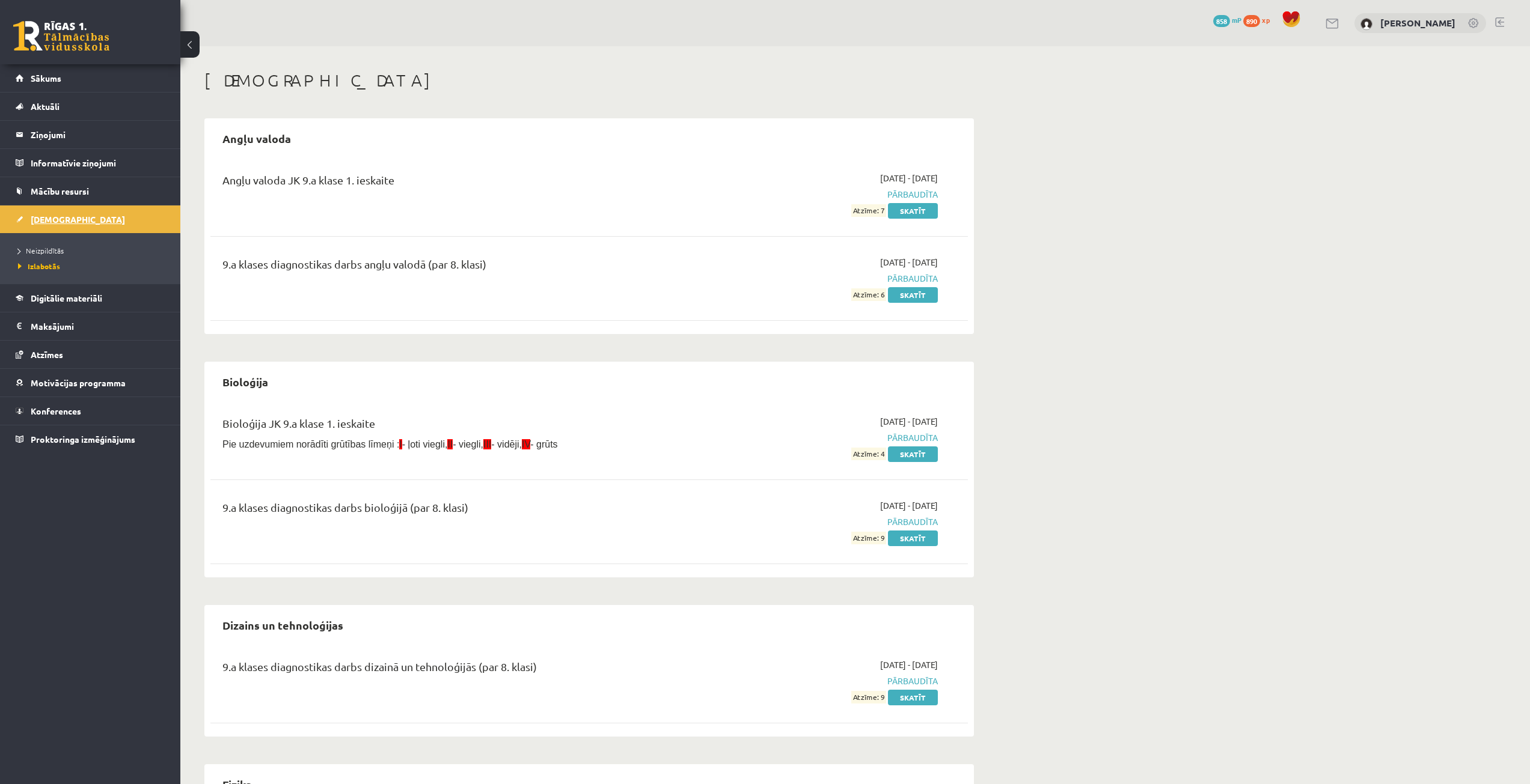
click at [91, 221] on link "[DEMOGRAPHIC_DATA]" at bounding box center [90, 219] width 150 height 28
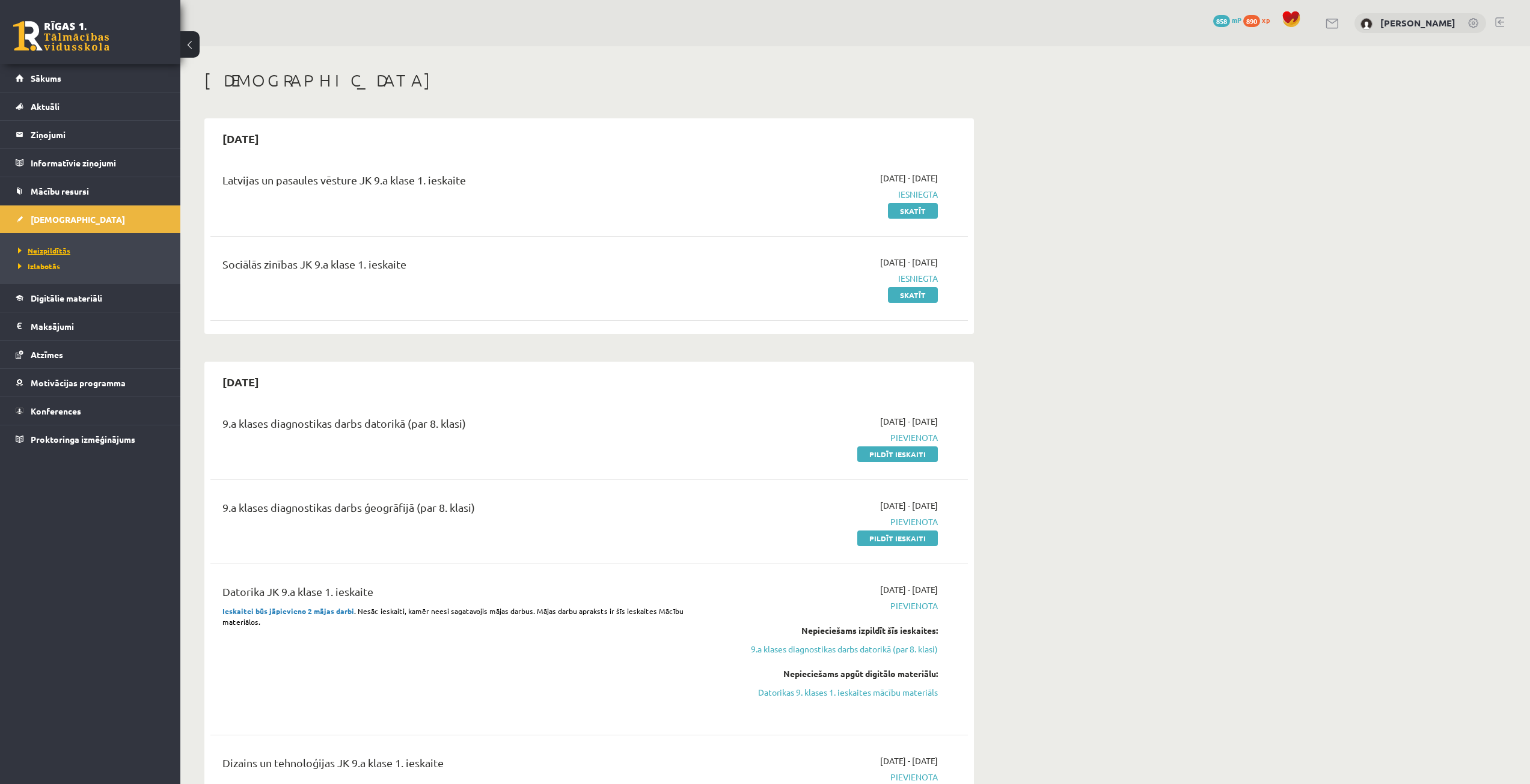
click at [46, 252] on span "Neizpildītās" at bounding box center [44, 250] width 52 height 10
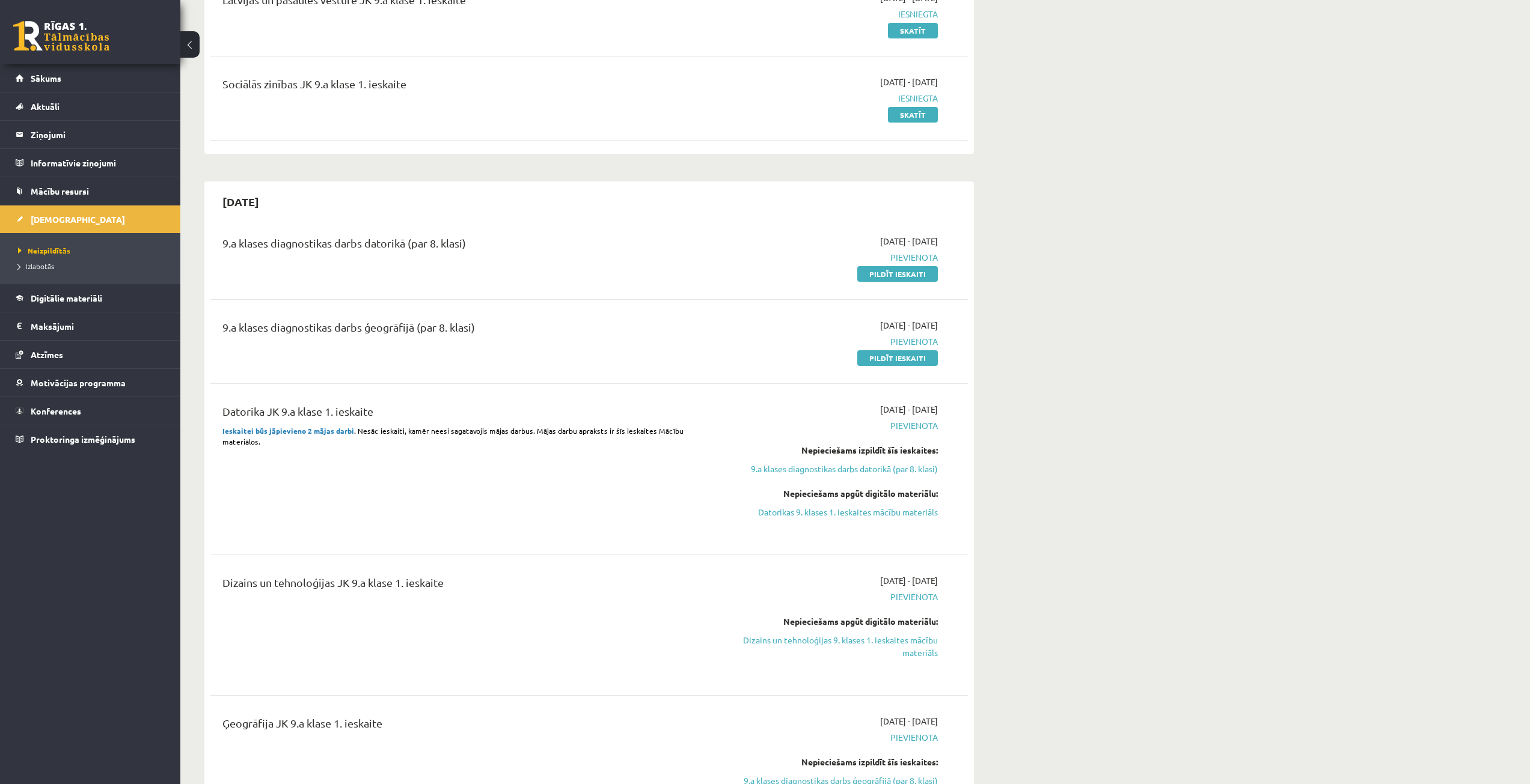
scroll to position [360, 0]
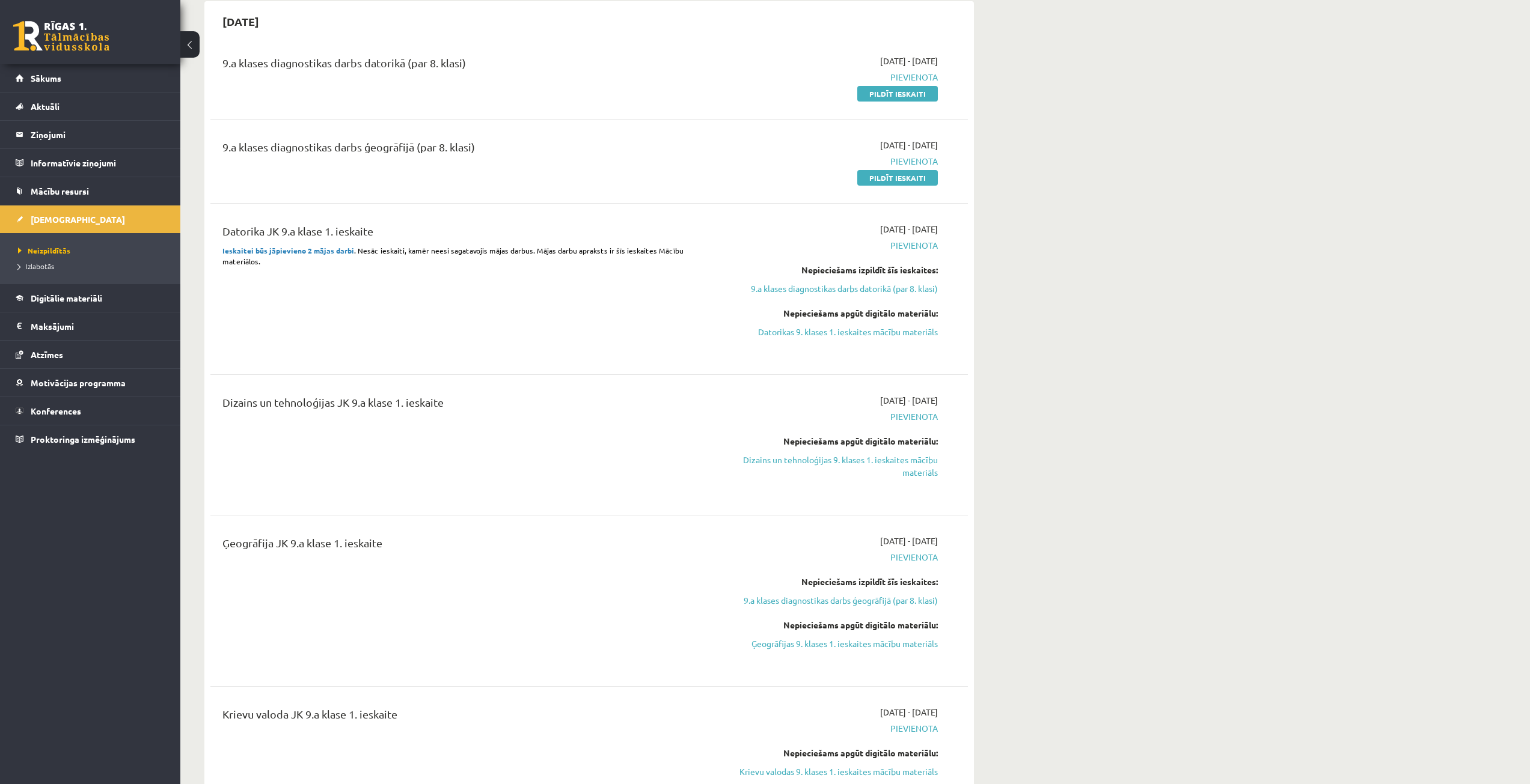
click at [780, 339] on div "2025-10-01 - 2025-10-15 Pievienota Nepieciešams izpildīt šīs ieskaites: 9.a kla…" at bounding box center [824, 288] width 245 height 132
click at [778, 331] on link "Datorikas 9. klases 1. ieskaites mācību materiāls" at bounding box center [824, 332] width 227 height 13
click at [889, 647] on link "Ģeogrāfijas 9. klases 1. ieskaites mācību materiāls" at bounding box center [824, 644] width 227 height 13
click at [52, 302] on span "Digitālie materiāli" at bounding box center [67, 298] width 71 height 11
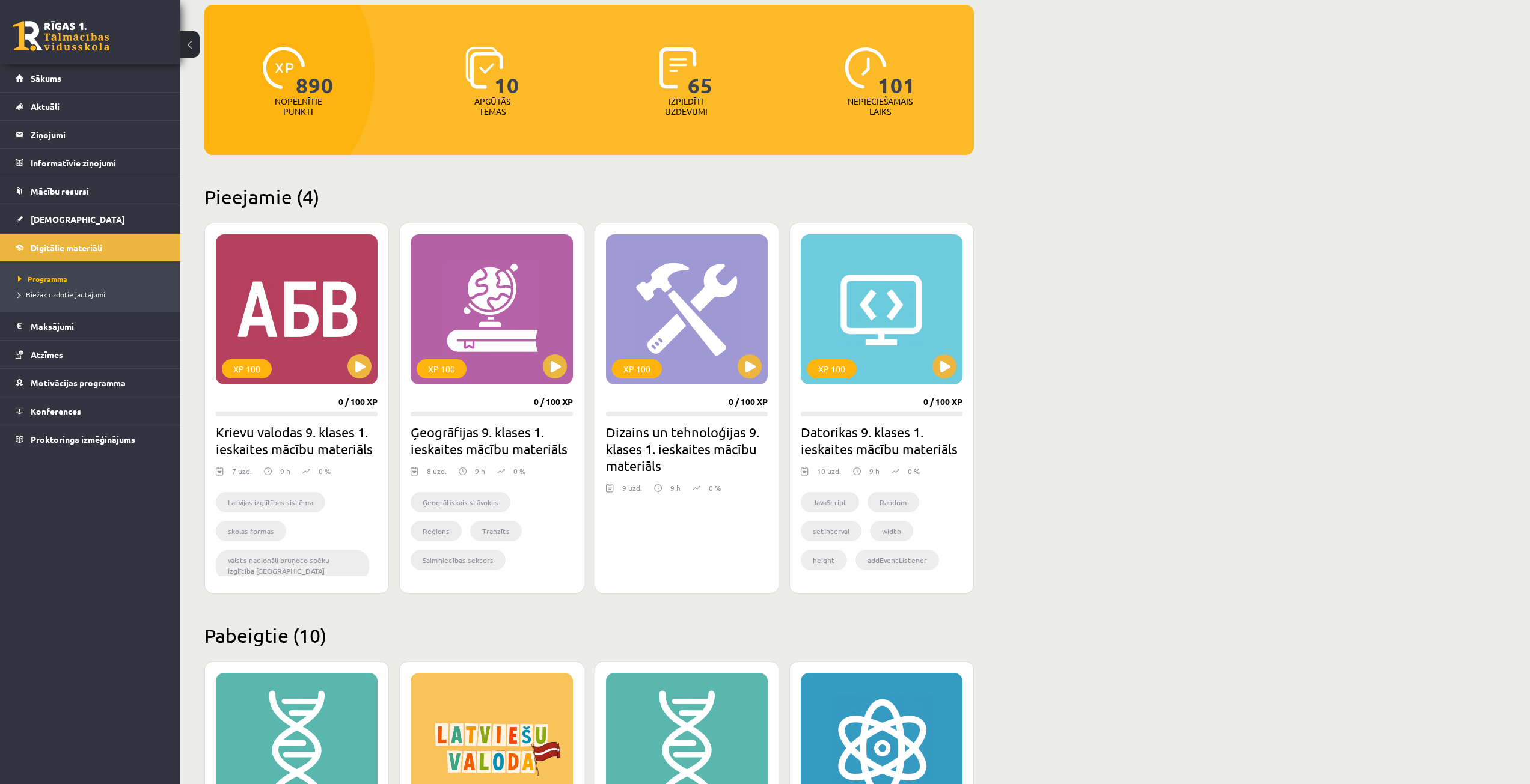
scroll to position [120, 0]
click at [684, 211] on div "Pieejamie (4) XP 100 0 / 100 XP Krievu valodas 9. klases 1. ieskaites mācību ma…" at bounding box center [589, 389] width 769 height 409
